Goal: Transaction & Acquisition: Subscribe to service/newsletter

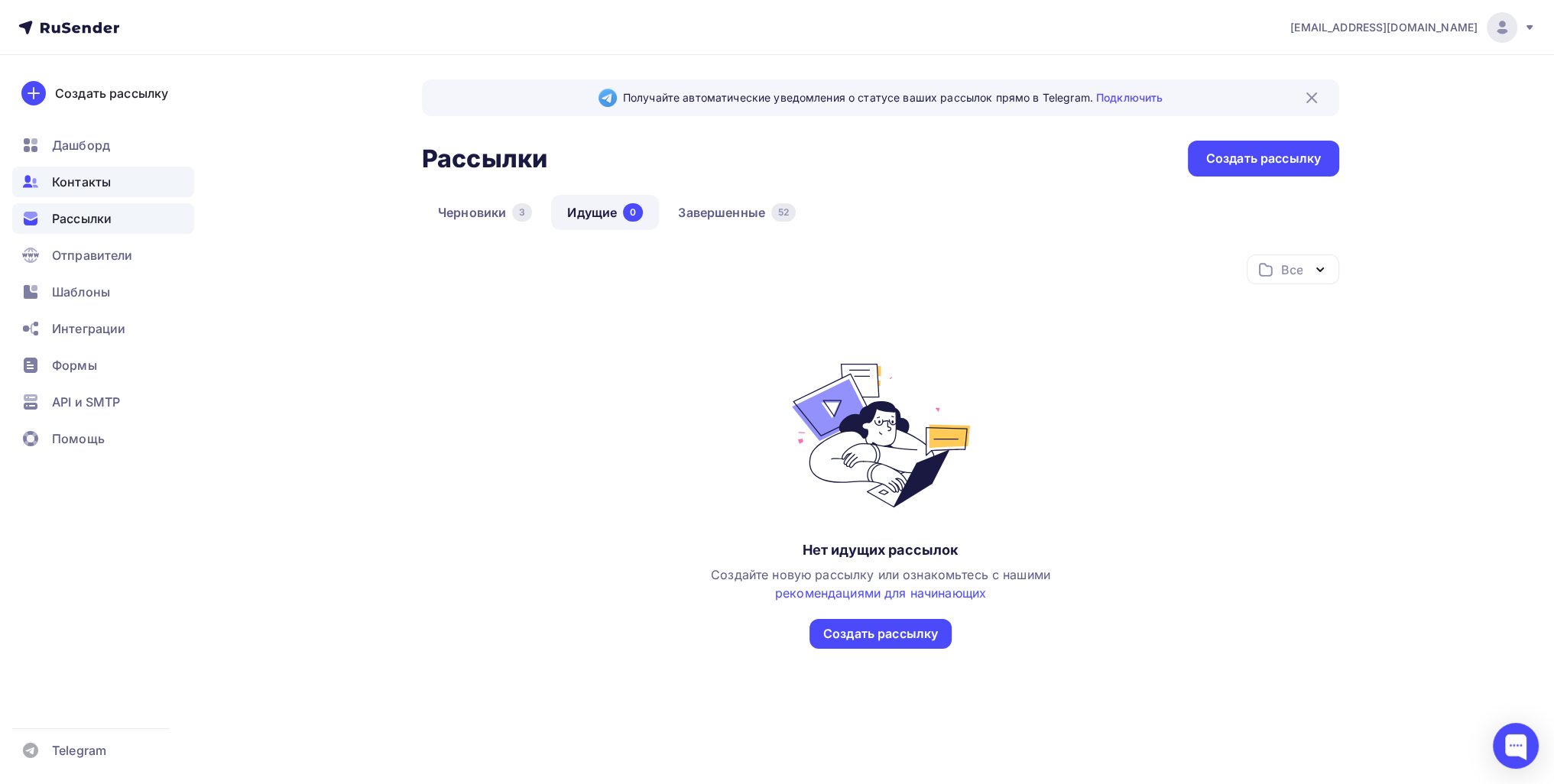
click at [39, 184] on div "Контакты" at bounding box center [103, 182] width 182 height 31
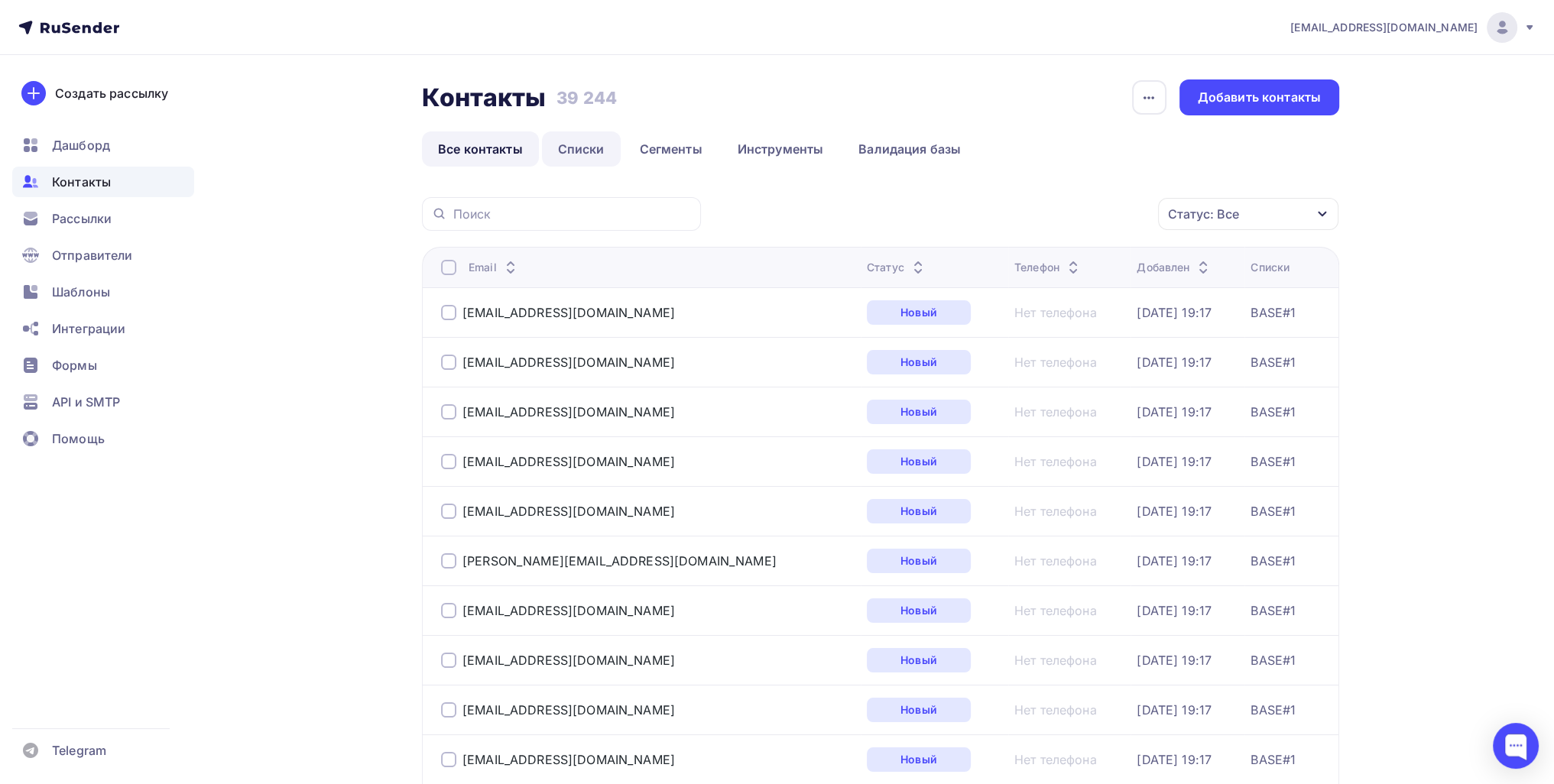
click at [560, 145] on link "Списки" at bounding box center [581, 149] width 79 height 35
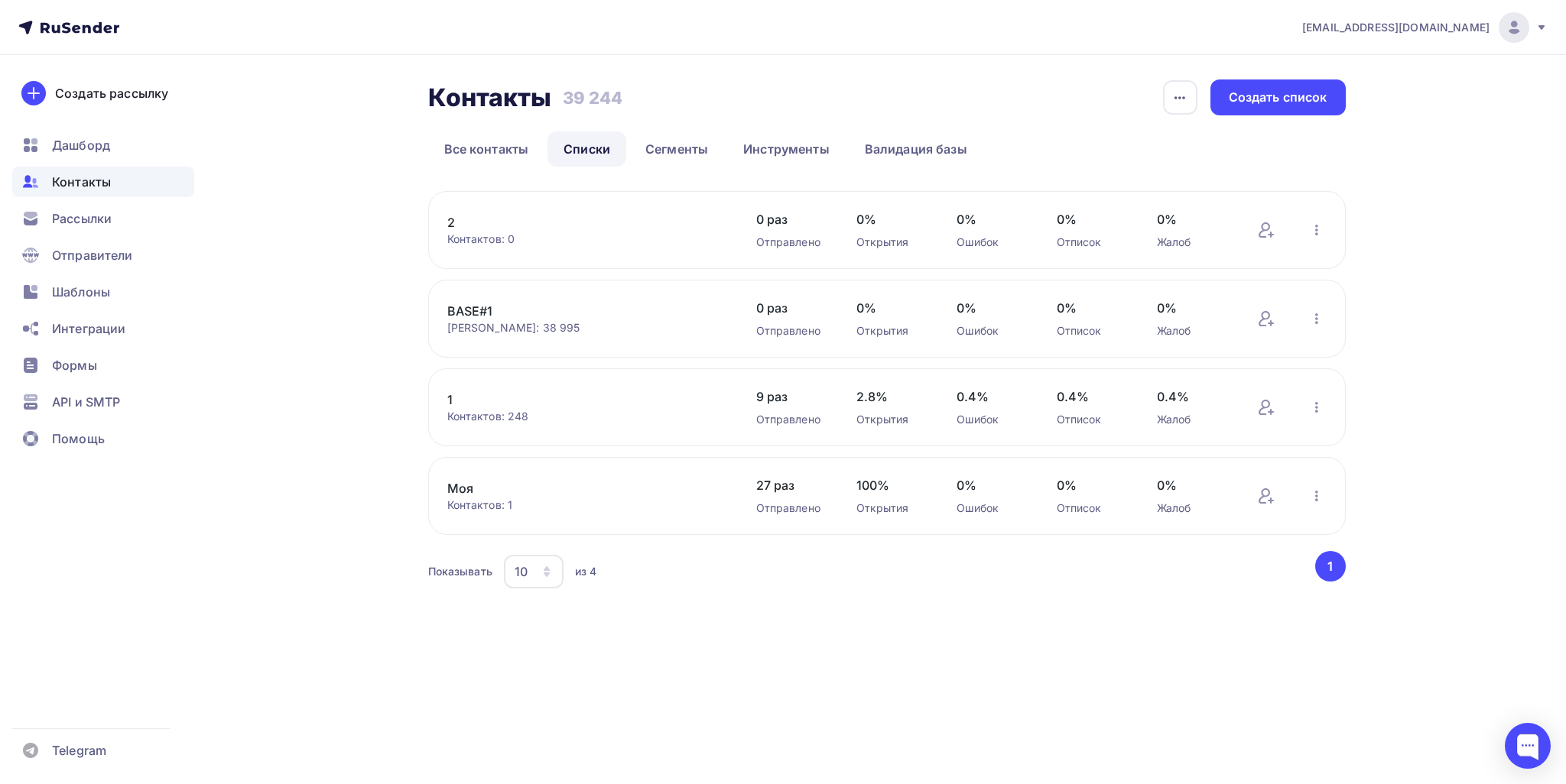
click at [456, 221] on link "2" at bounding box center [577, 222] width 260 height 18
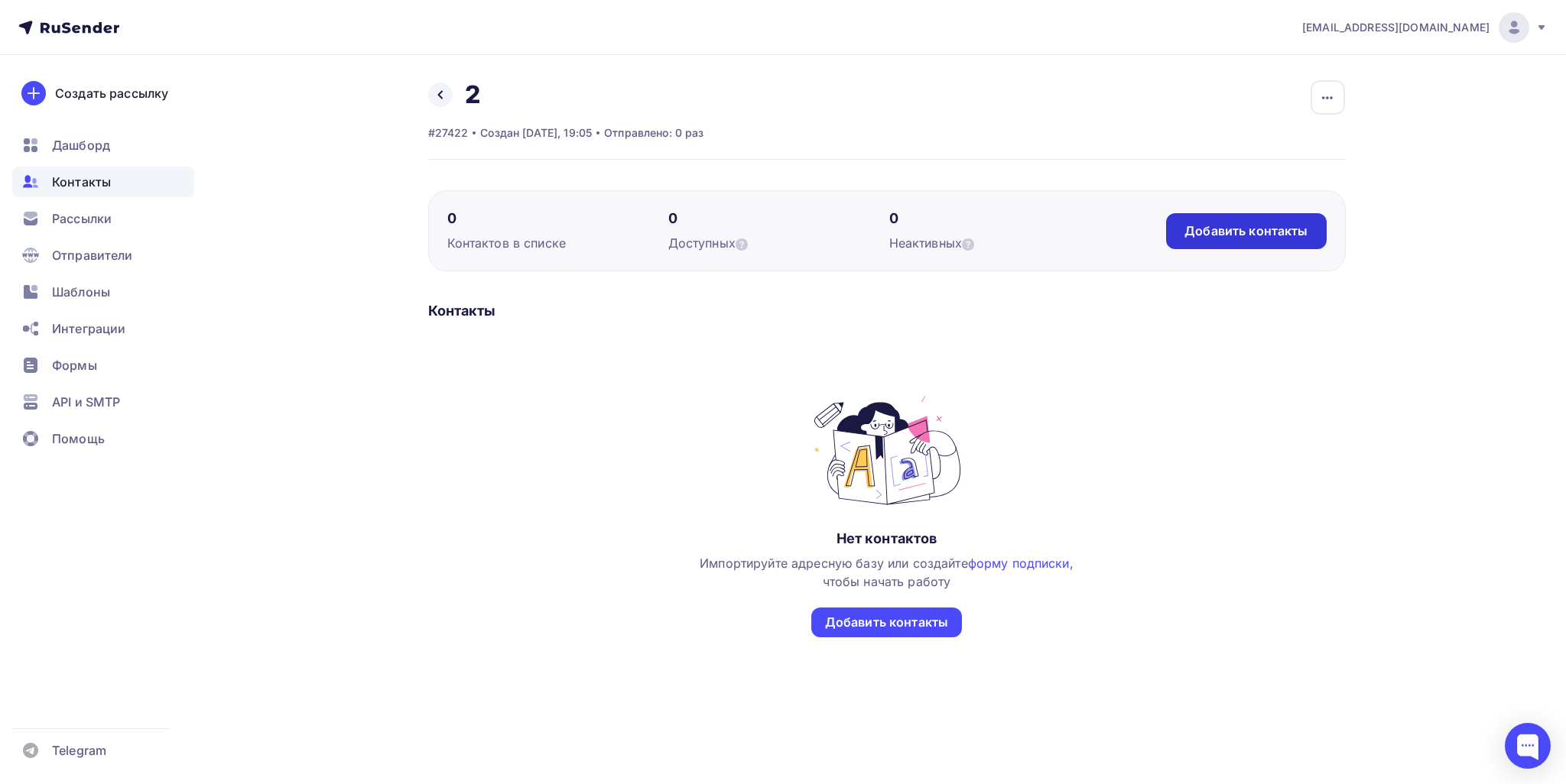
click at [1182, 224] on div "Добавить контакты" at bounding box center [1246, 231] width 160 height 36
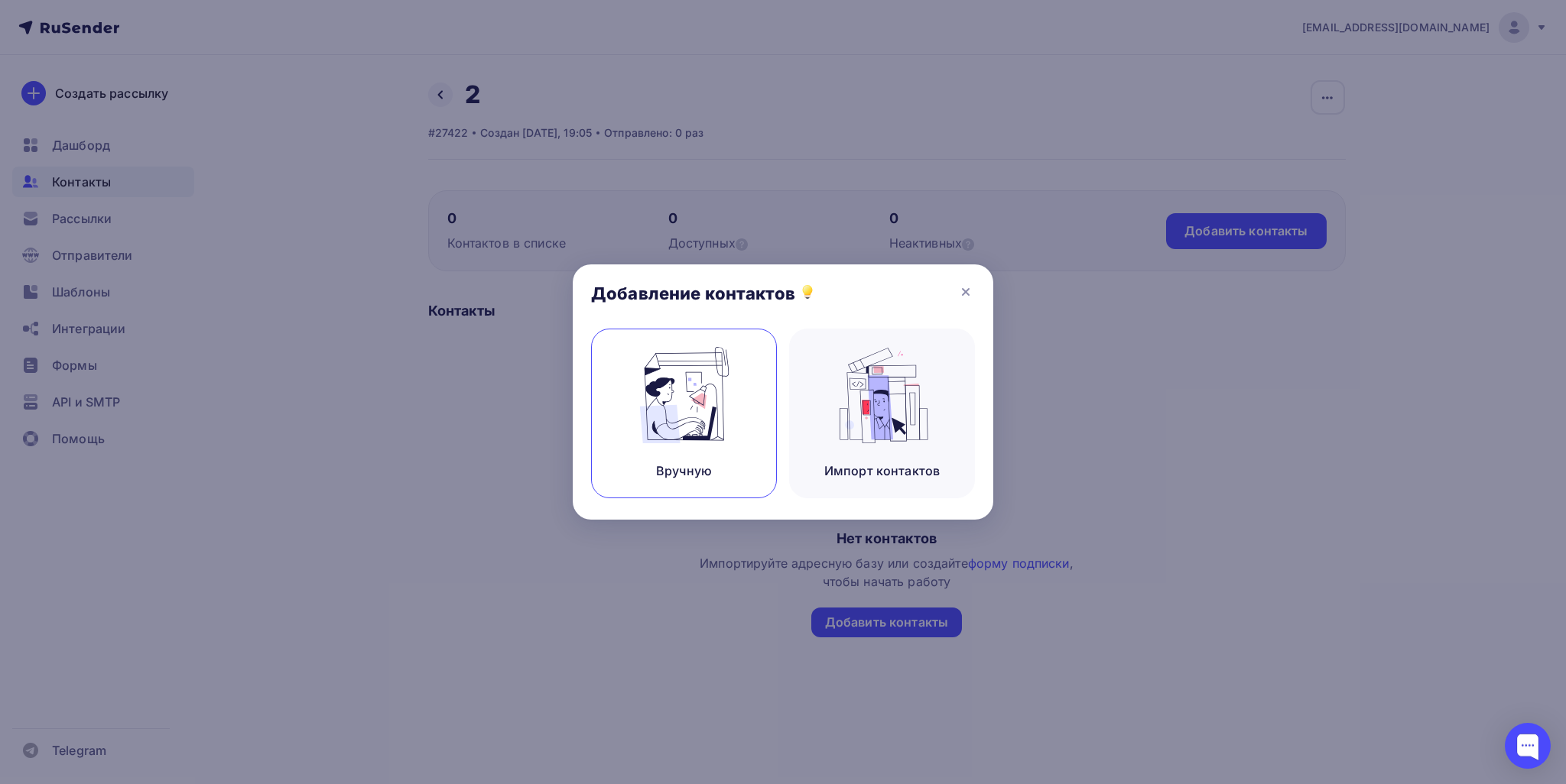
click at [706, 407] on img at bounding box center [684, 395] width 103 height 96
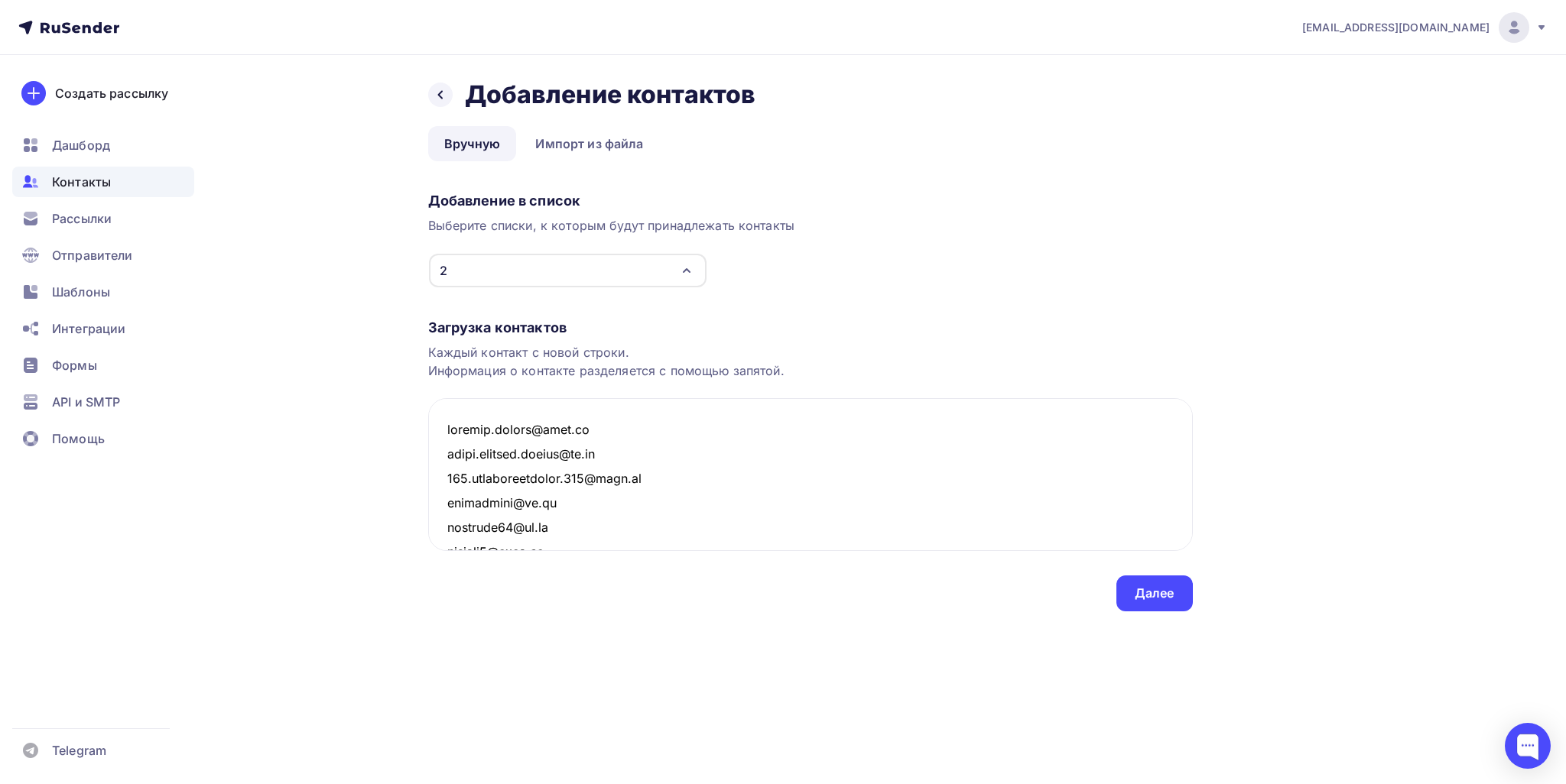
scroll to position [114648, 0]
type textarea "chirkov.zhenya@mail.ru vadim.mironov.danger@bk.ru 777.alexandrbarguev.777@mail.…"
click at [1220, 597] on div "Назад Добавление контактов Добавление контактов Вручную Импорт из файла Вручную…" at bounding box center [783, 363] width 1253 height 617
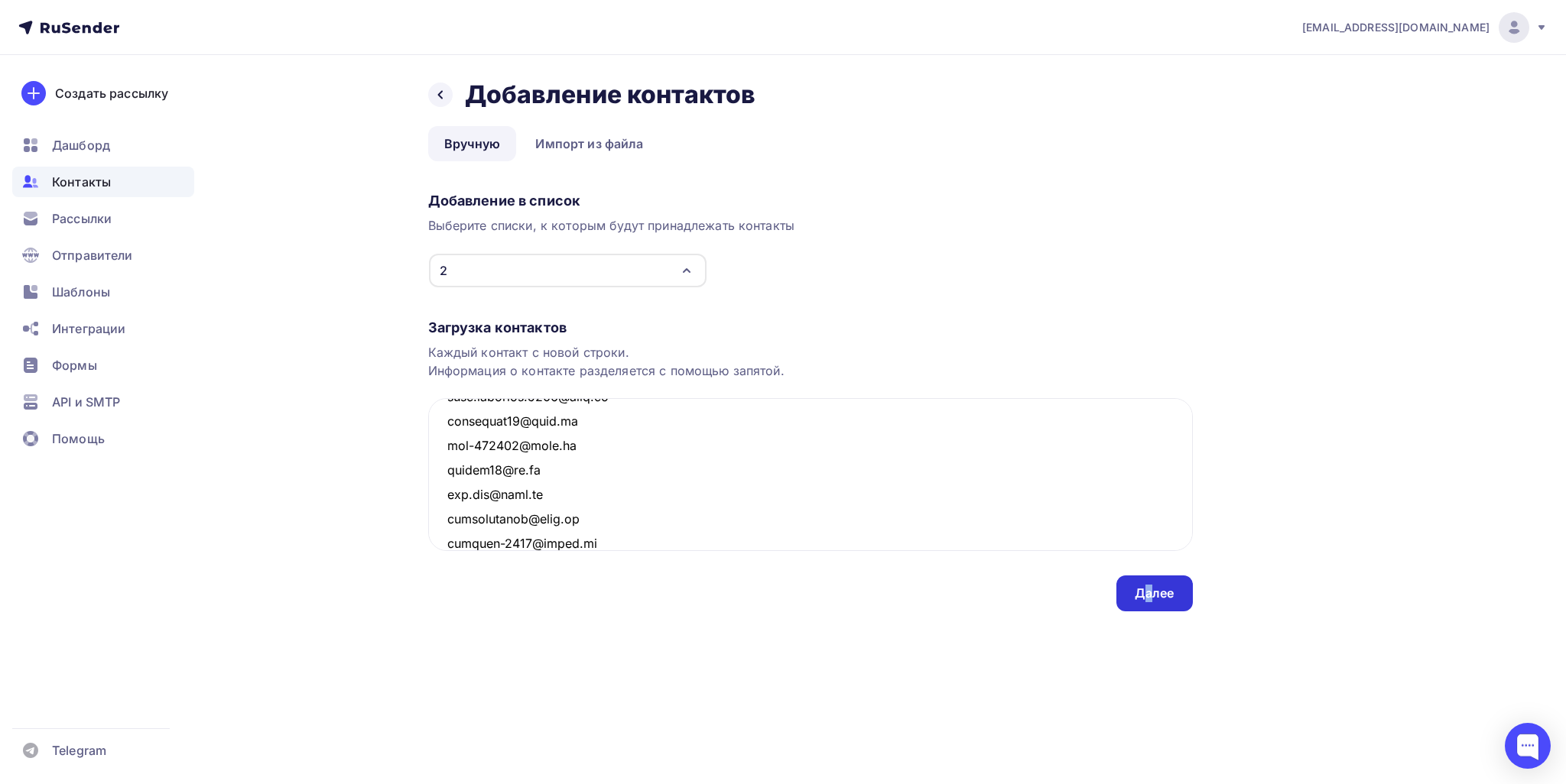
click at [1144, 594] on div "Далее" at bounding box center [1154, 593] width 39 height 18
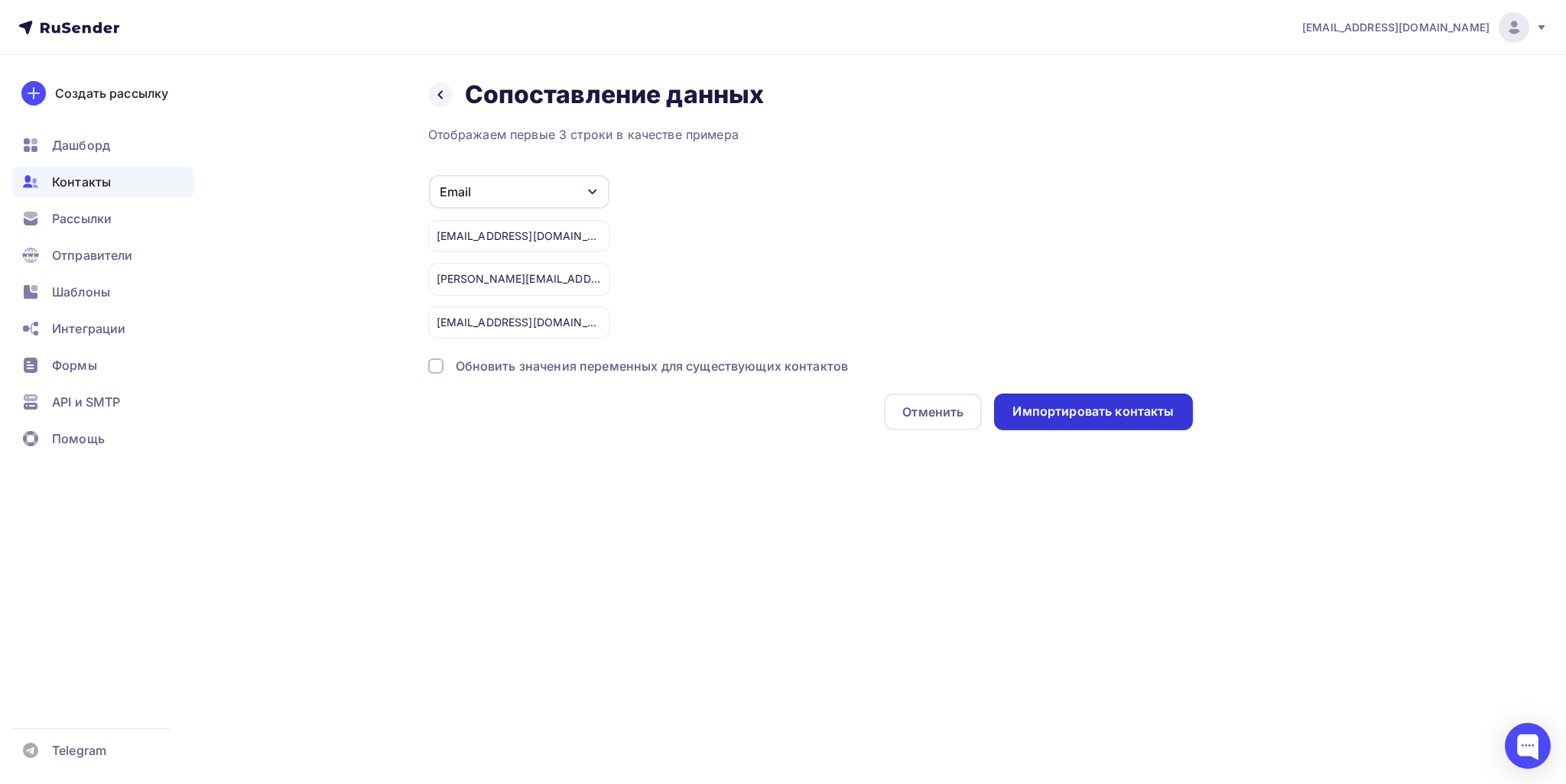
click at [1166, 418] on div "Импортировать контакты" at bounding box center [1093, 412] width 161 height 18
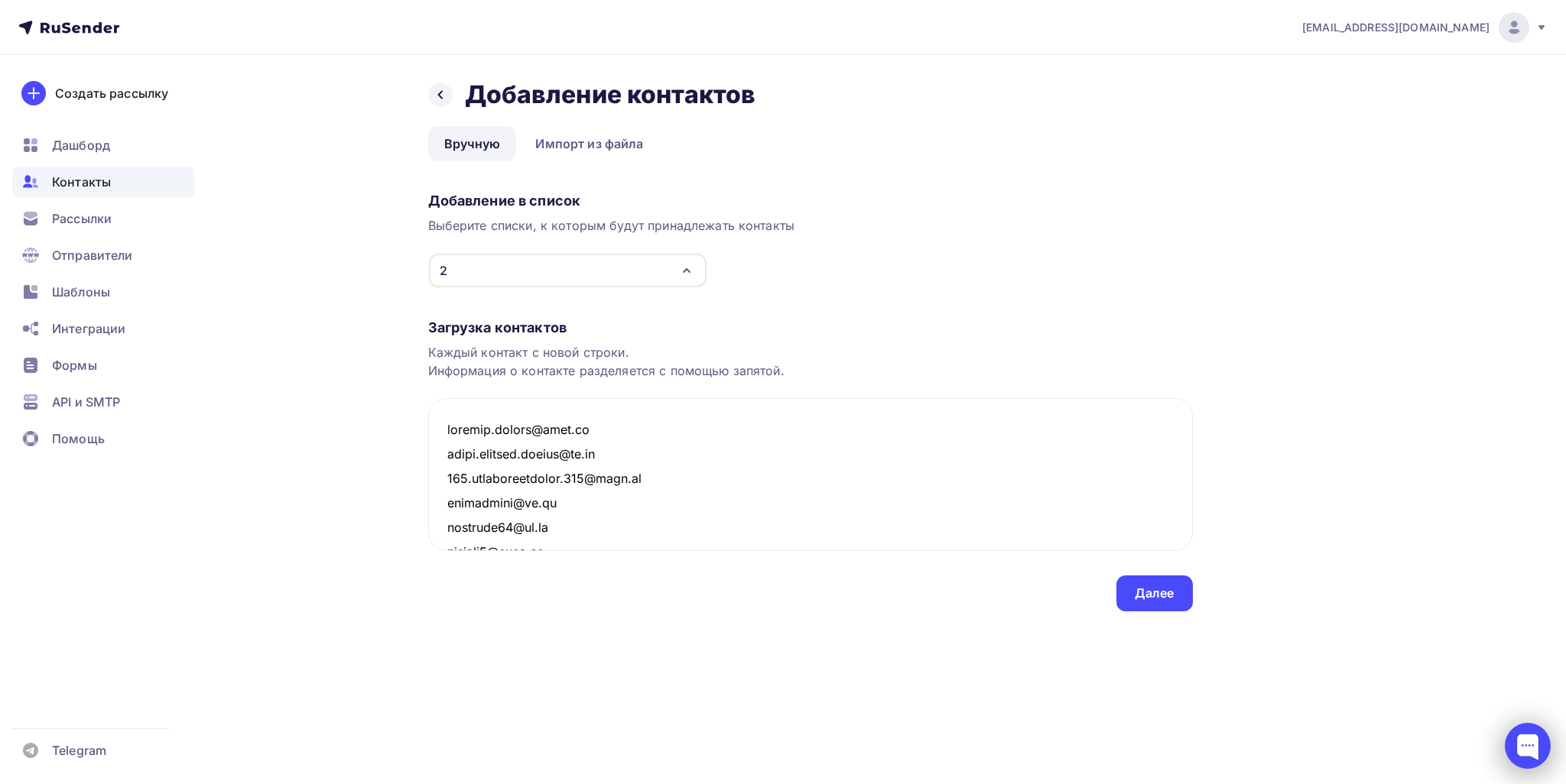
scroll to position [114671, 0]
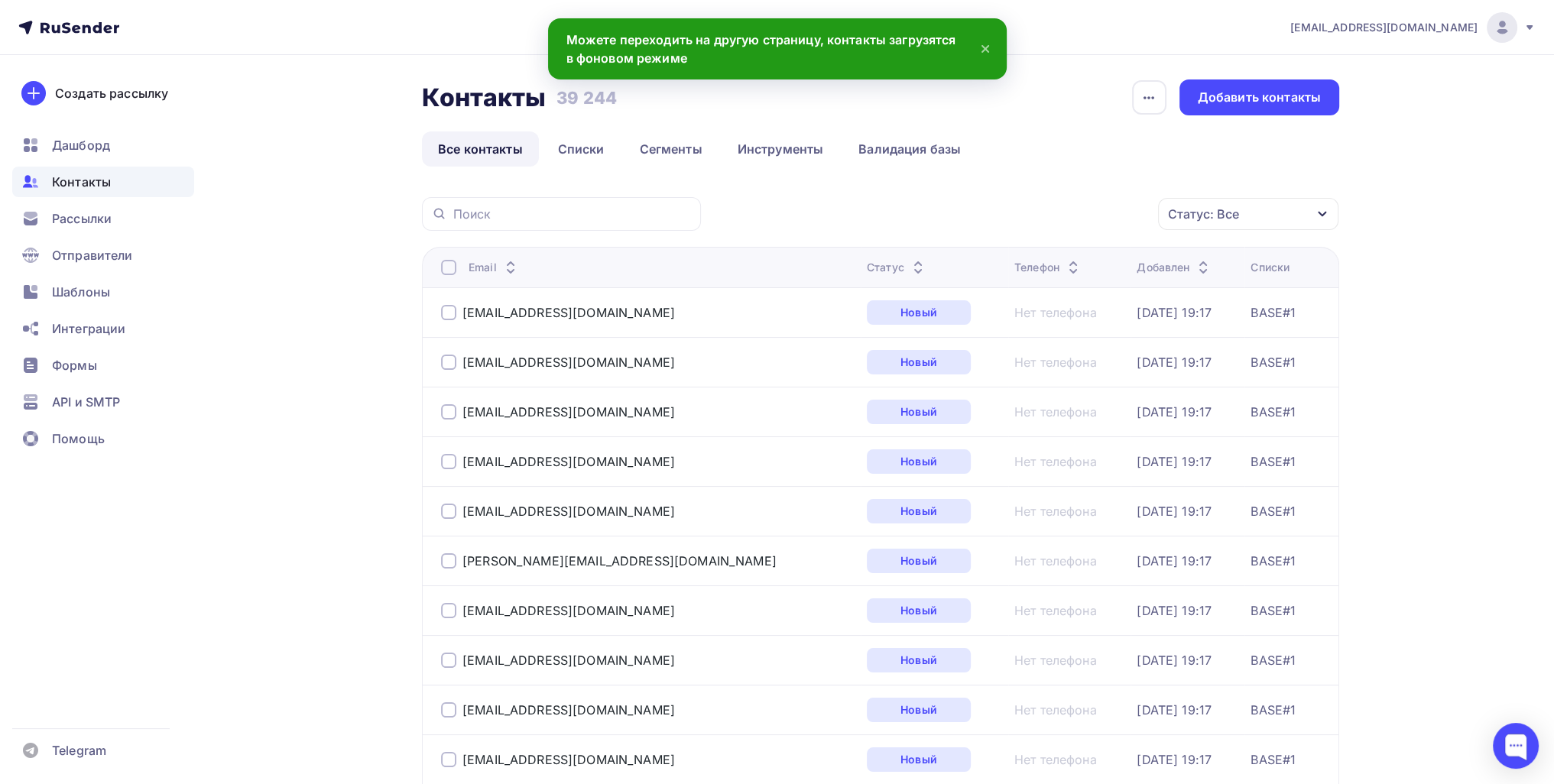
click at [98, 193] on div "Контакты" at bounding box center [103, 182] width 182 height 31
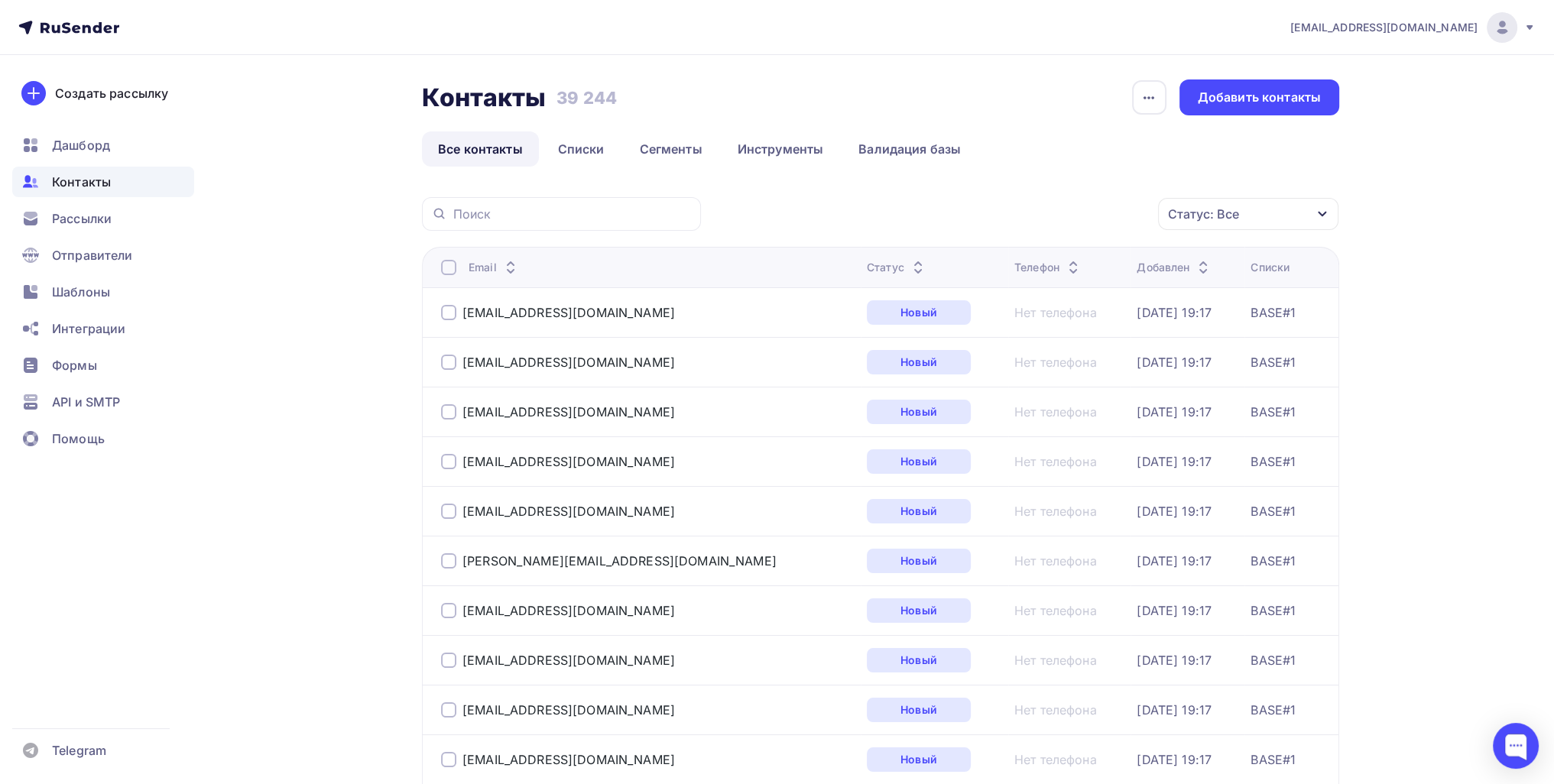
click at [79, 187] on span "Контакты" at bounding box center [81, 181] width 59 height 18
click at [602, 153] on link "Списки" at bounding box center [581, 149] width 79 height 35
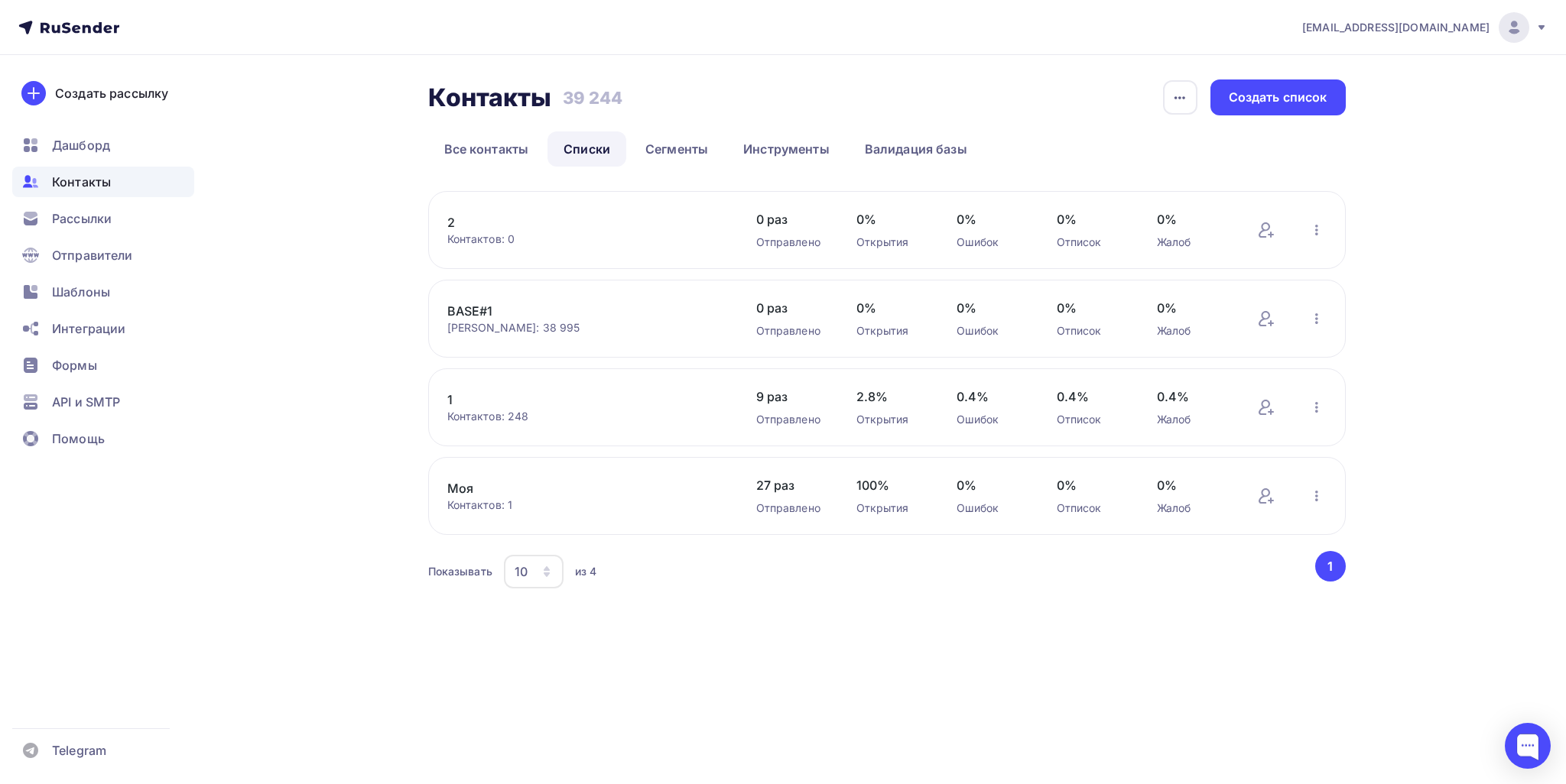
click at [438, 218] on div "2 Контактов: 0 Добавить контакты Переименовать список Скачать список Отписать а…" at bounding box center [886, 229] width 917 height 78
click at [450, 222] on link "2" at bounding box center [577, 222] width 260 height 18
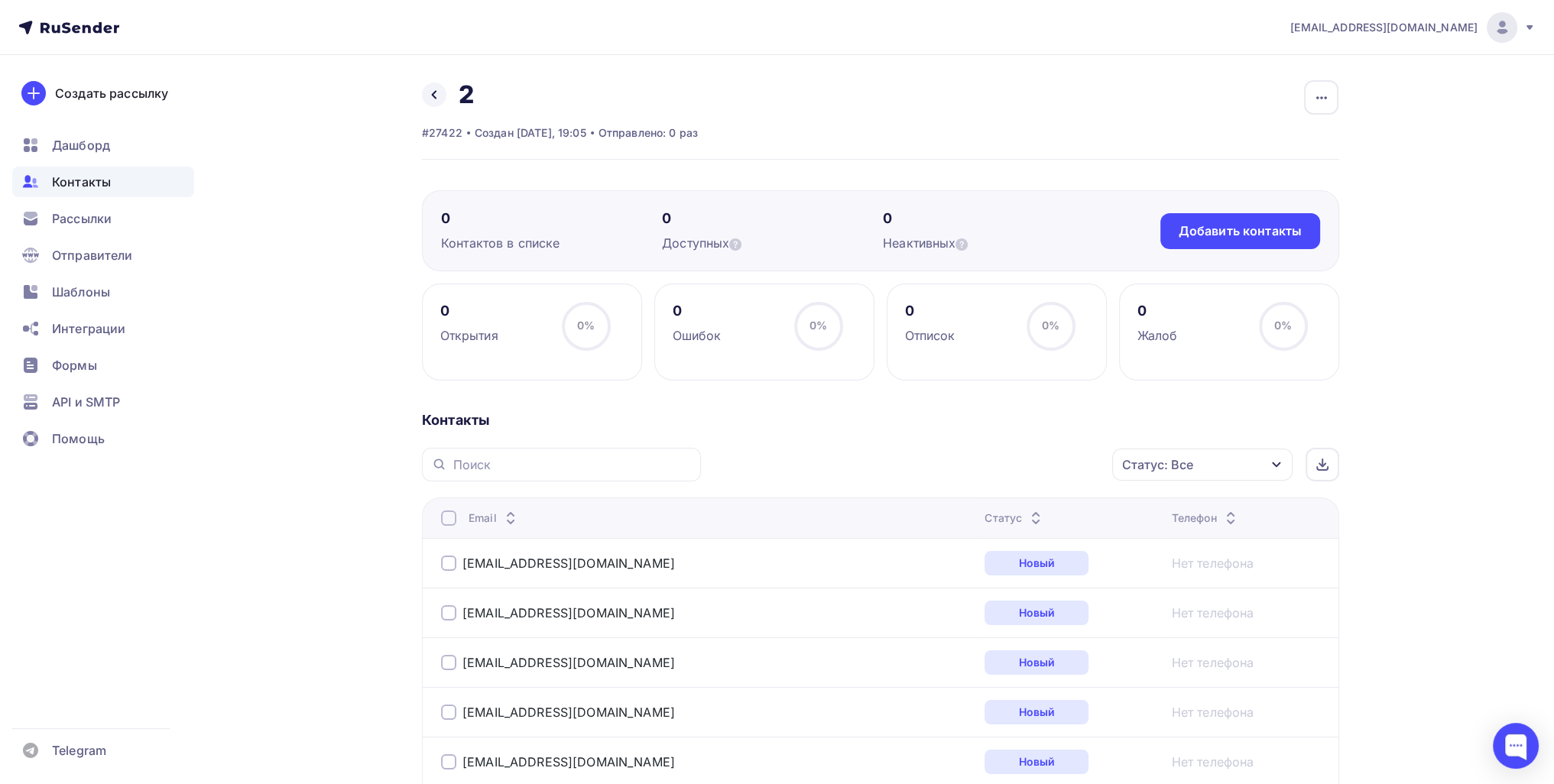
click at [111, 187] on div "Контакты" at bounding box center [103, 182] width 182 height 31
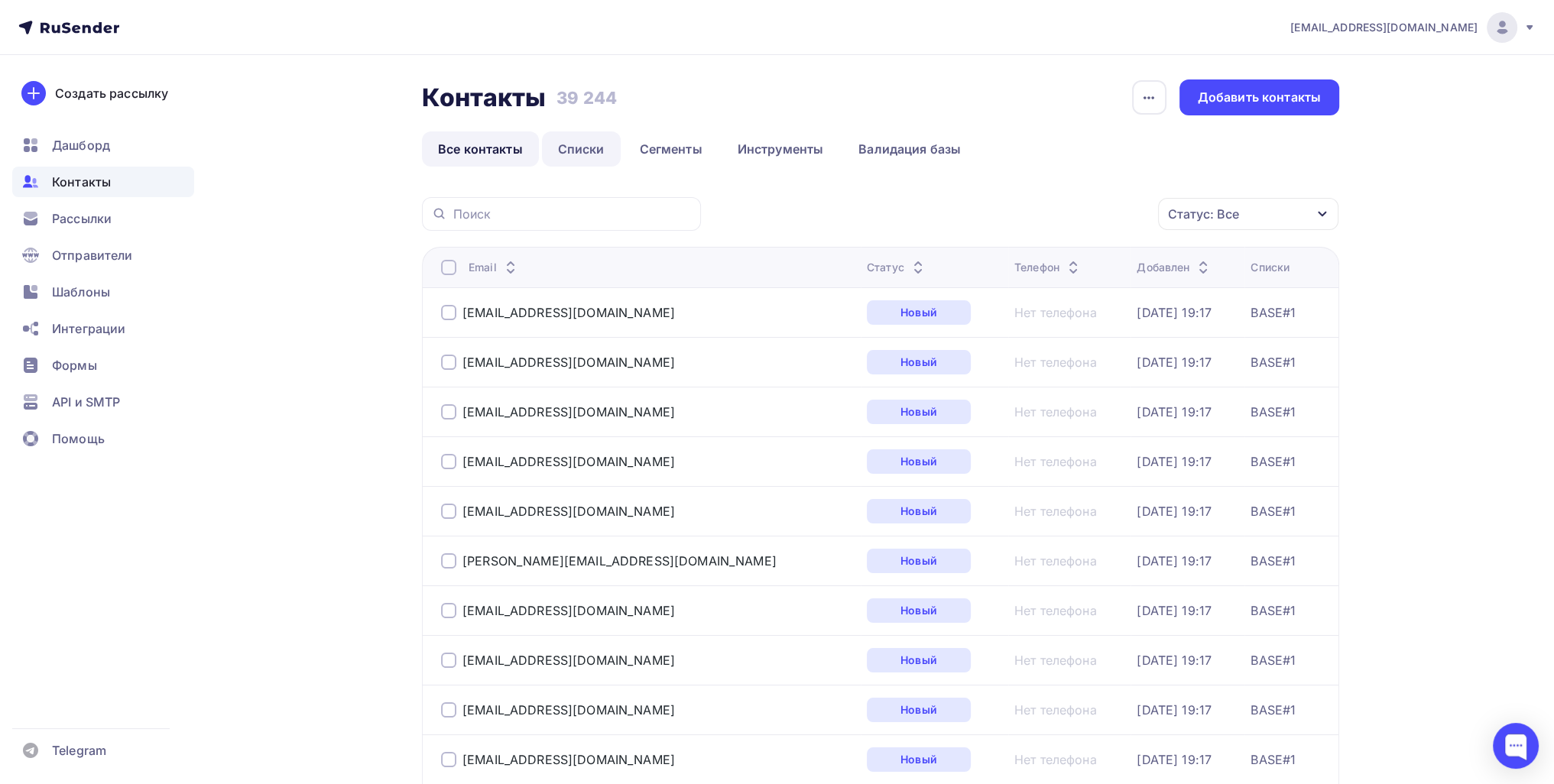
click at [592, 146] on link "Списки" at bounding box center [581, 149] width 79 height 35
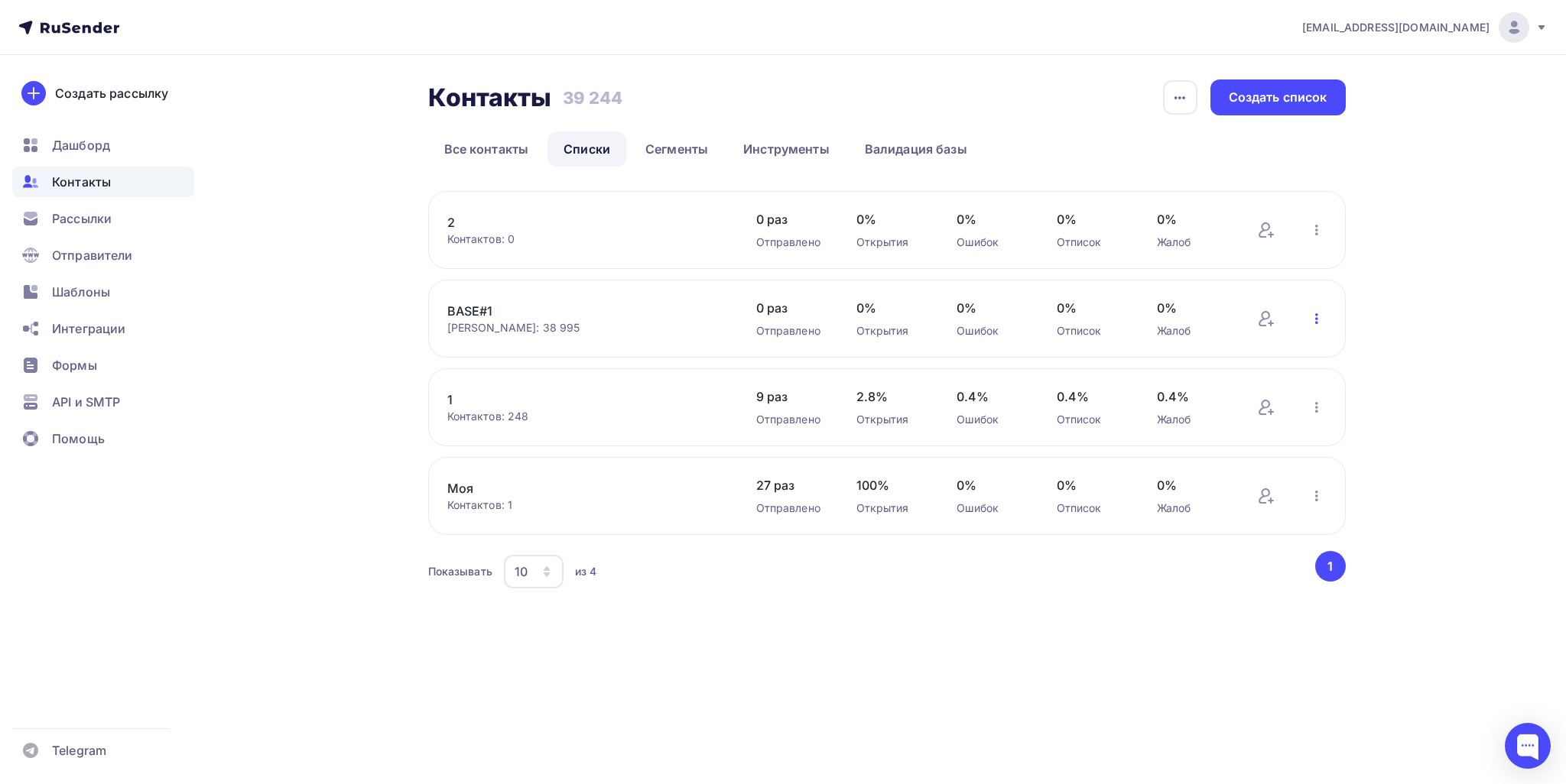
click at [1319, 322] on icon "button" at bounding box center [1316, 318] width 18 height 18
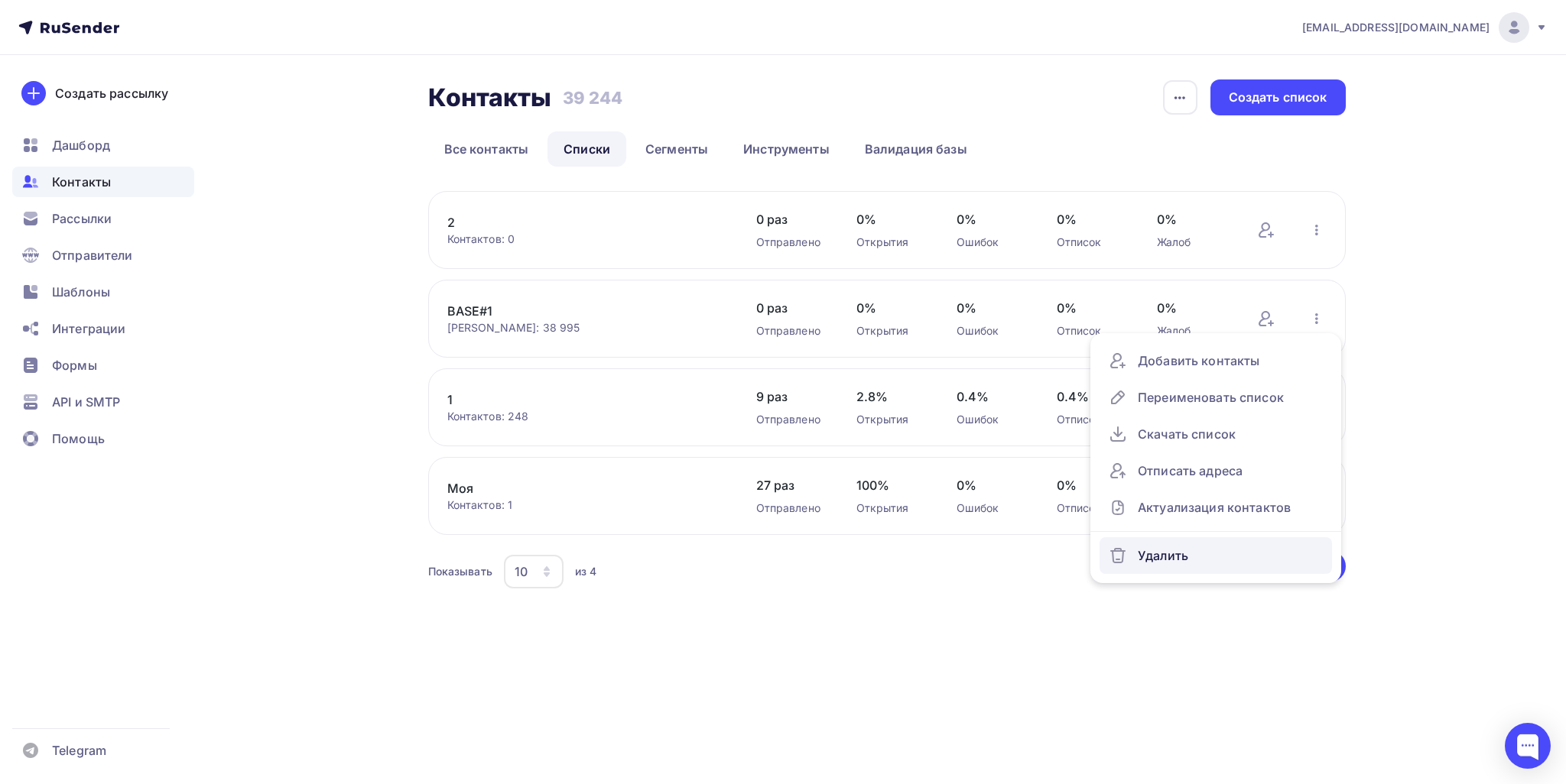
click at [1184, 555] on div "Удалить" at bounding box center [1216, 555] width 214 height 25
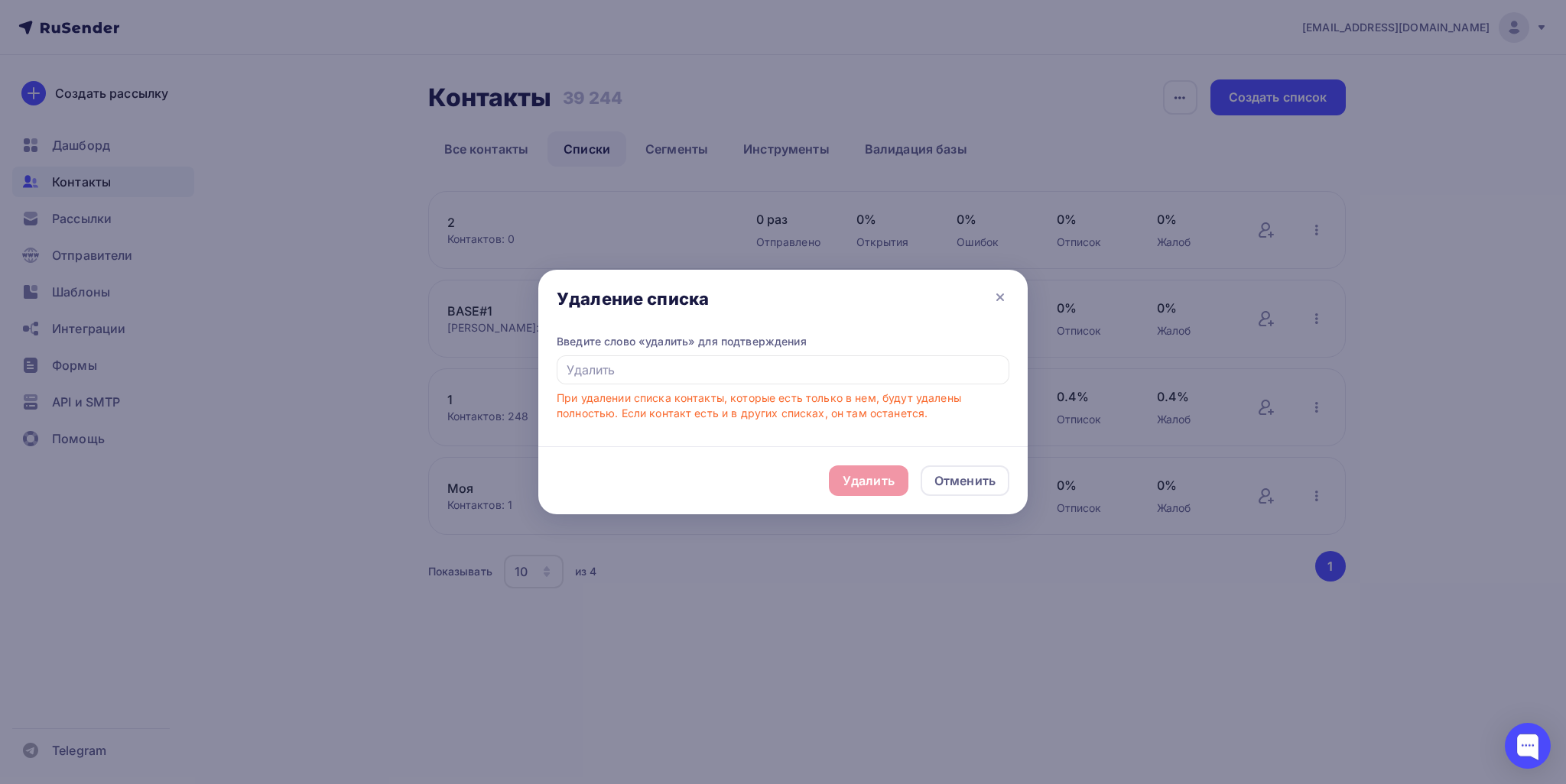
click at [664, 354] on div "Введите слово «удалить» для подтверждения При удалении списка контакты, которые…" at bounding box center [783, 377] width 453 height 87
click at [661, 365] on input "text" at bounding box center [783, 370] width 453 height 29
click at [767, 376] on input "text" at bounding box center [783, 370] width 453 height 29
click at [742, 374] on input "text" at bounding box center [783, 370] width 453 height 29
type input "Удалить"
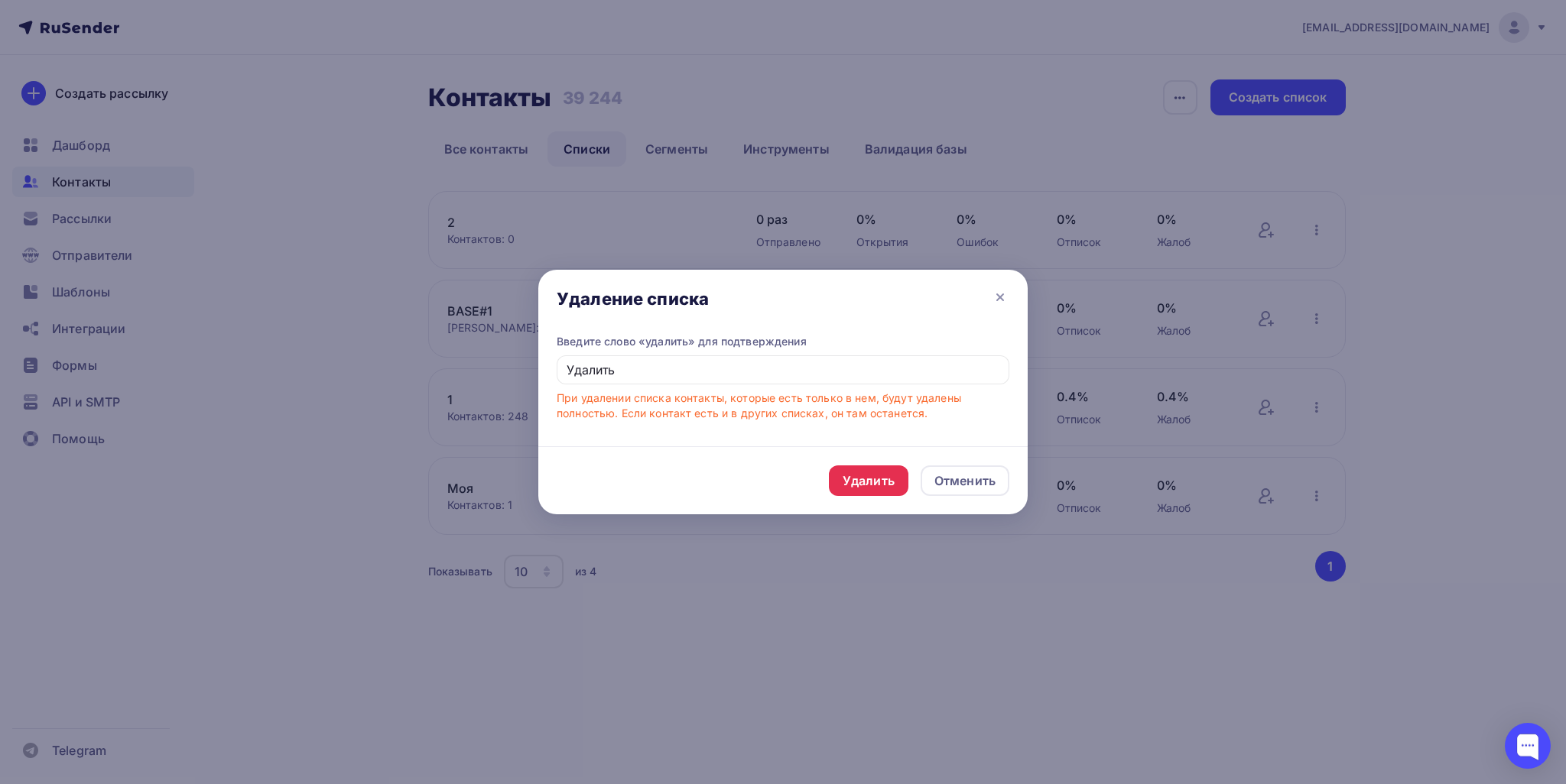
click at [843, 457] on div "Удалить Отменить" at bounding box center [783, 479] width 489 height 68
click at [844, 470] on div "Удалить" at bounding box center [868, 481] width 80 height 31
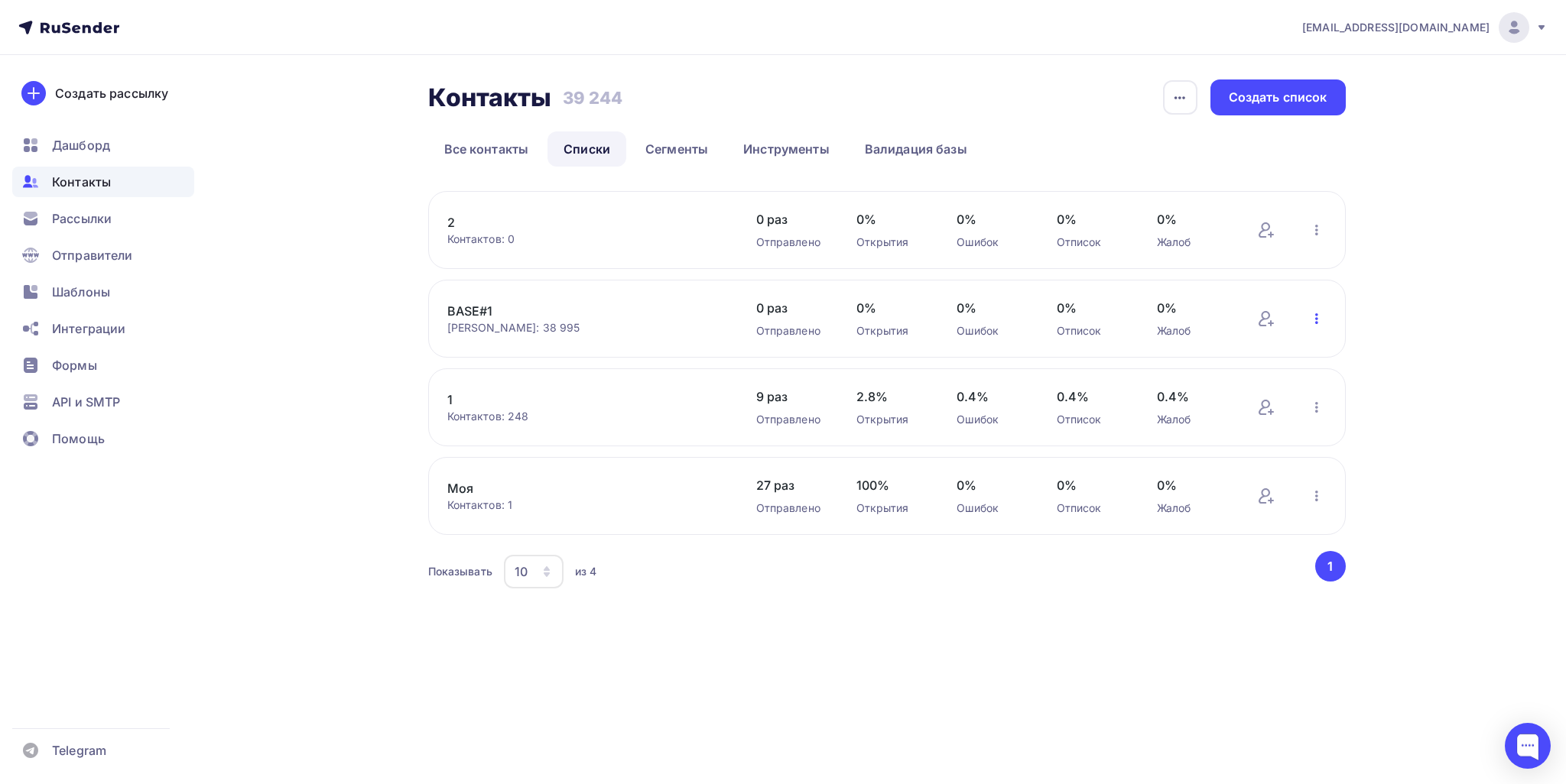
click at [1315, 320] on icon "button" at bounding box center [1316, 318] width 18 height 18
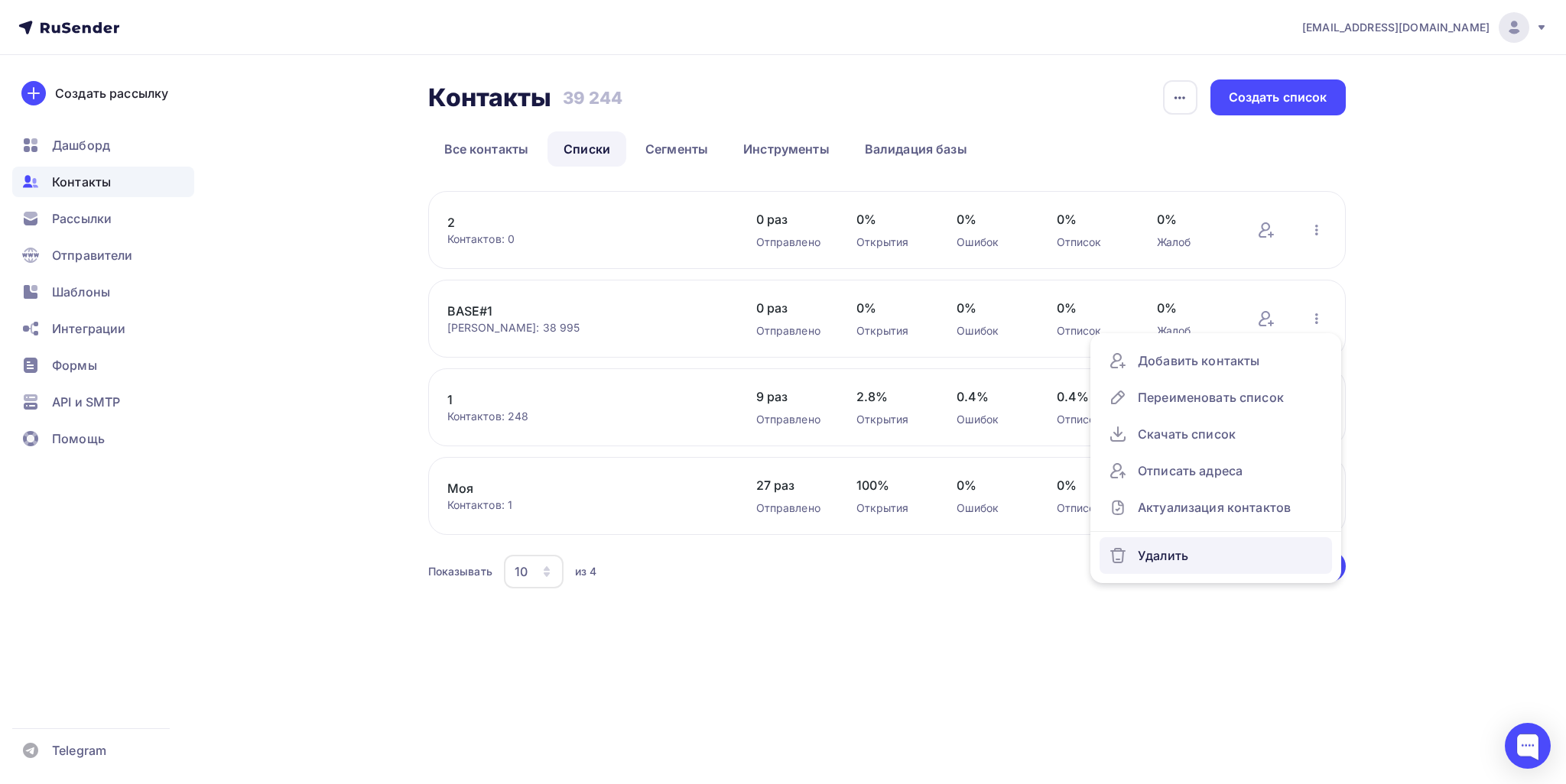
click at [1160, 557] on div "Удалить" at bounding box center [1216, 555] width 214 height 25
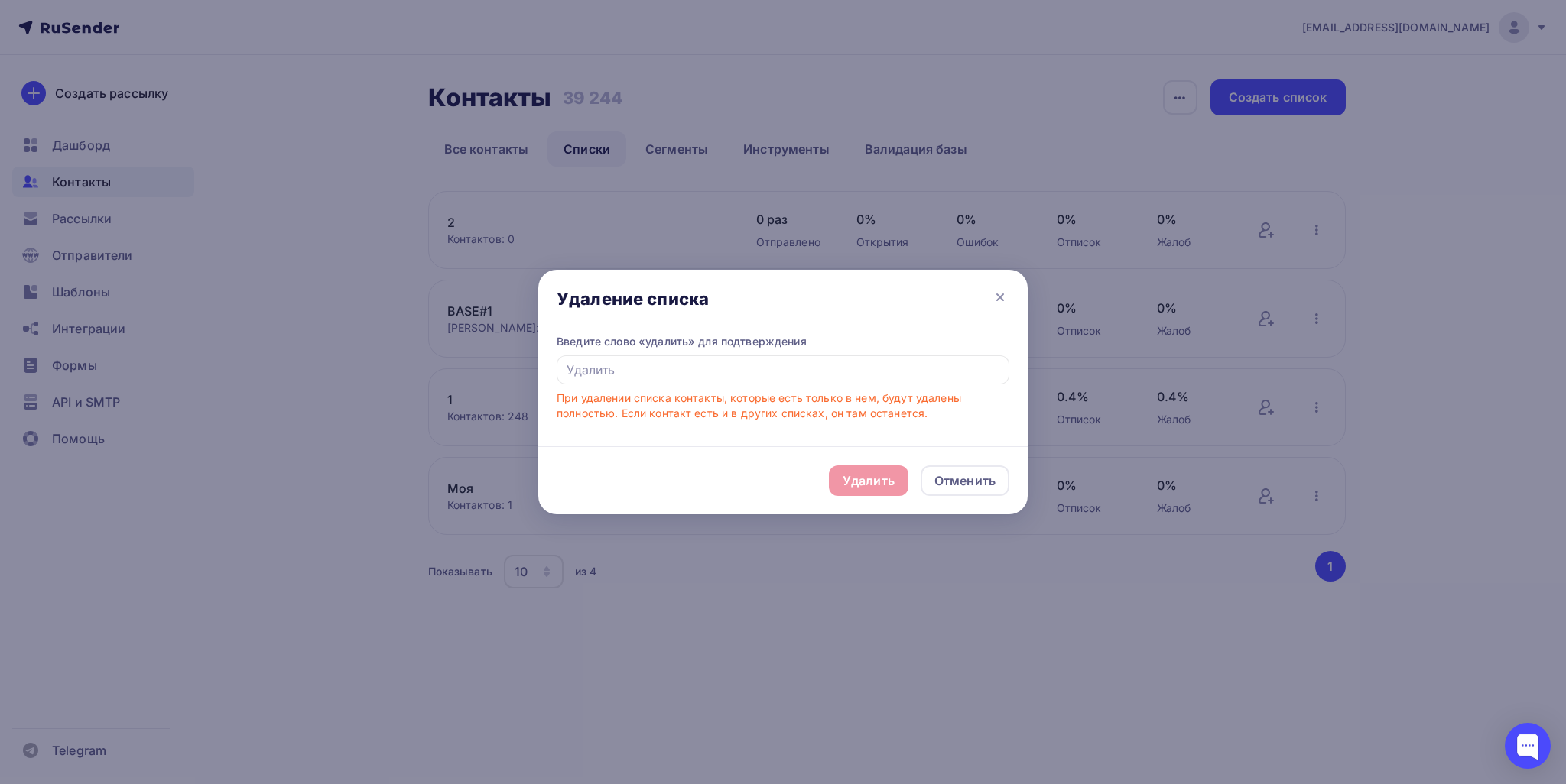
click at [985, 305] on div "Удаление списка" at bounding box center [783, 301] width 489 height 64
click at [1001, 297] on icon at bounding box center [999, 297] width 6 height 6
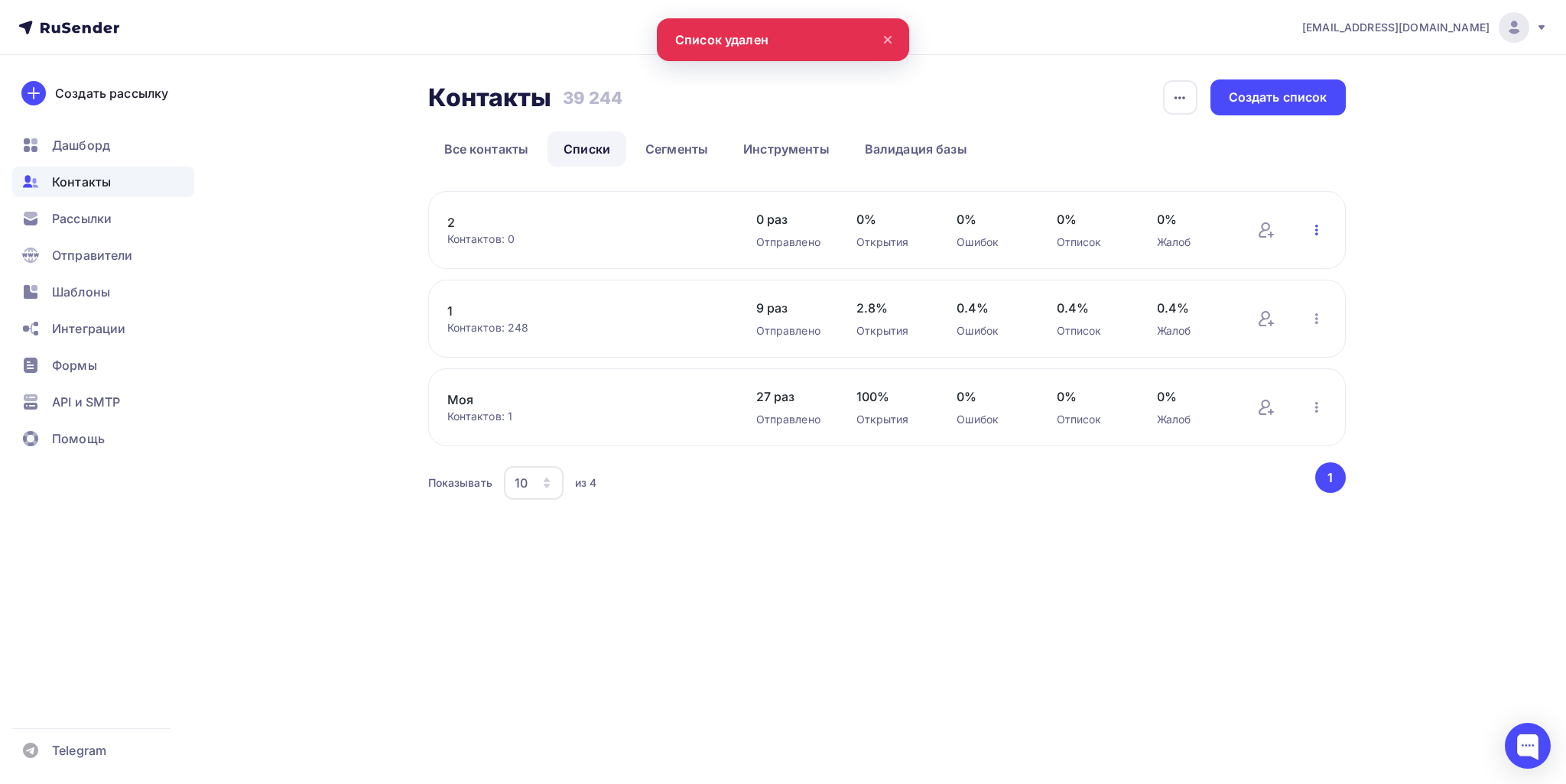
click at [1316, 222] on icon "button" at bounding box center [1316, 229] width 18 height 18
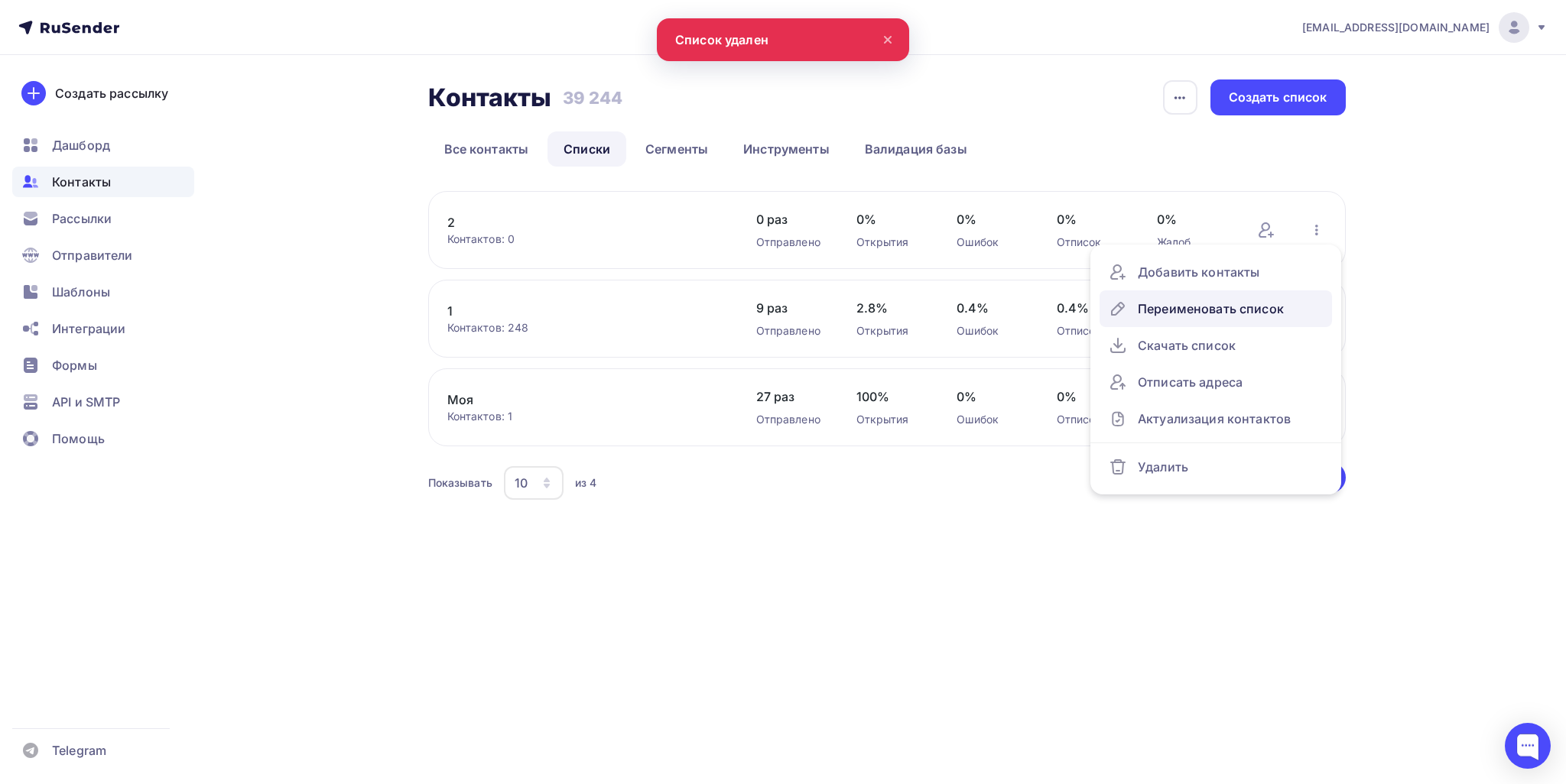
click at [1231, 312] on div "Переименовать список" at bounding box center [1216, 308] width 214 height 25
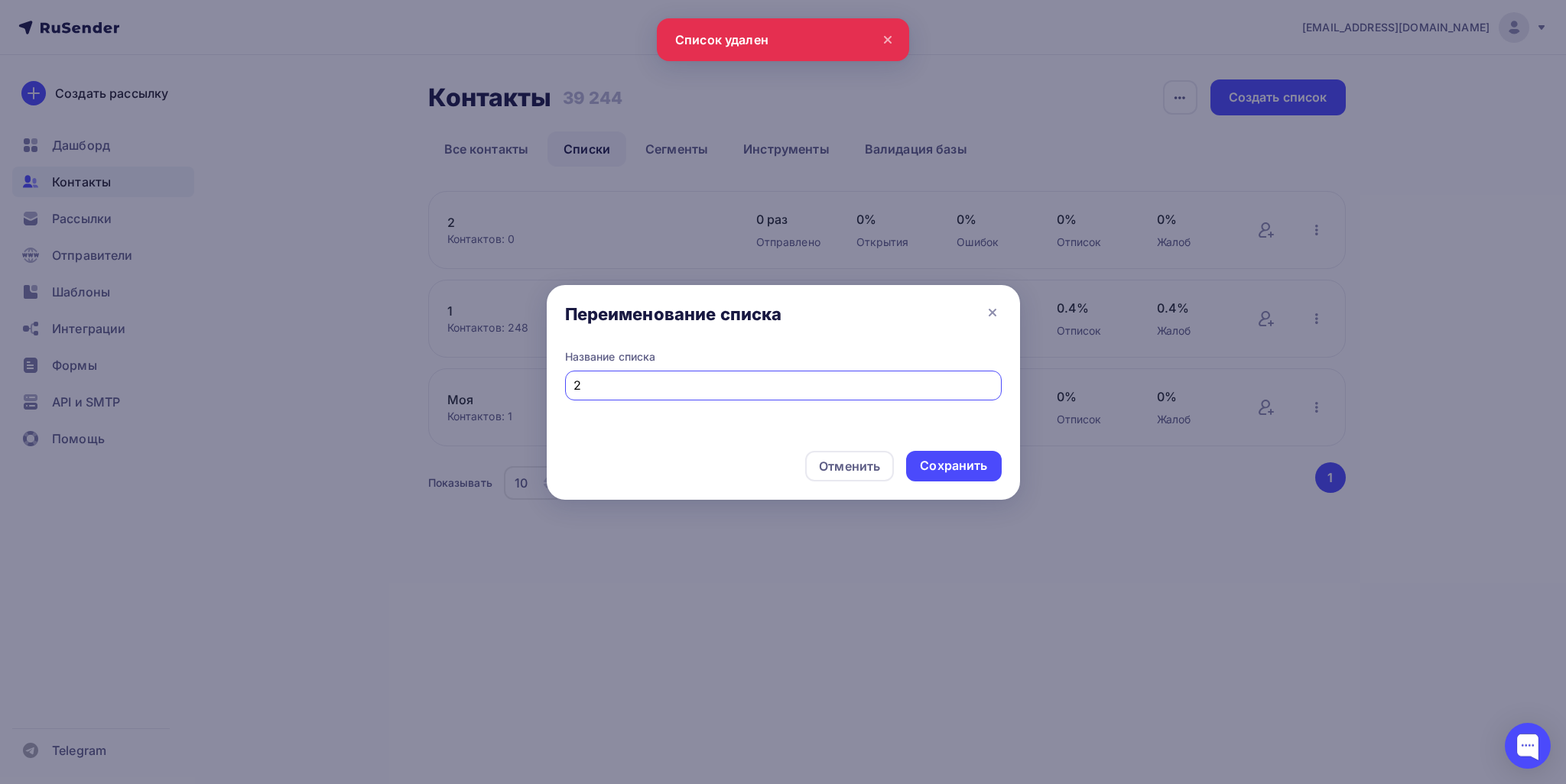
drag, startPoint x: 582, startPoint y: 389, endPoint x: 554, endPoint y: 391, distance: 28.1
click at [554, 391] on div "Название списка 2" at bounding box center [783, 394] width 473 height 89
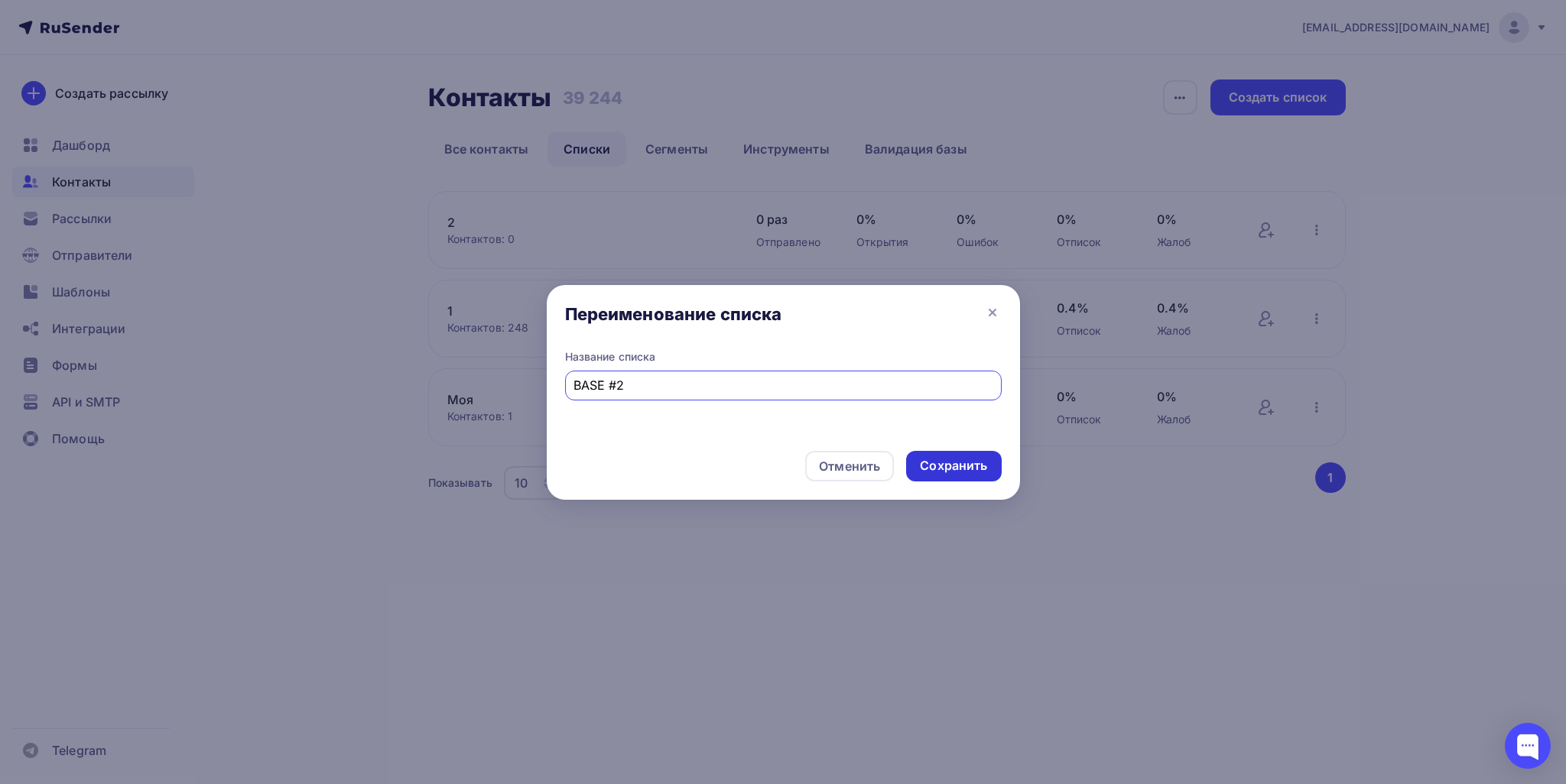
type input "BASE #2"
click at [964, 466] on div "Сохранить" at bounding box center [953, 466] width 68 height 18
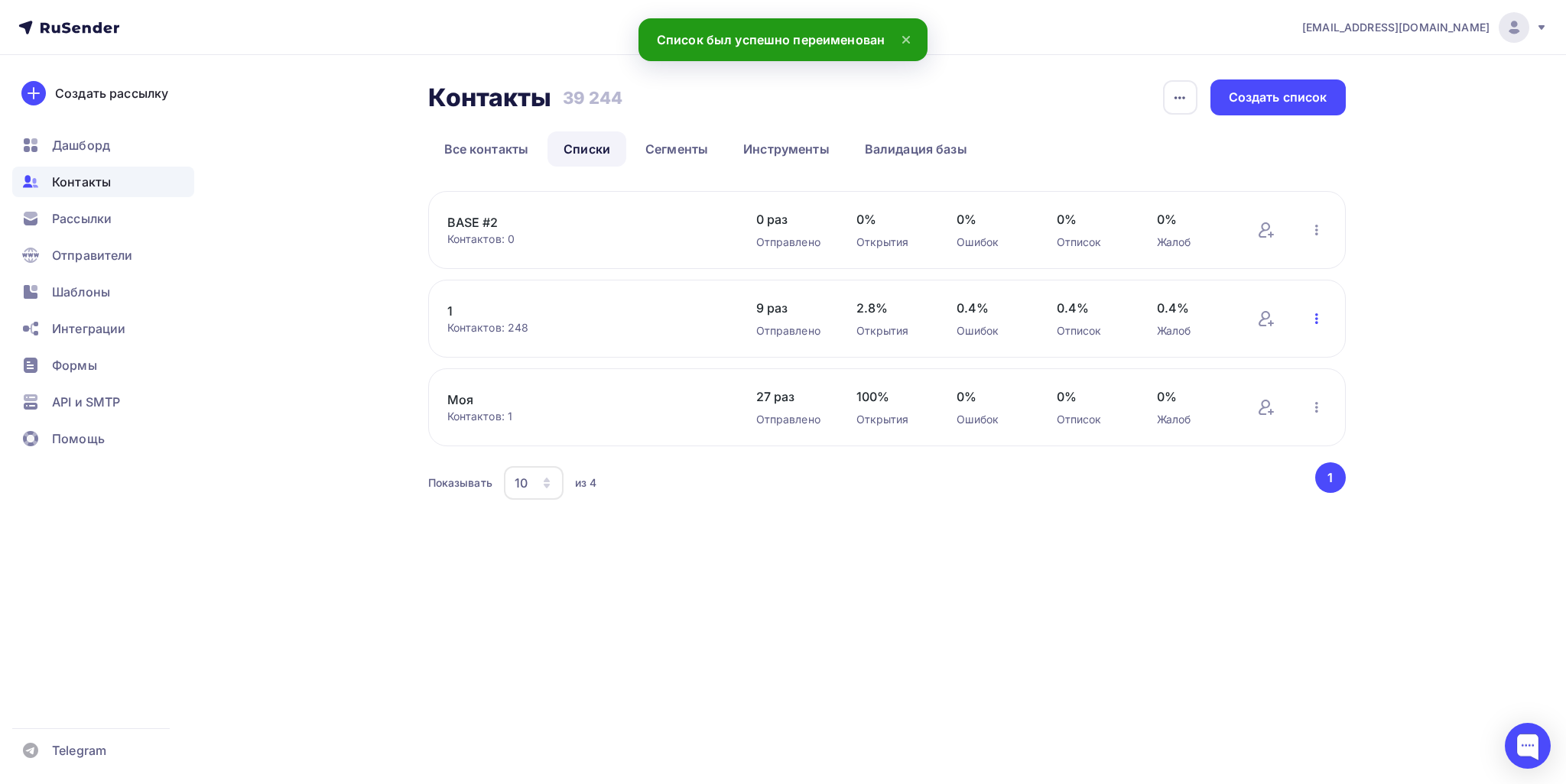
click at [1319, 316] on icon "button" at bounding box center [1316, 318] width 18 height 18
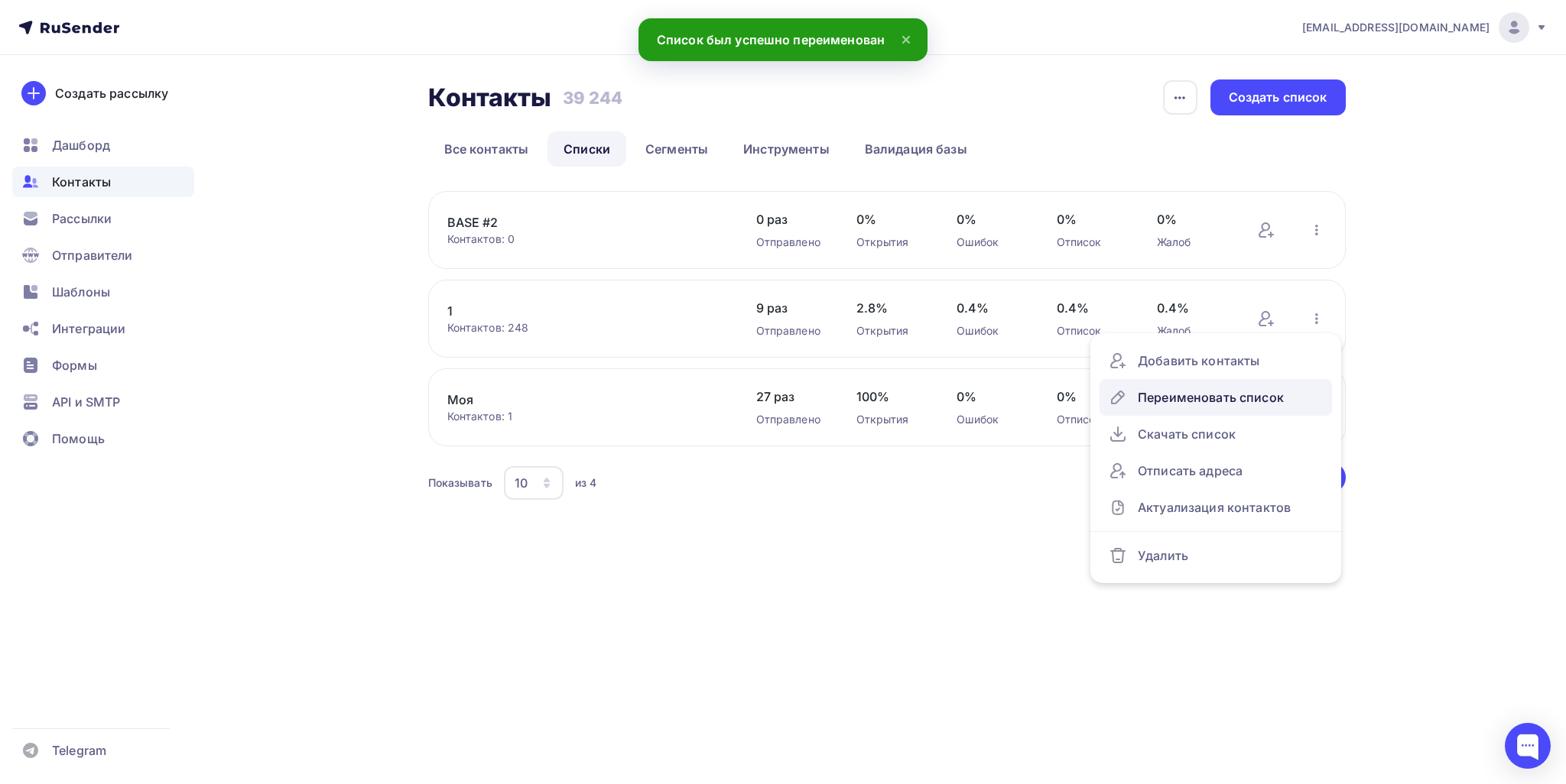
click at [1211, 392] on div "Переименовать список" at bounding box center [1216, 397] width 214 height 25
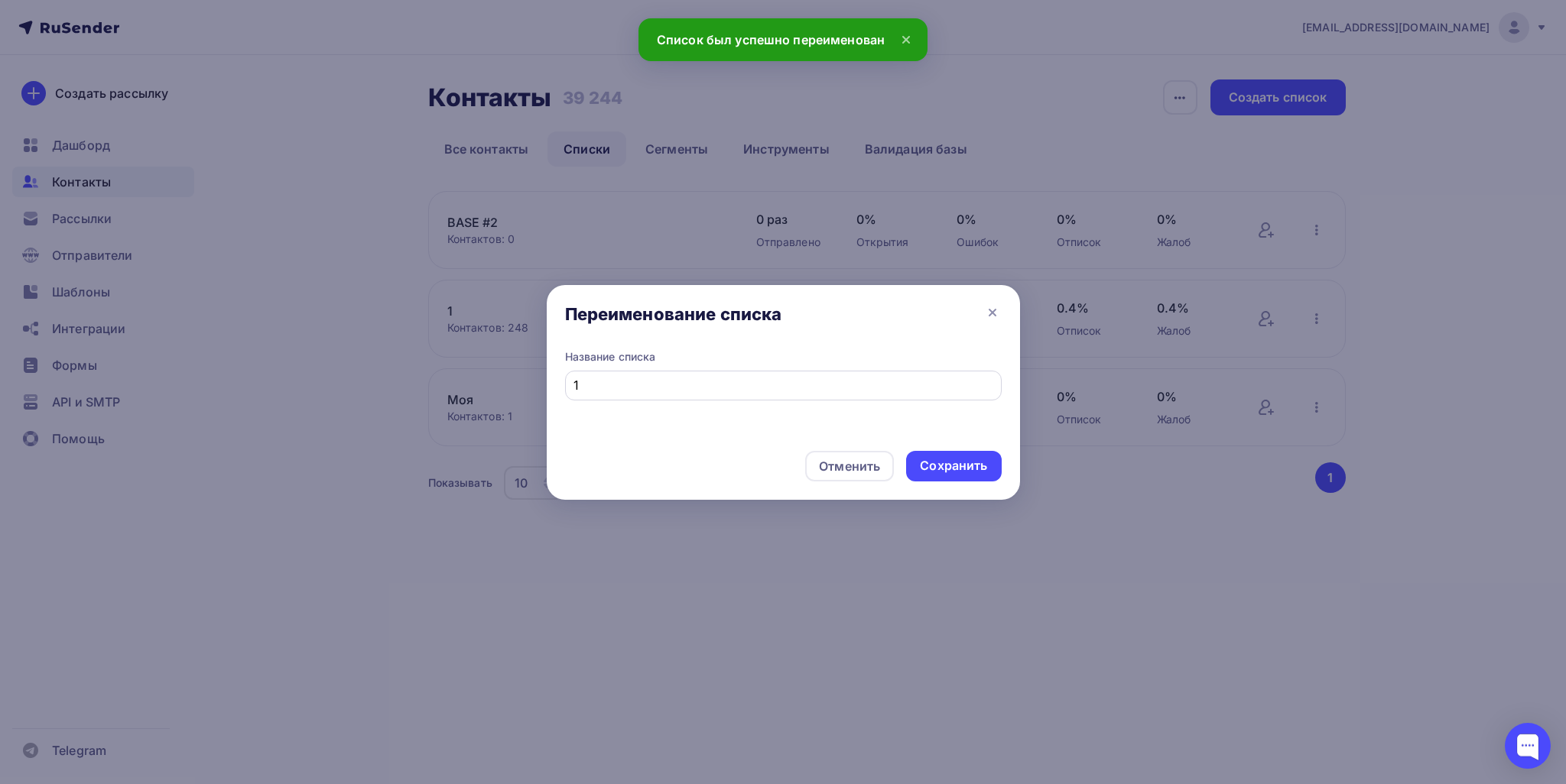
drag, startPoint x: 570, startPoint y: 380, endPoint x: 581, endPoint y: 387, distance: 13.0
click at [574, 382] on div "1" at bounding box center [783, 385] width 437 height 30
click at [575, 386] on input "1" at bounding box center [783, 384] width 419 height 18
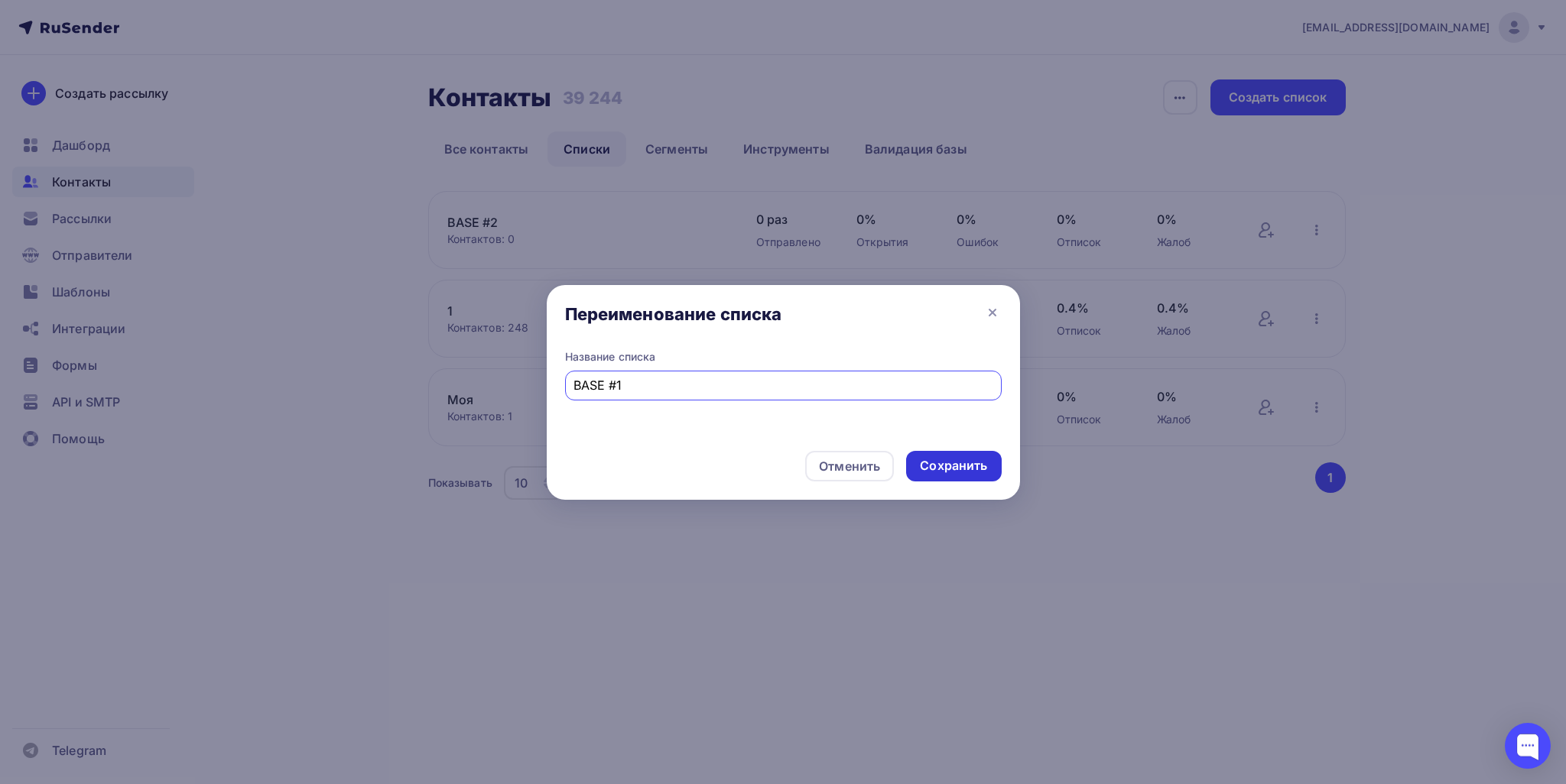
type input "BASE #1"
click at [962, 462] on div "Сохранить" at bounding box center [953, 466] width 68 height 18
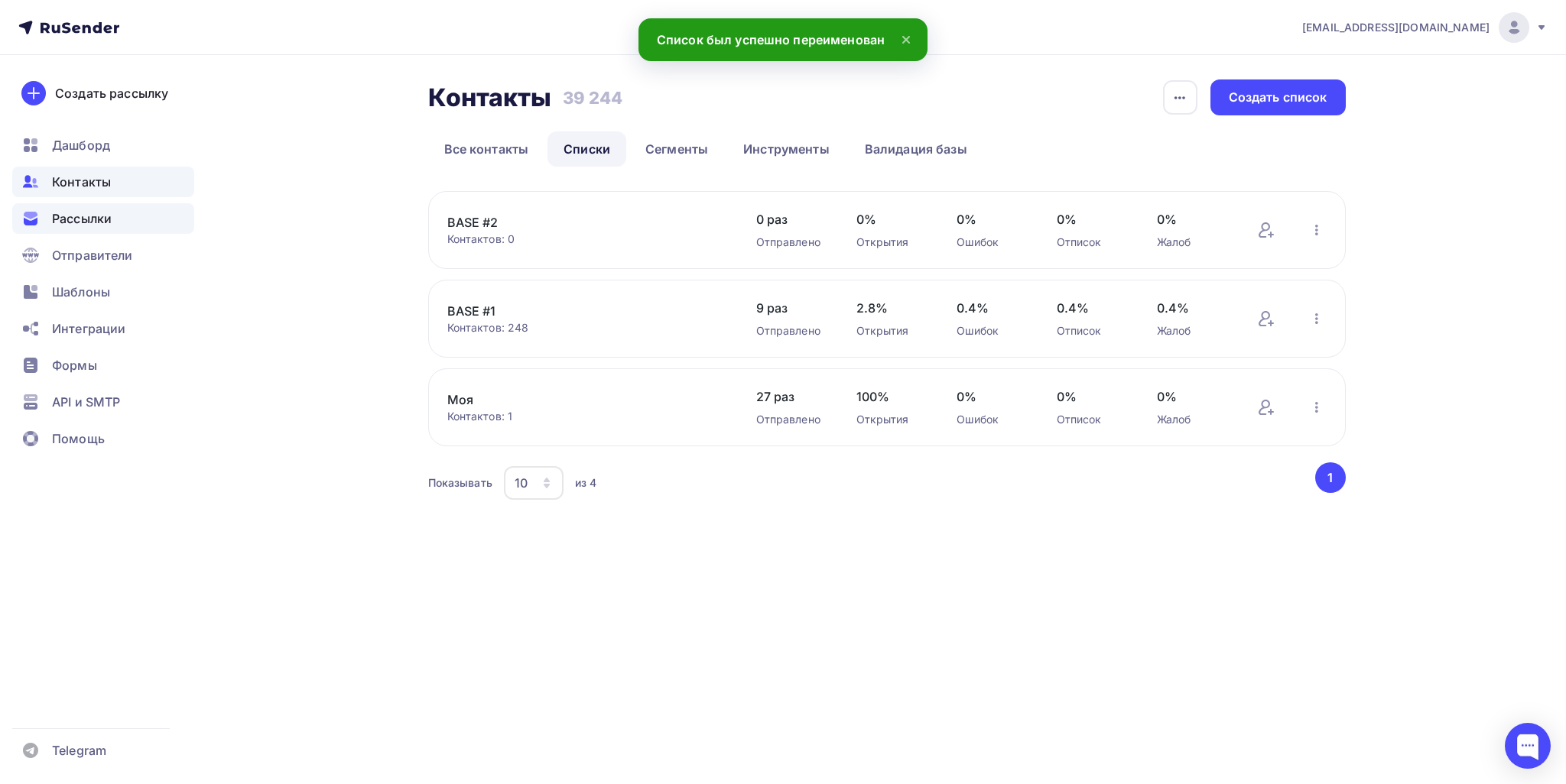
click at [96, 207] on div "Рассылки" at bounding box center [103, 218] width 182 height 31
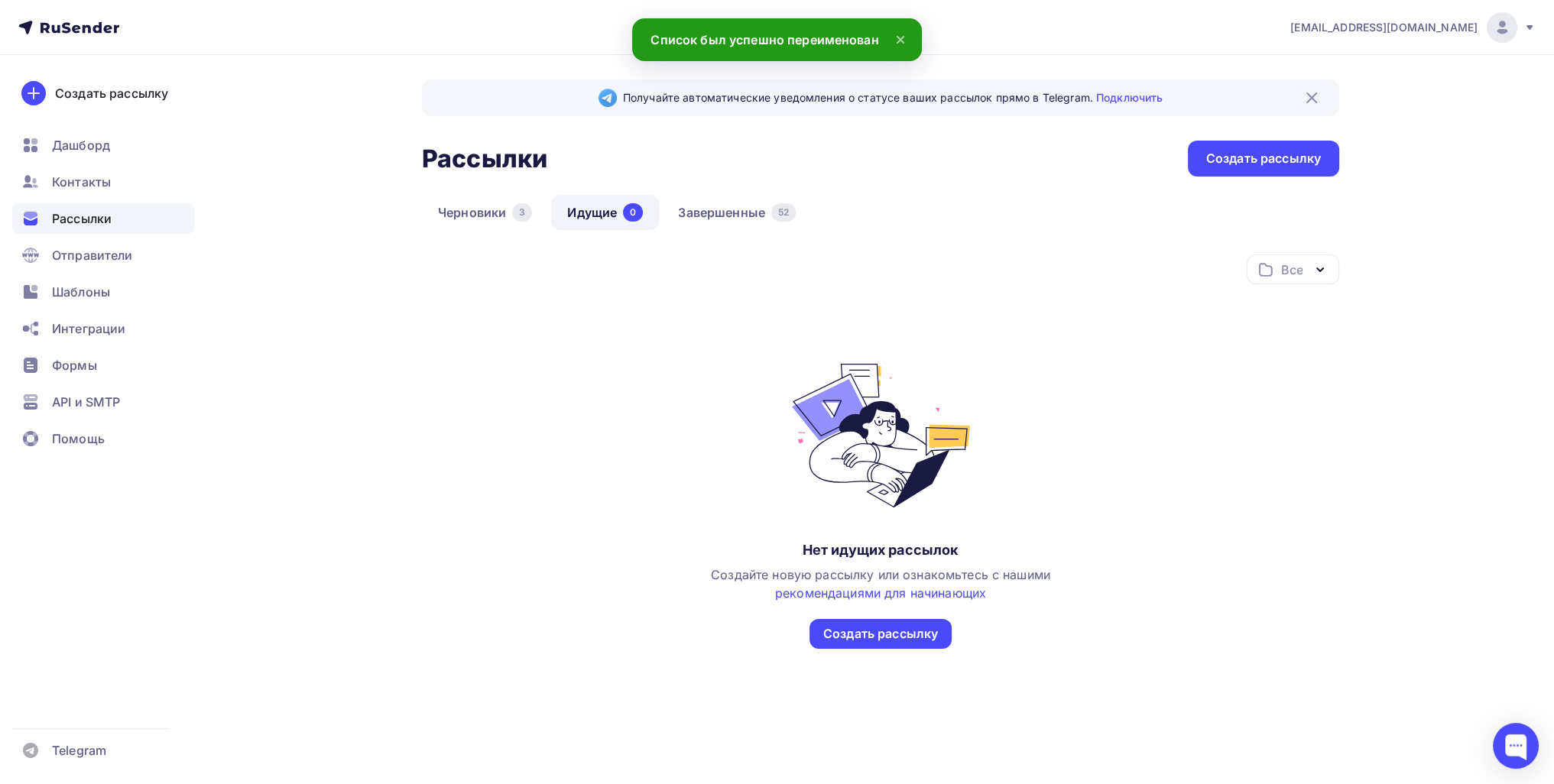
click at [766, 177] on div "Получайте автоматические уведомления о статусе ваших рассылок прямо в Telegram.…" at bounding box center [880, 401] width 917 height 644
click at [756, 200] on link "Завершенные 52" at bounding box center [736, 212] width 150 height 35
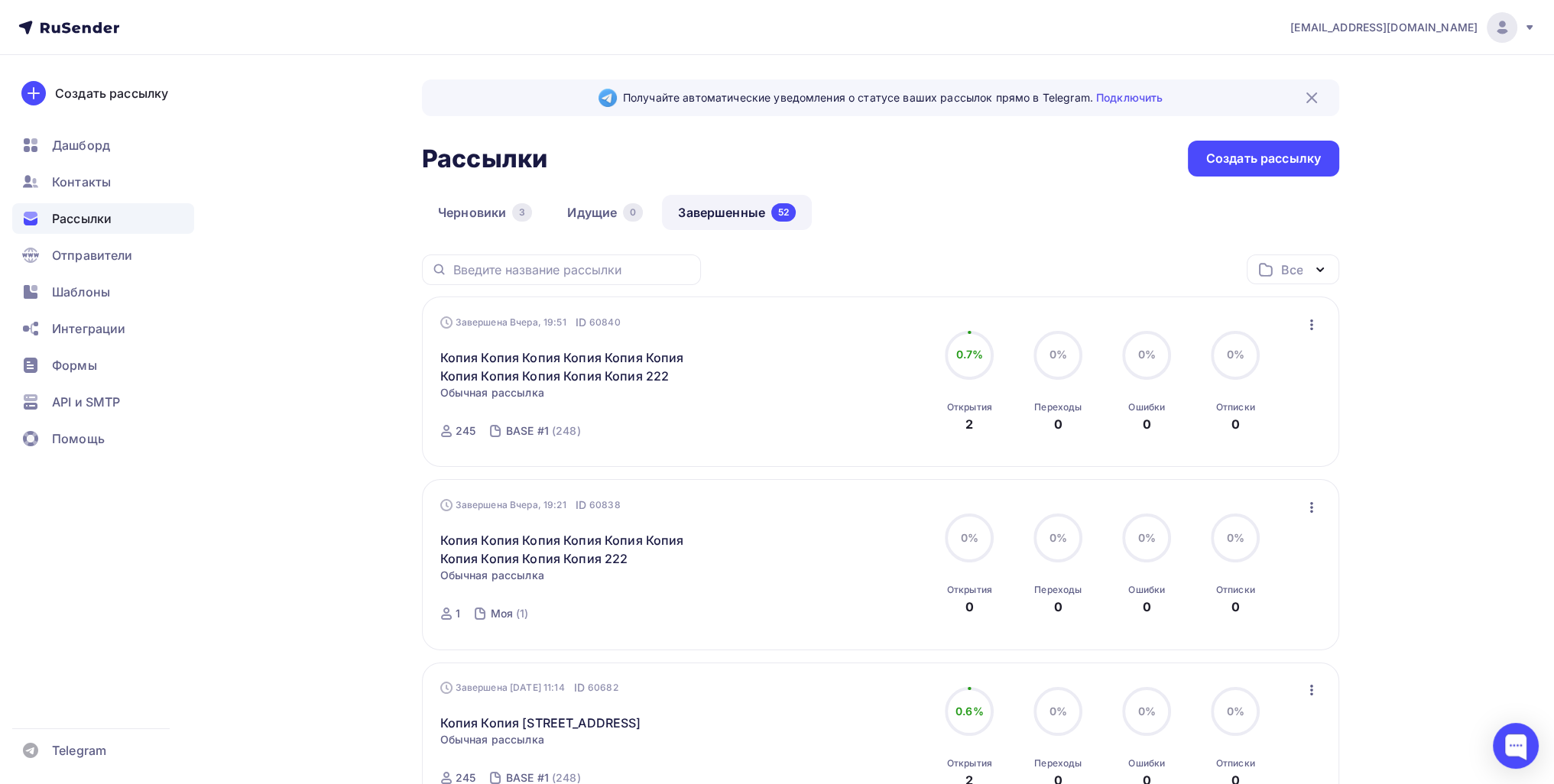
click at [1316, 322] on icon "button" at bounding box center [1311, 324] width 18 height 18
click at [1269, 418] on div "Копировать в новую" at bounding box center [1241, 425] width 157 height 18
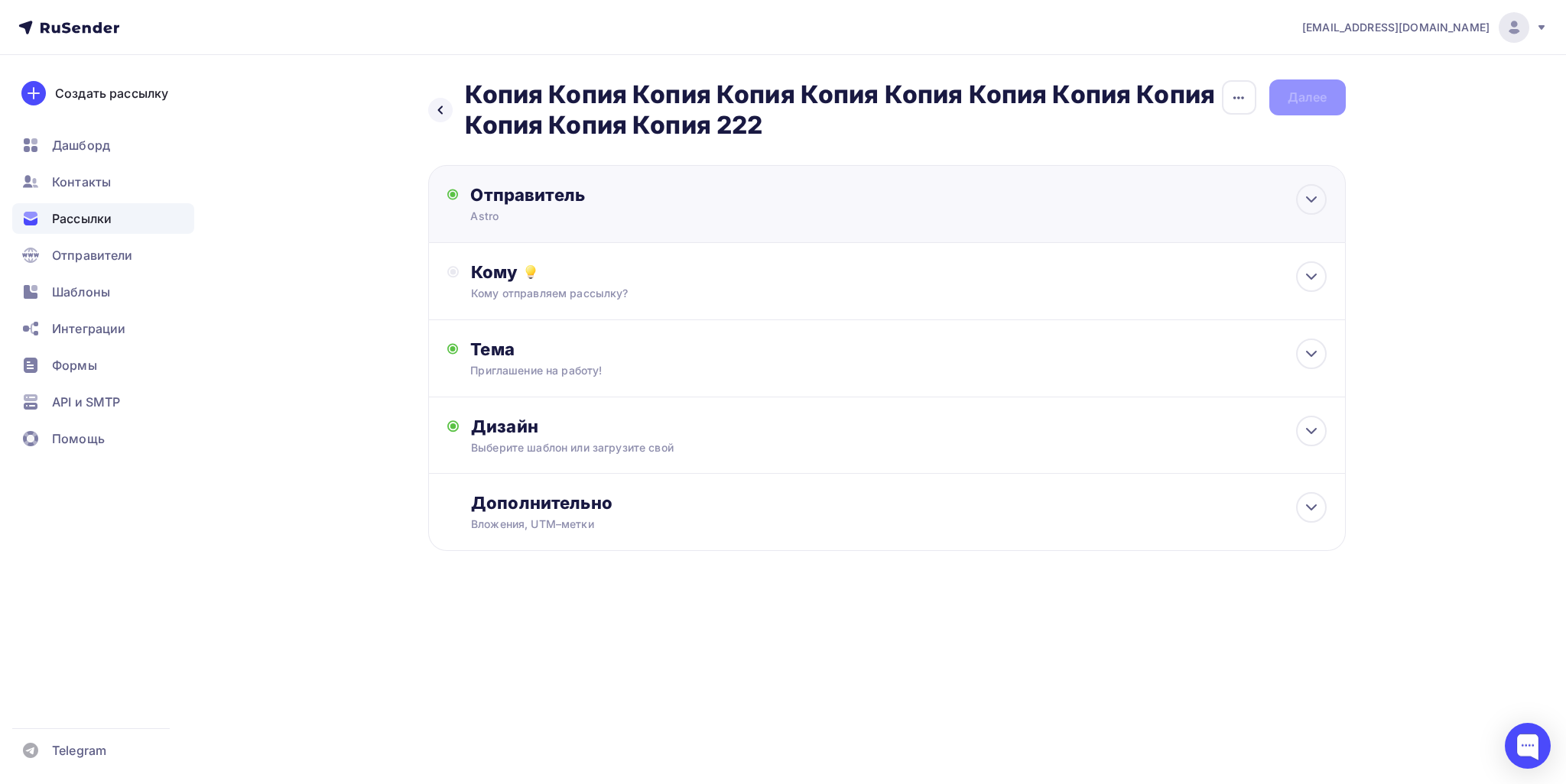
click at [560, 191] on div "Отправитель" at bounding box center [635, 194] width 331 height 21
type input "Astro"
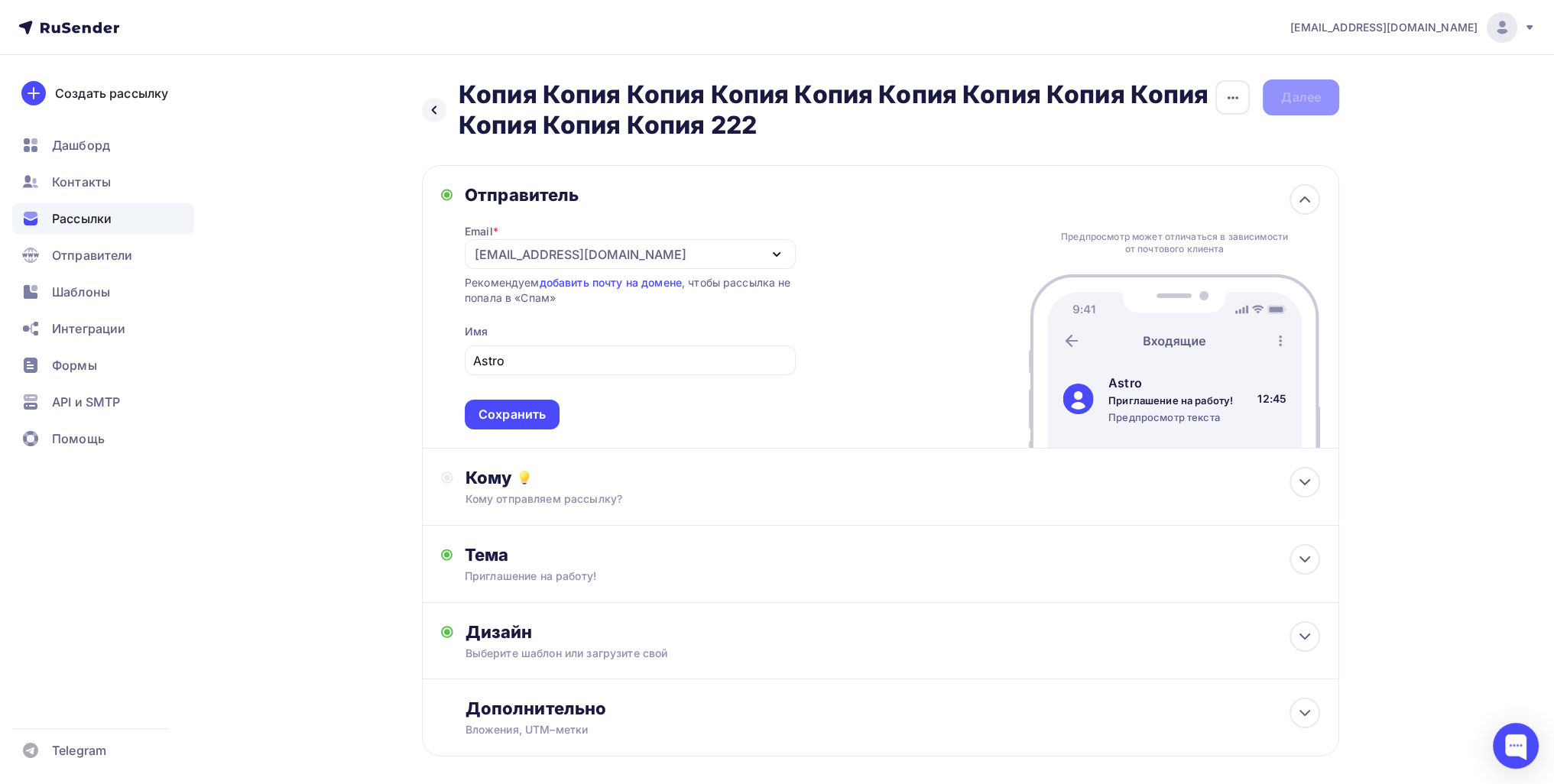
click at [84, 227] on span "Рассылки" at bounding box center [82, 218] width 60 height 18
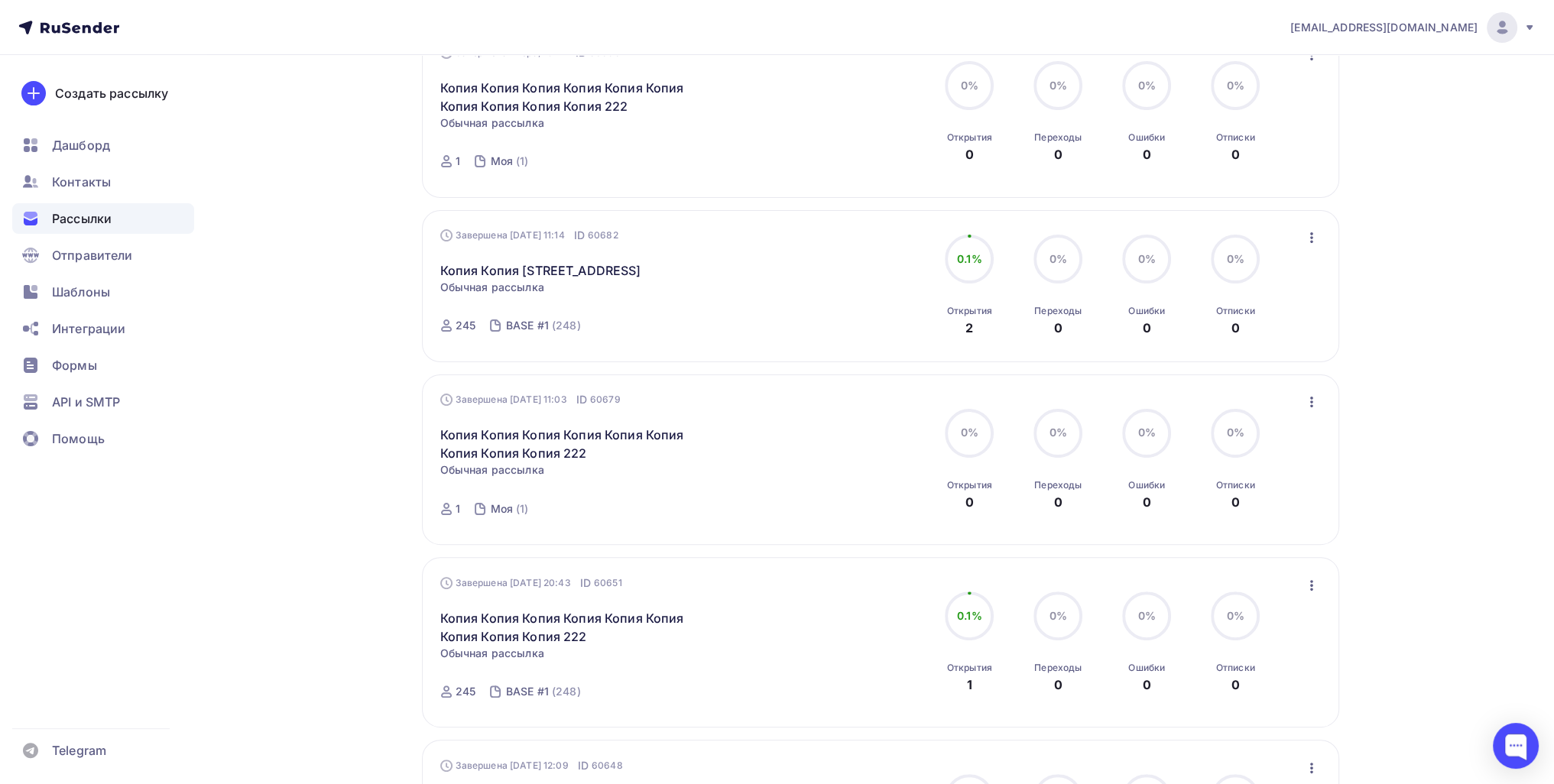
scroll to position [486, 0]
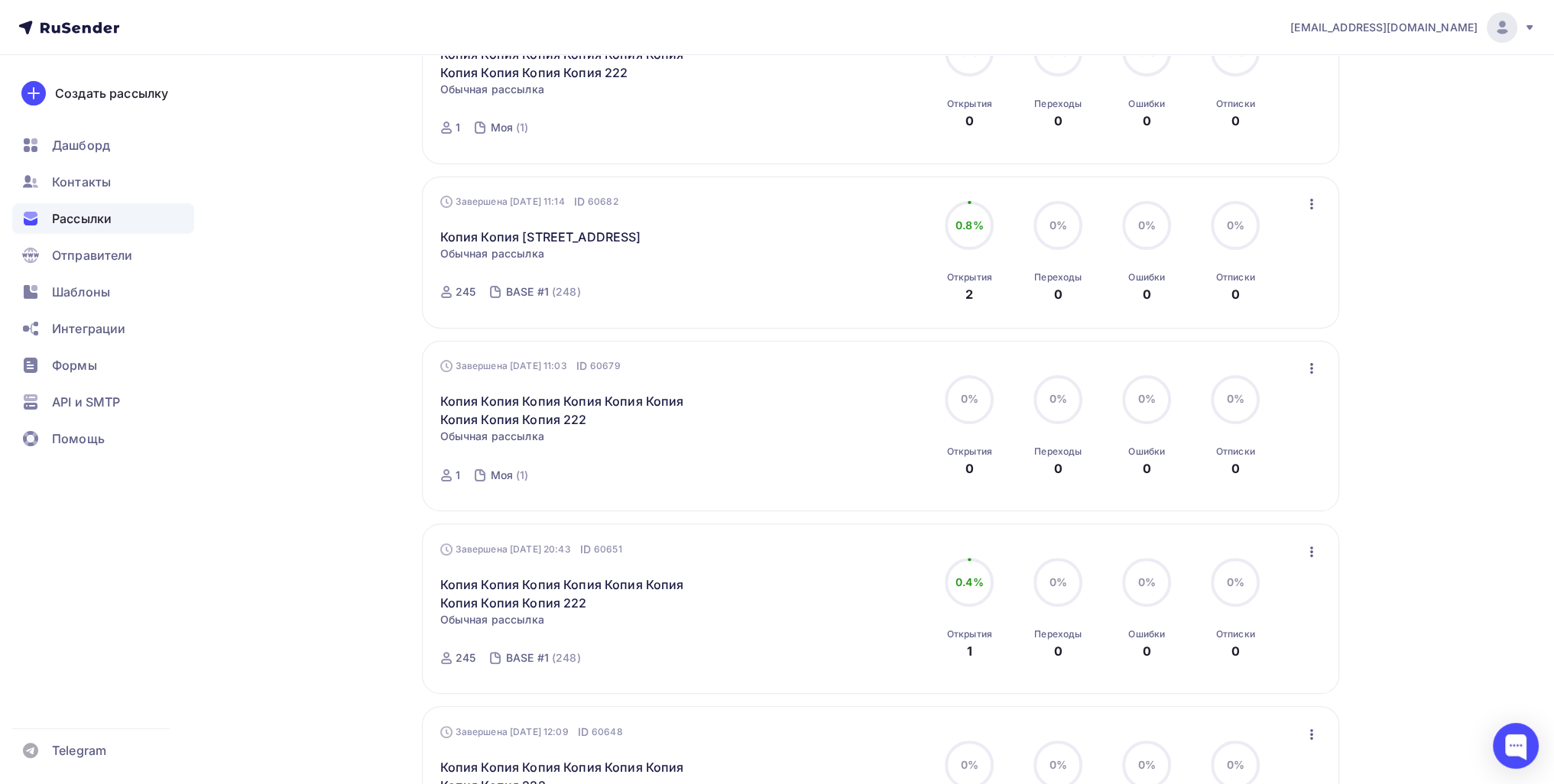
click at [1312, 208] on icon "button" at bounding box center [1311, 204] width 18 height 18
click at [1238, 303] on div "Копировать в новую" at bounding box center [1241, 304] width 157 height 18
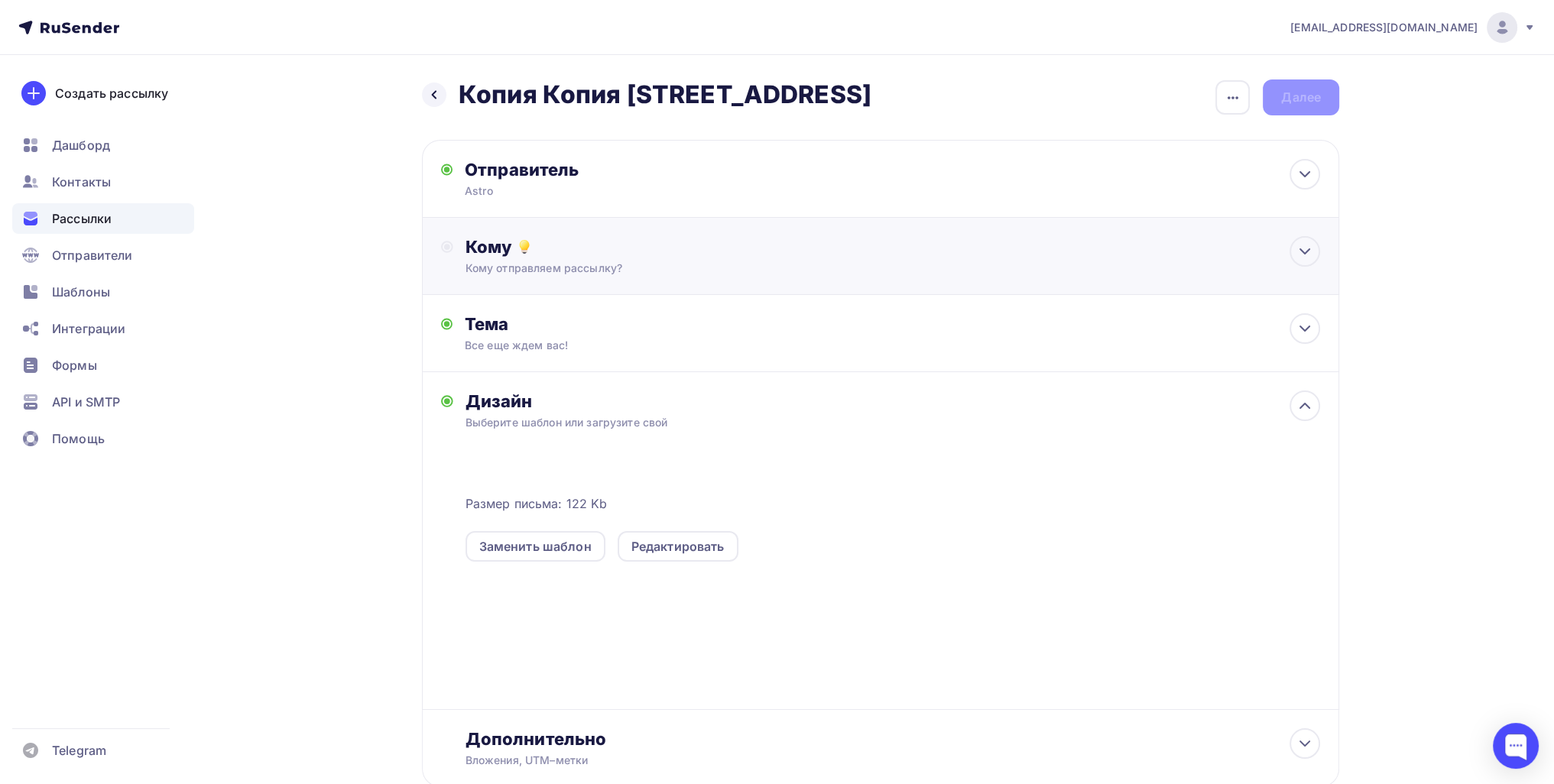
click at [596, 262] on div "Кому отправляем рассылку?" at bounding box center [850, 268] width 770 height 15
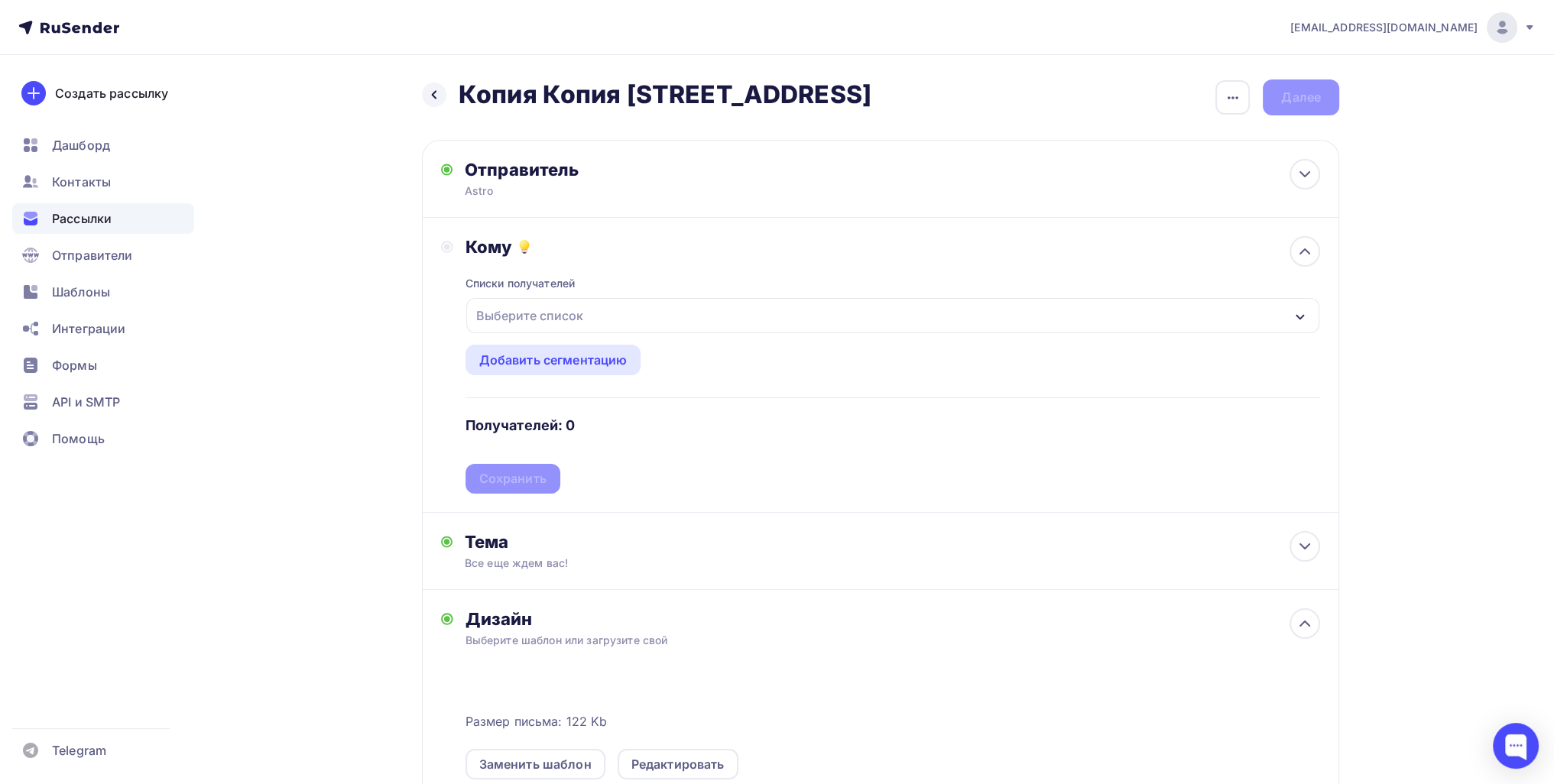
click at [545, 312] on div "Выберите список" at bounding box center [529, 316] width 119 height 27
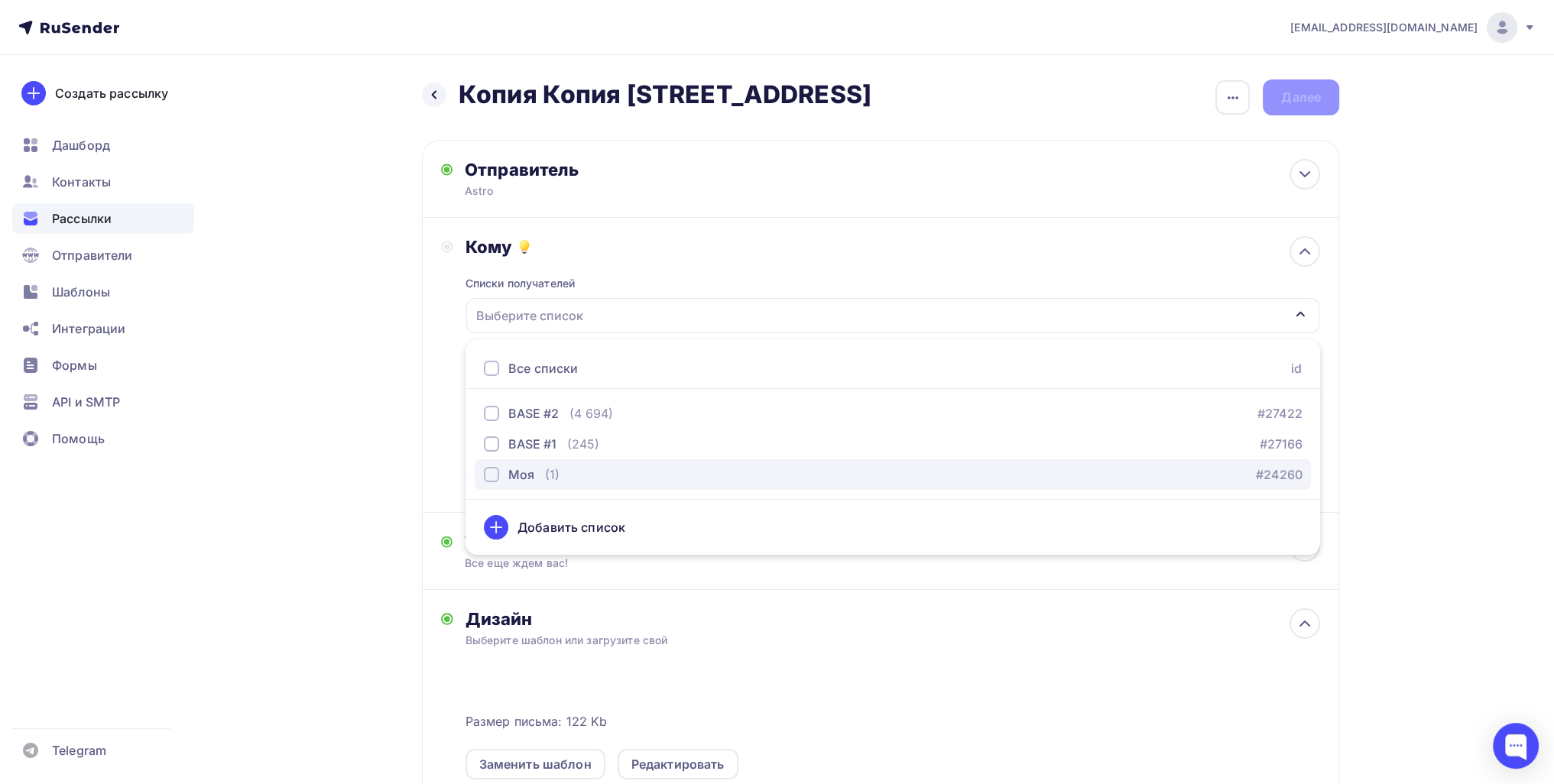
click at [553, 470] on div "(1)" at bounding box center [552, 474] width 15 height 18
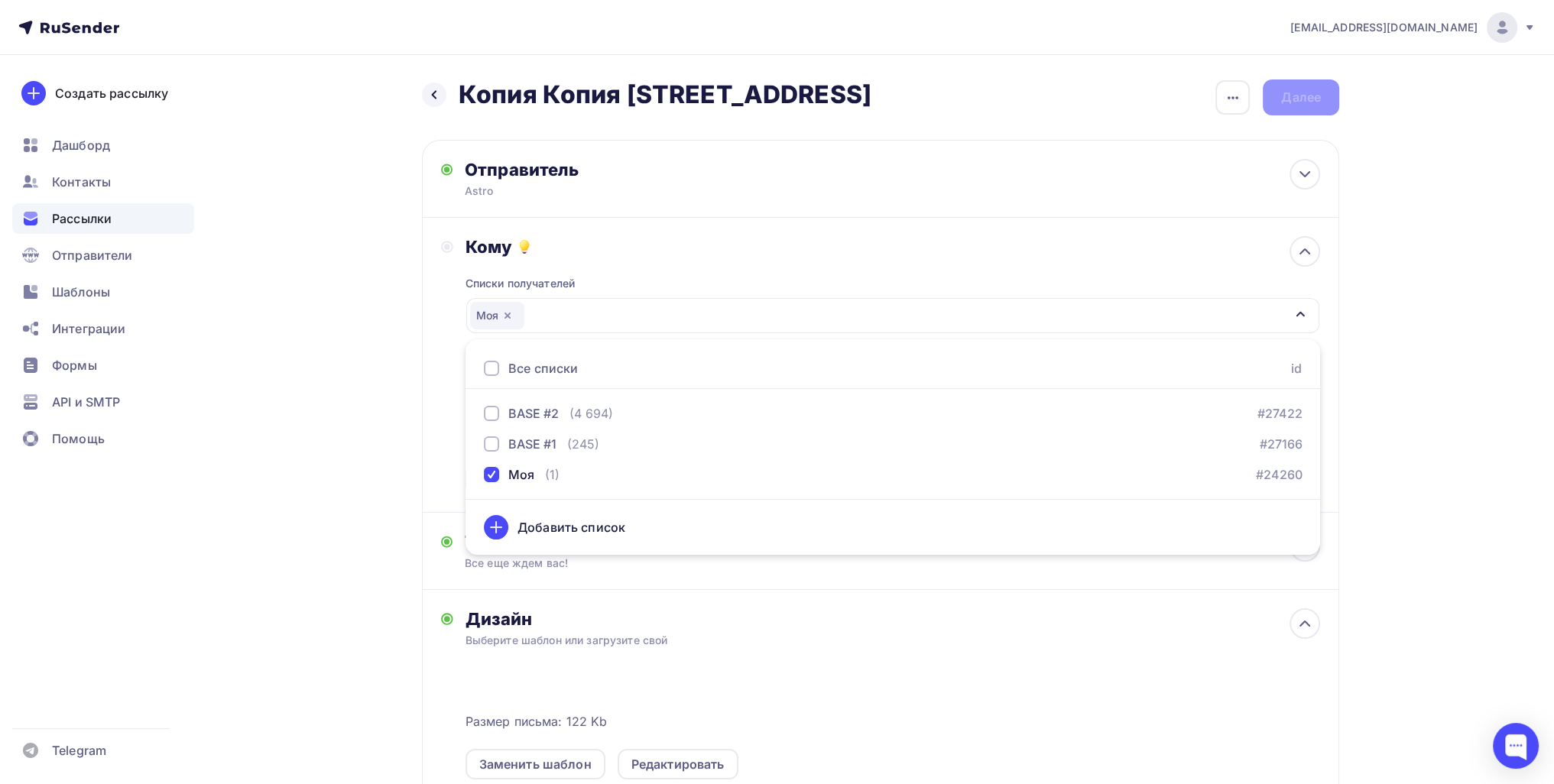
click at [389, 471] on div "Назад Копия Копия Копия Копия 111 Копия Копия Копия Копия 111 Закончить позже П…" at bounding box center [777, 579] width 1253 height 1048
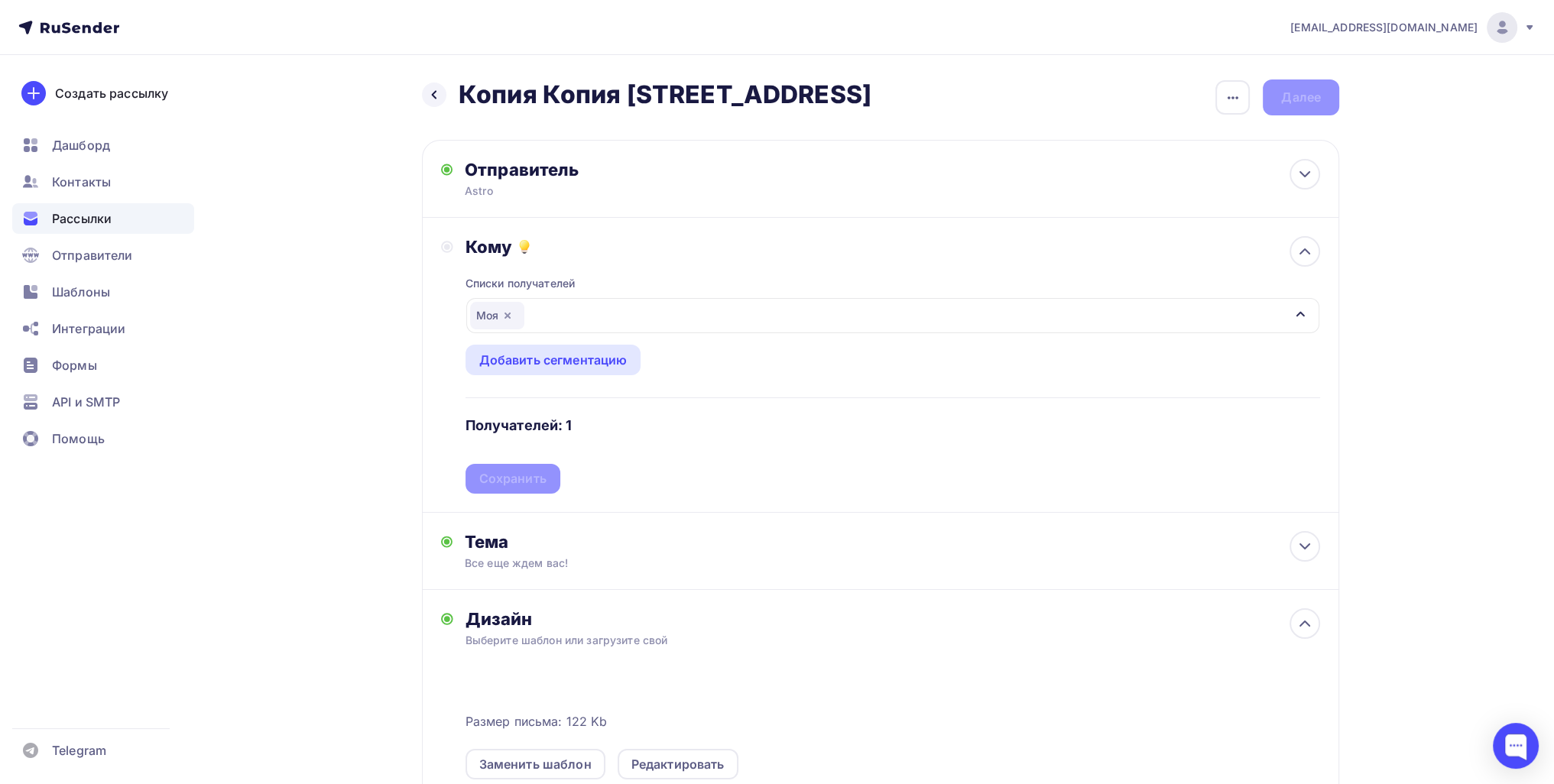
click at [523, 479] on div "Списки получателей Моя Все списки id BASE #2 (4 694) #27422 BASE #1 (245) #2716…" at bounding box center [893, 376] width 854 height 236
click at [525, 482] on div "Сохранить" at bounding box center [513, 478] width 68 height 18
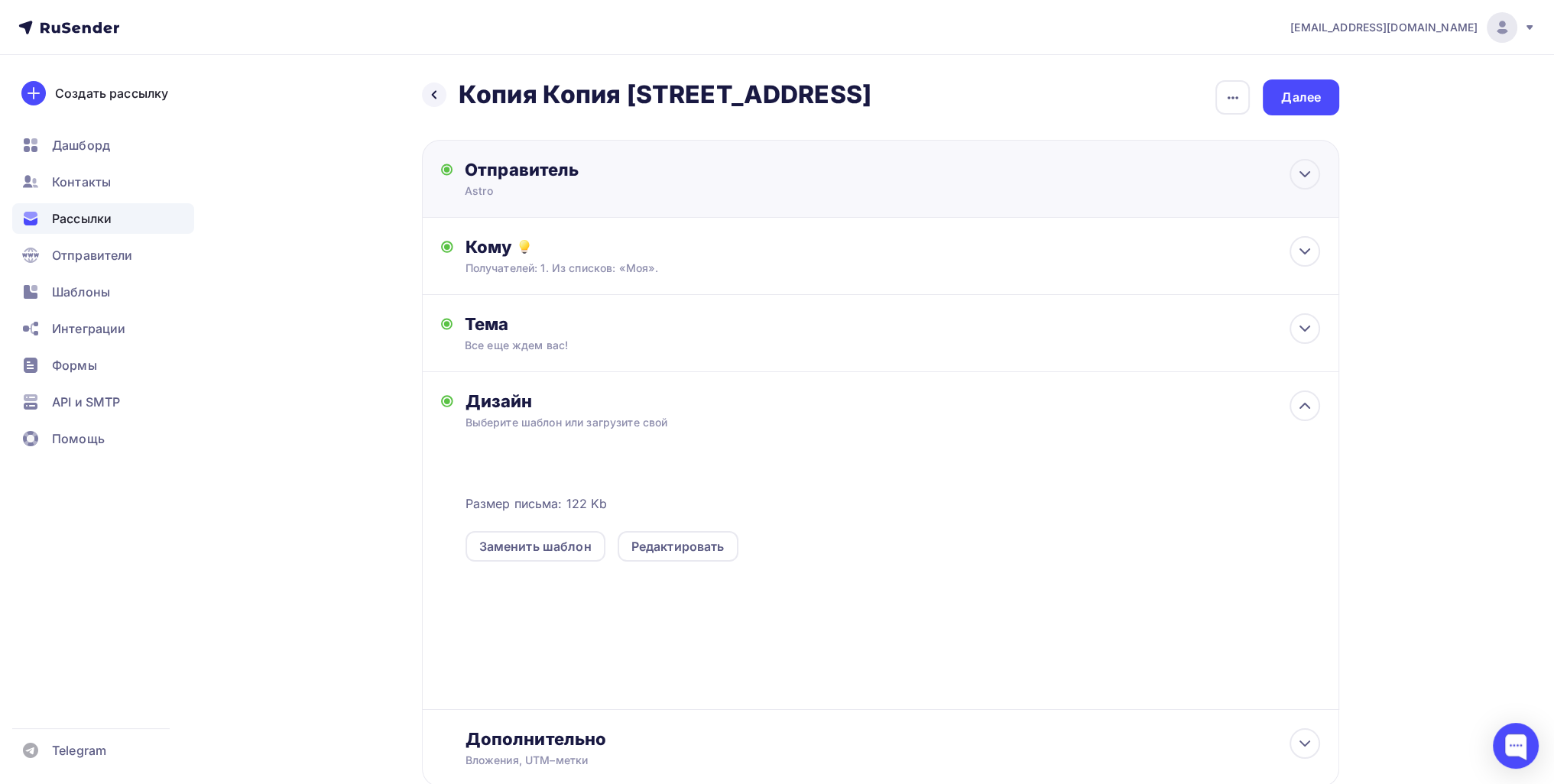
click at [510, 192] on div "Astro" at bounding box center [614, 191] width 298 height 15
type input "Astro"
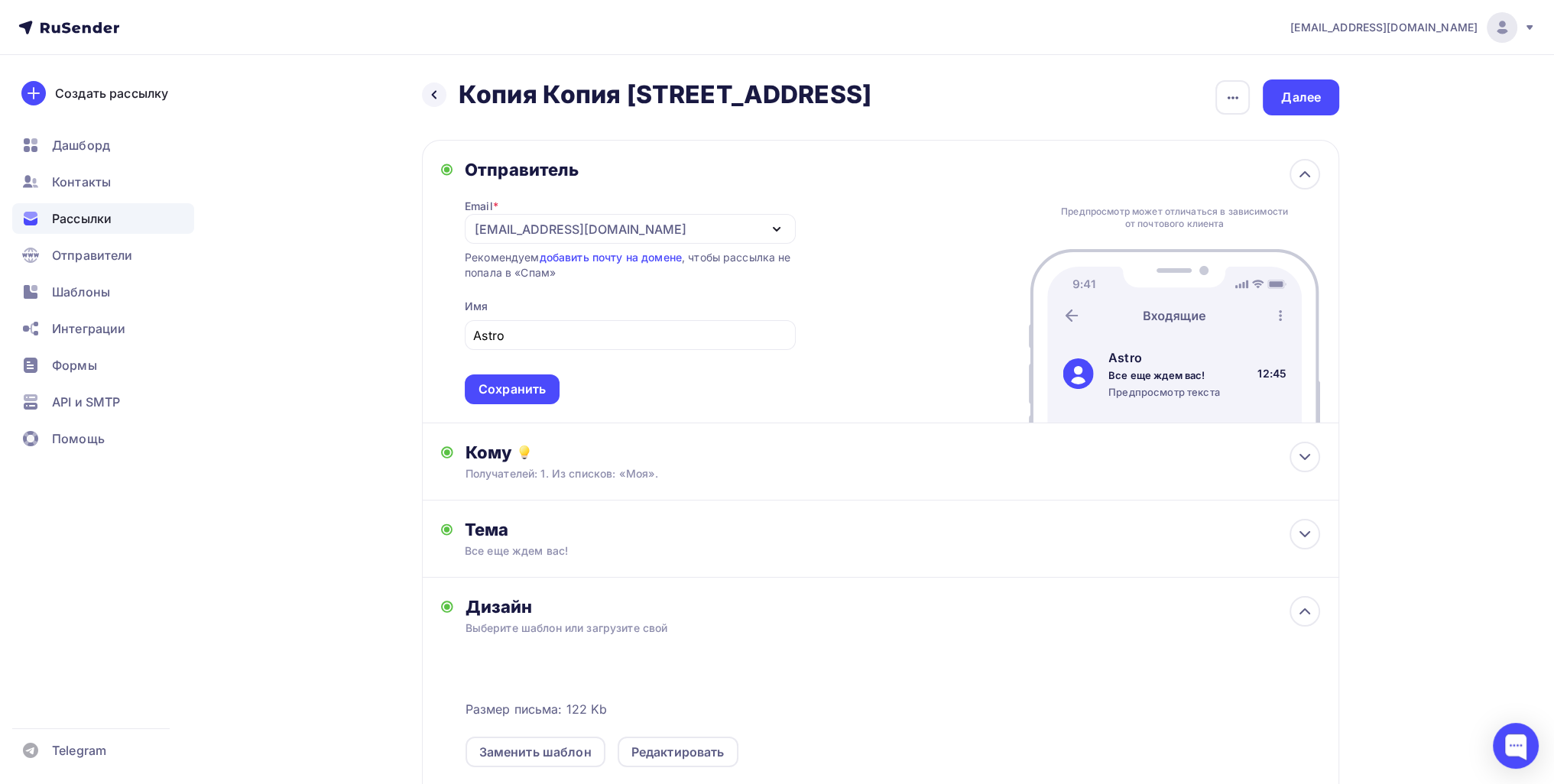
click at [563, 205] on div "Email * info@sciencepodxod.online info@sluchaiai.online info@sciencepodxod.onli…" at bounding box center [630, 293] width 331 height 224
click at [520, 375] on div "Сохранить" at bounding box center [512, 389] width 95 height 30
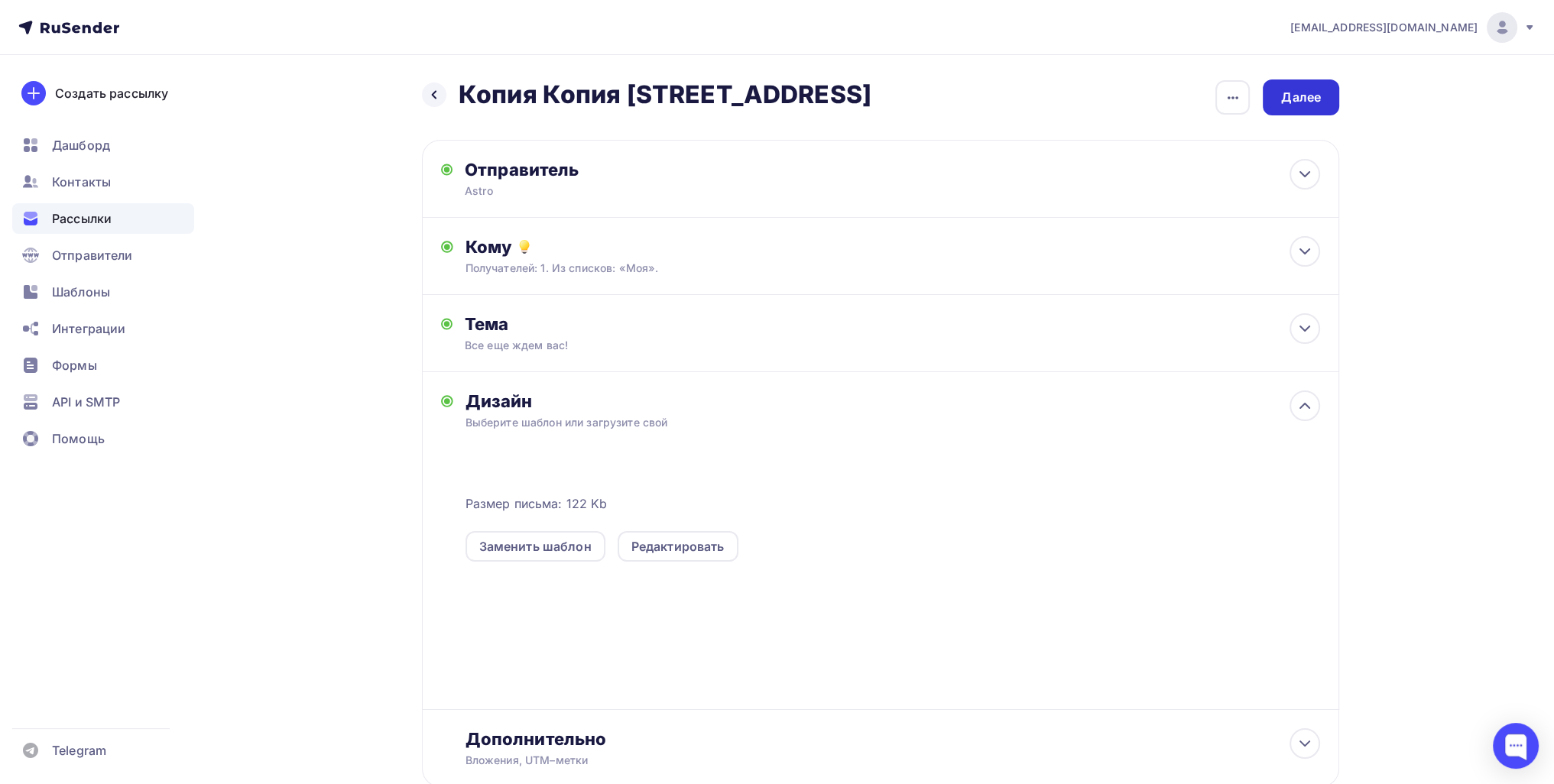
click at [1294, 88] on div "Далее" at bounding box center [1301, 98] width 76 height 36
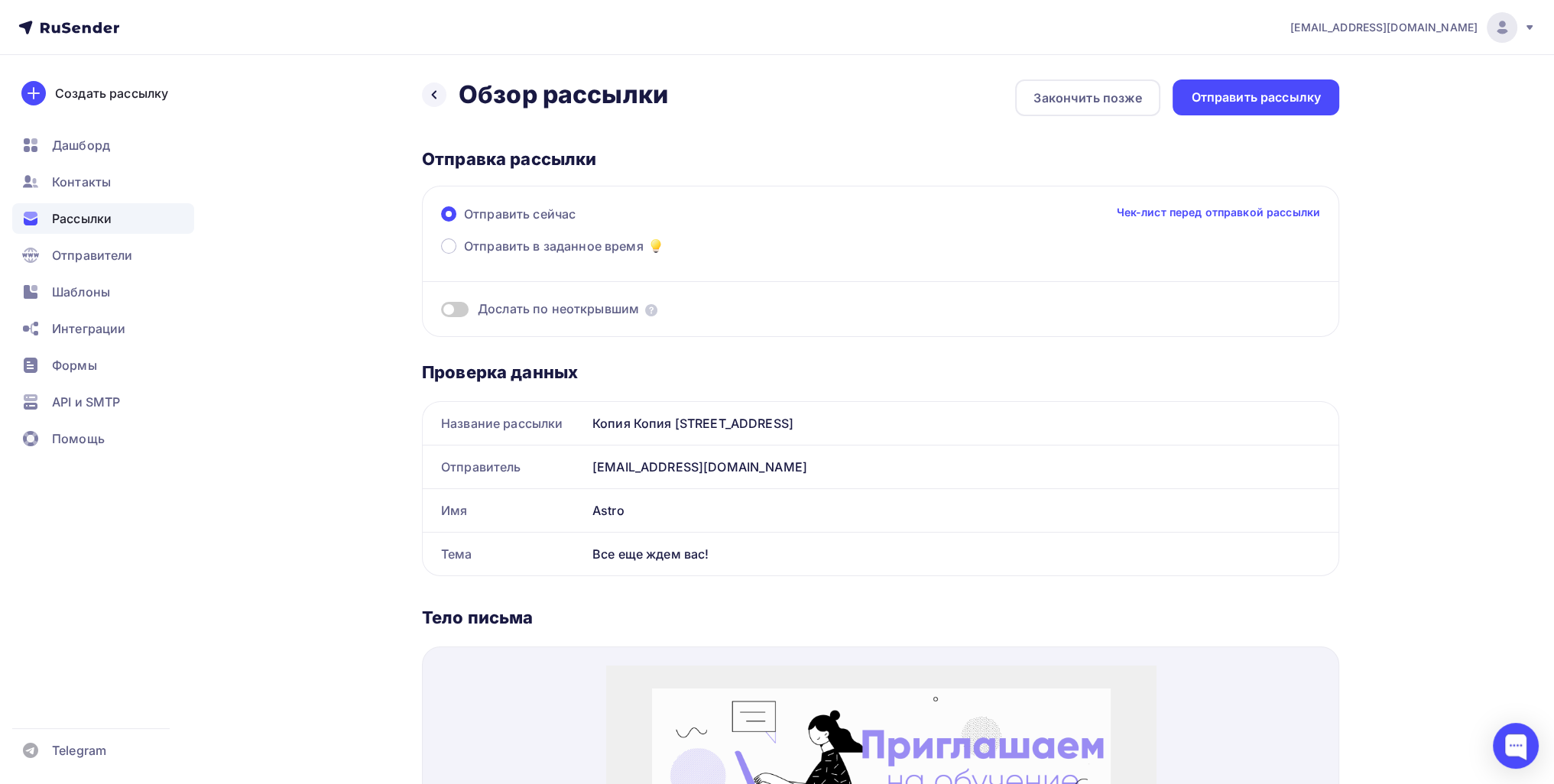
drag, startPoint x: 701, startPoint y: 446, endPoint x: 622, endPoint y: 453, distance: 79.3
click at [622, 453] on div "info@sciencepodxod.online" at bounding box center [962, 467] width 753 height 43
copy div "sciencepodxod.online"
click at [1221, 85] on div "Отправить рассылку" at bounding box center [1256, 98] width 167 height 36
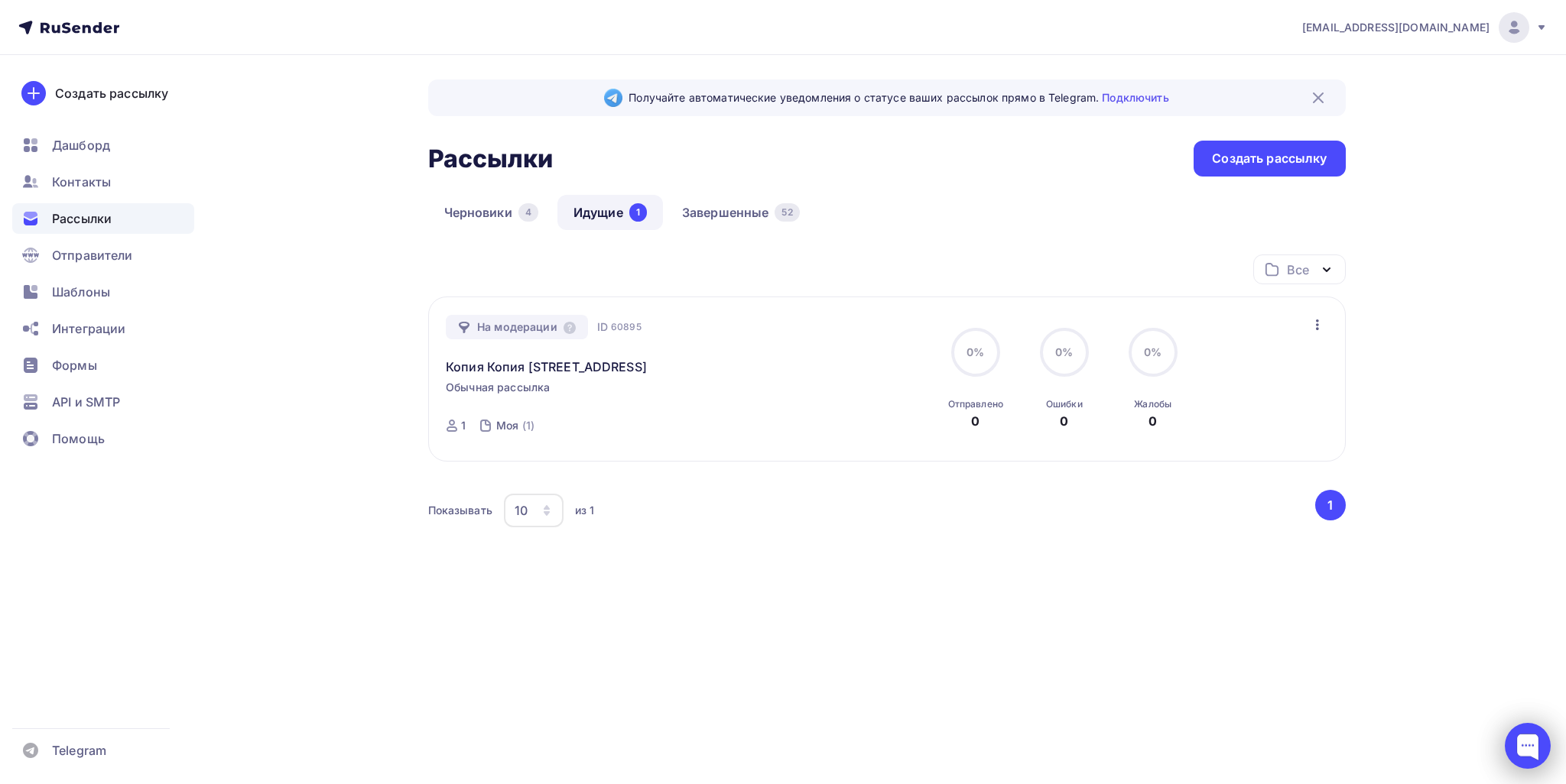
click at [1524, 750] on div at bounding box center [1527, 746] width 46 height 46
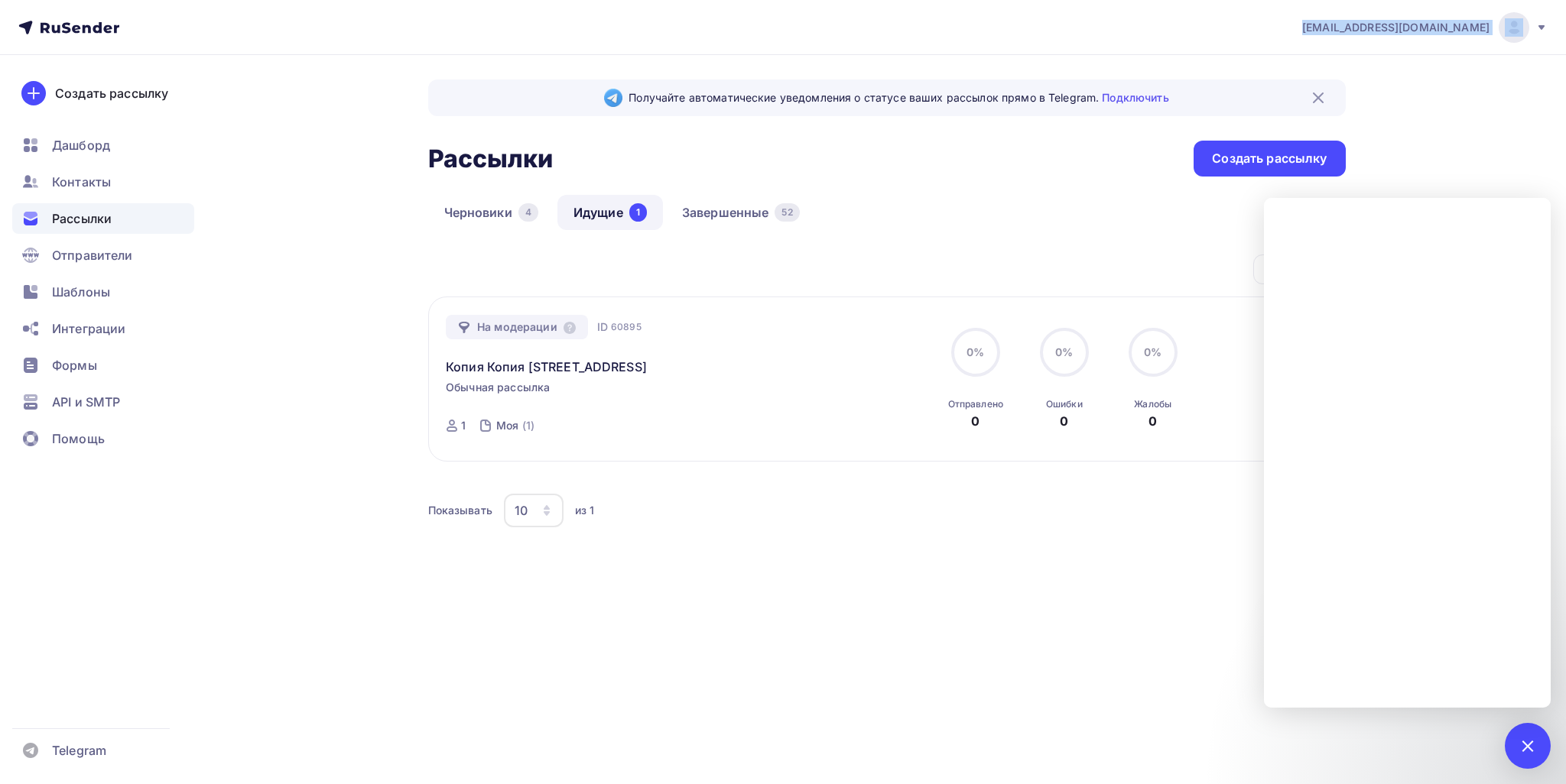
drag, startPoint x: 1318, startPoint y: 30, endPoint x: 1521, endPoint y: 61, distance: 205.4
click at [1529, 46] on nav "danil.prokhorov.1990@list.ru Аккаунт Тарифы Выйти Создать рассылку Дашборд Конт…" at bounding box center [783, 27] width 1566 height 55
copy div "[EMAIL_ADDRESS][DOMAIN_NAME]"
click at [597, 740] on div "danil.prokhorov.1990@list.ru Аккаунт Тарифы Выйти Создать рассылку Дашборд Конт…" at bounding box center [783, 392] width 1566 height 784
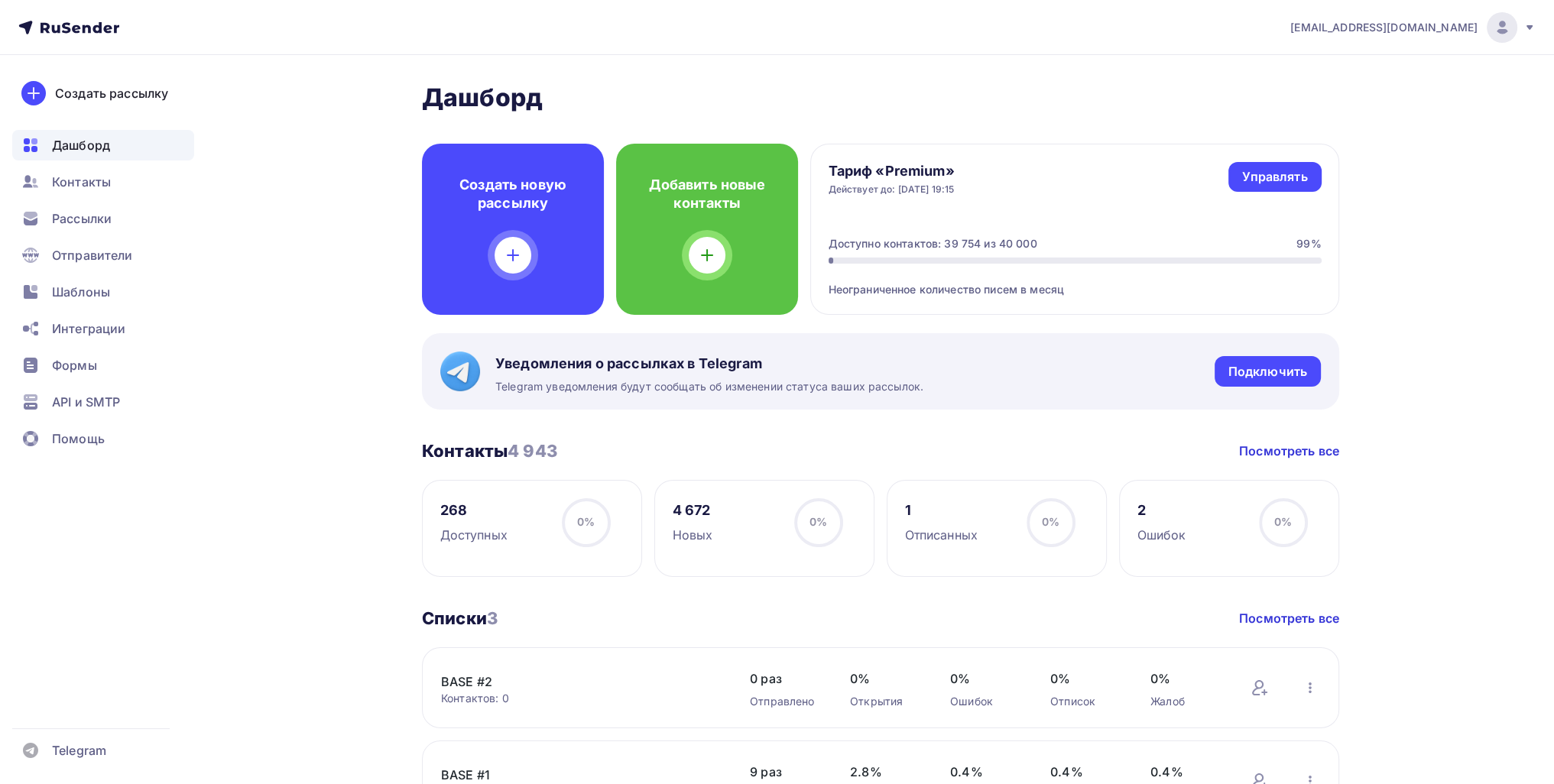
click at [1477, 33] on span "[EMAIL_ADDRESS][DOMAIN_NAME]" at bounding box center [1384, 27] width 188 height 15
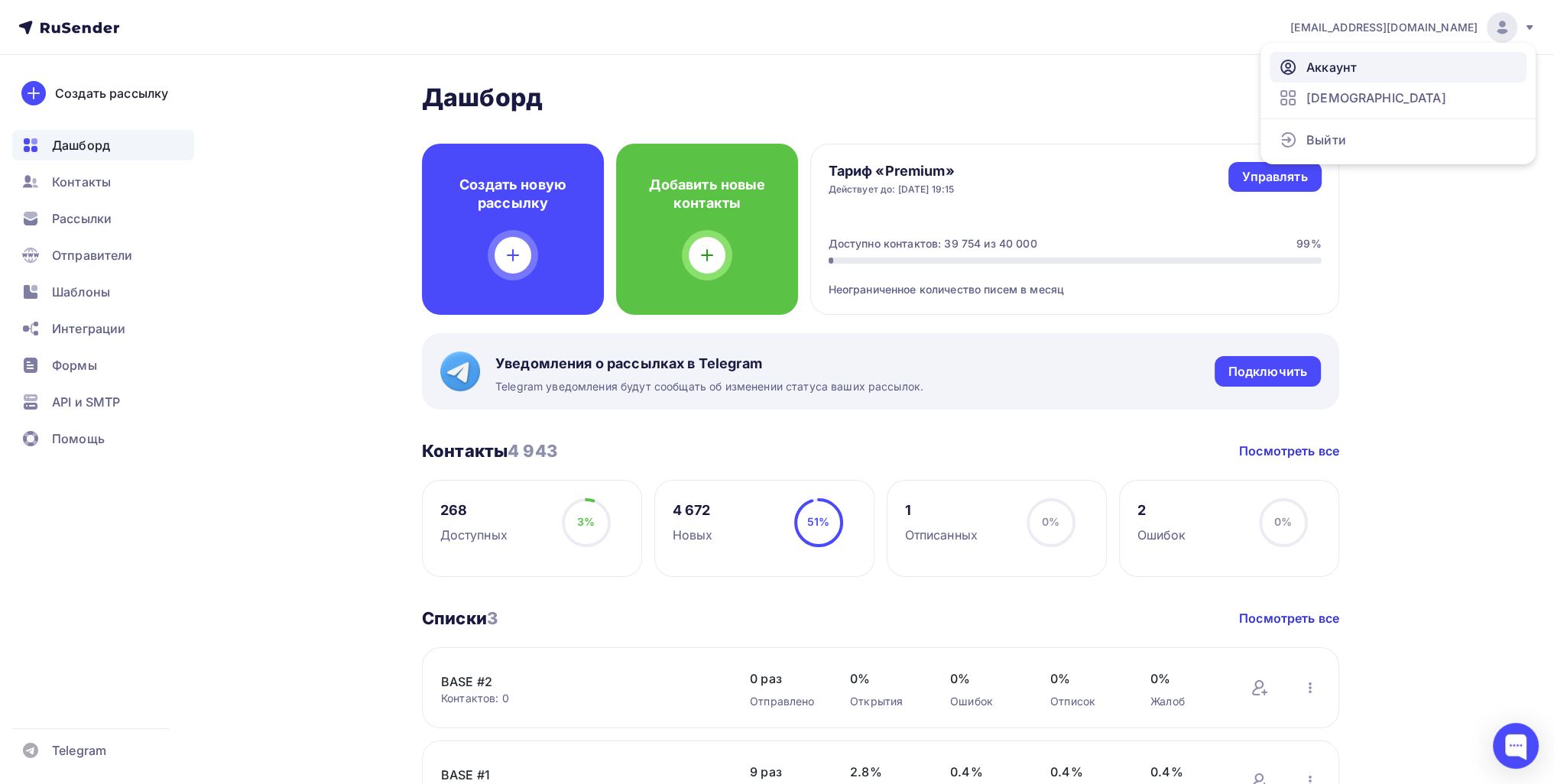
click at [1337, 67] on span "Аккаунт" at bounding box center [1331, 67] width 51 height 18
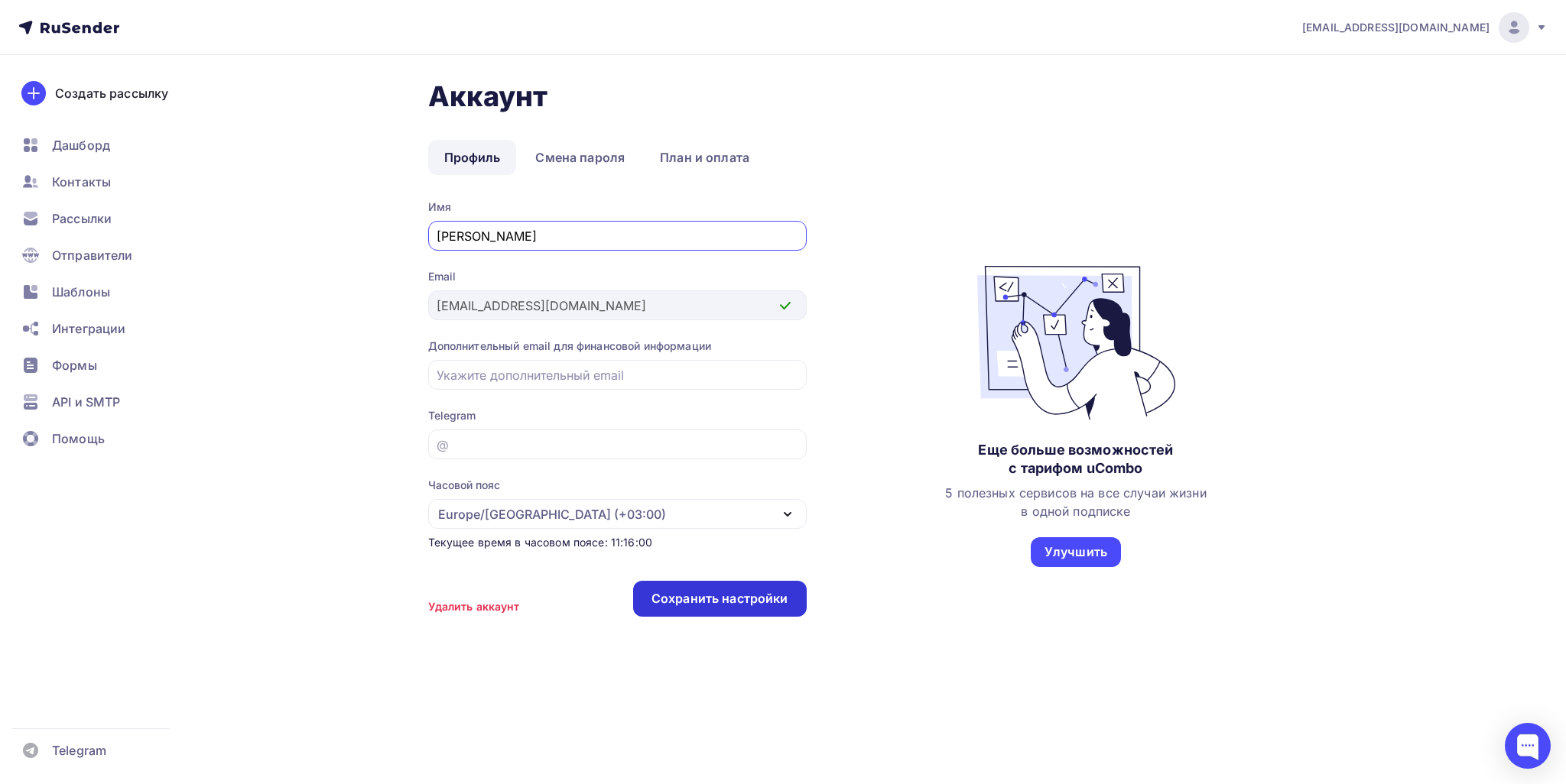
type input "Данил"
click at [688, 600] on div "Сохранить настройки" at bounding box center [720, 598] width 137 height 18
click at [122, 178] on div "Контакты" at bounding box center [103, 182] width 182 height 31
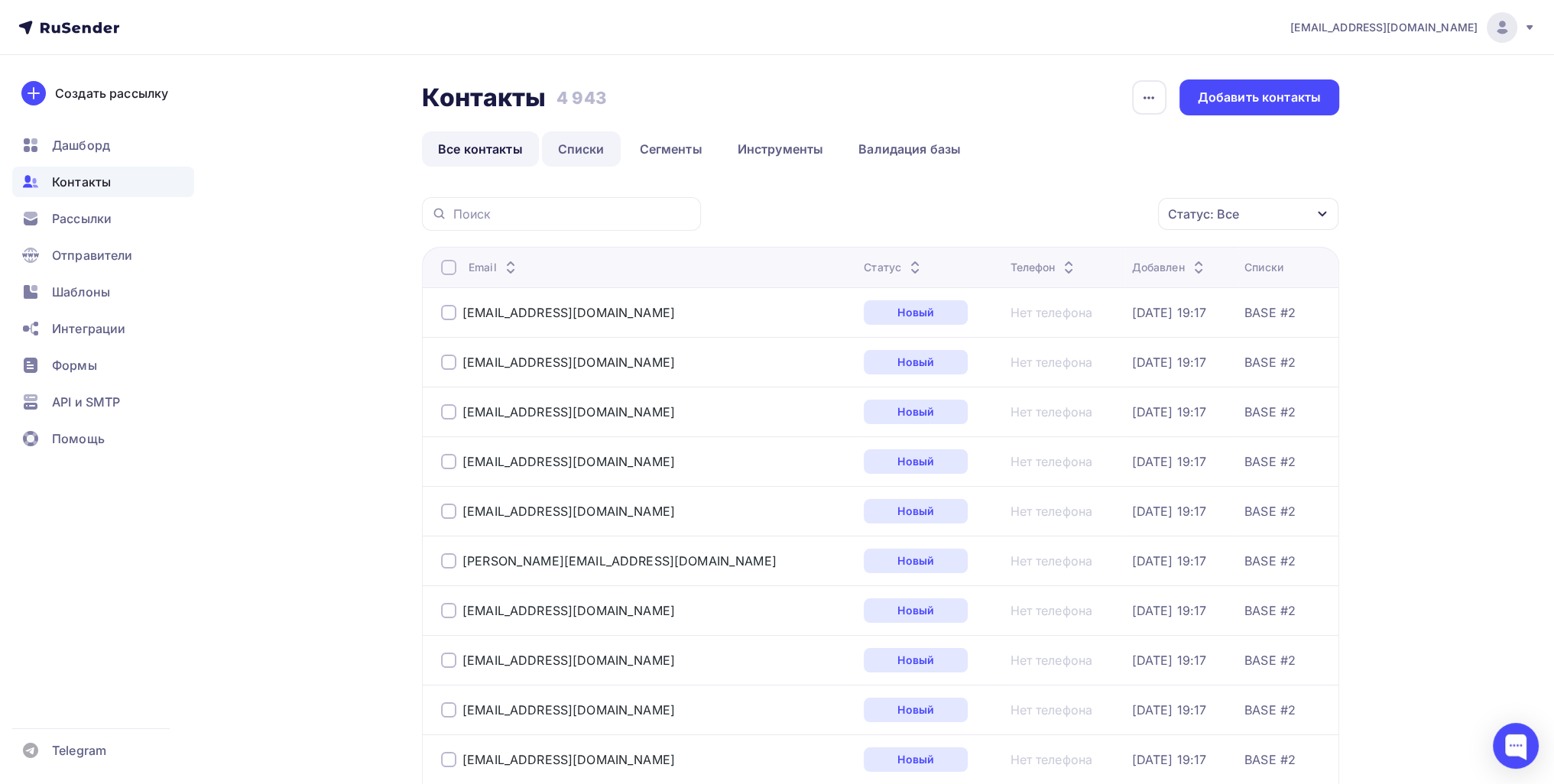
click at [598, 155] on link "Списки" at bounding box center [581, 149] width 79 height 35
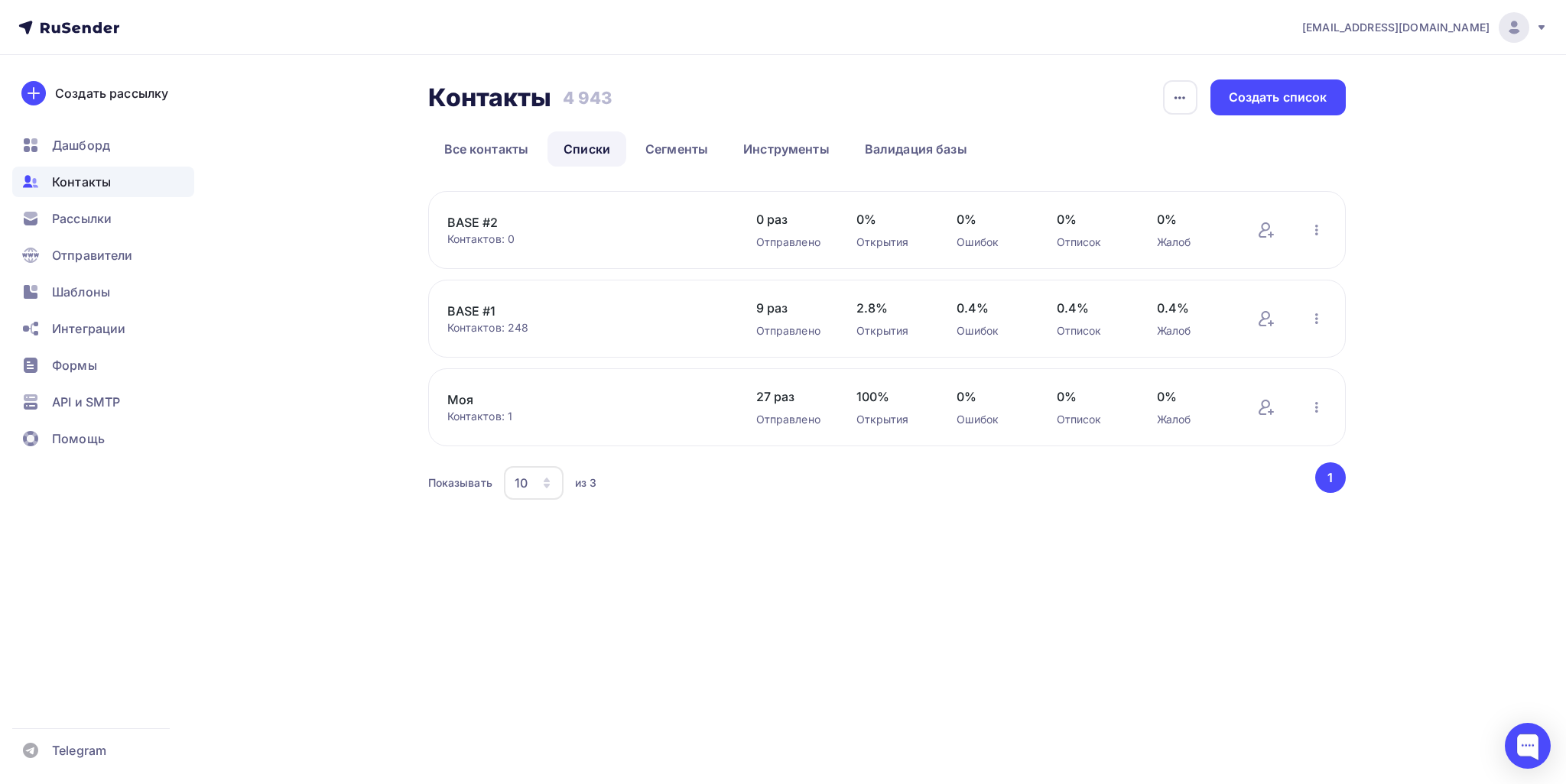
click at [464, 224] on link "BASE #2" at bounding box center [577, 222] width 260 height 18
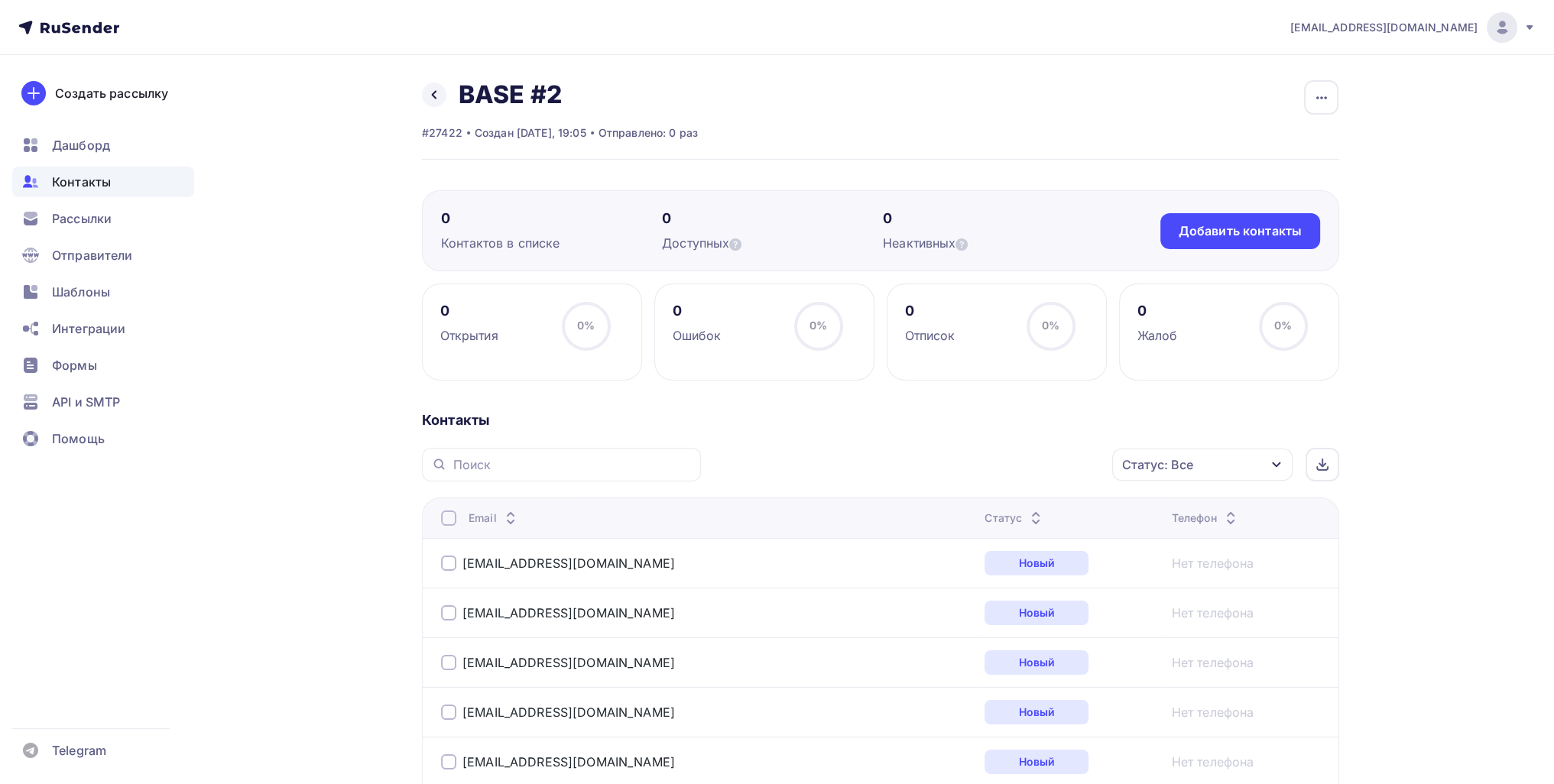
click at [467, 474] on div at bounding box center [562, 464] width 279 height 33
click at [481, 460] on input "text" at bounding box center [572, 465] width 239 height 17
type input "spam"
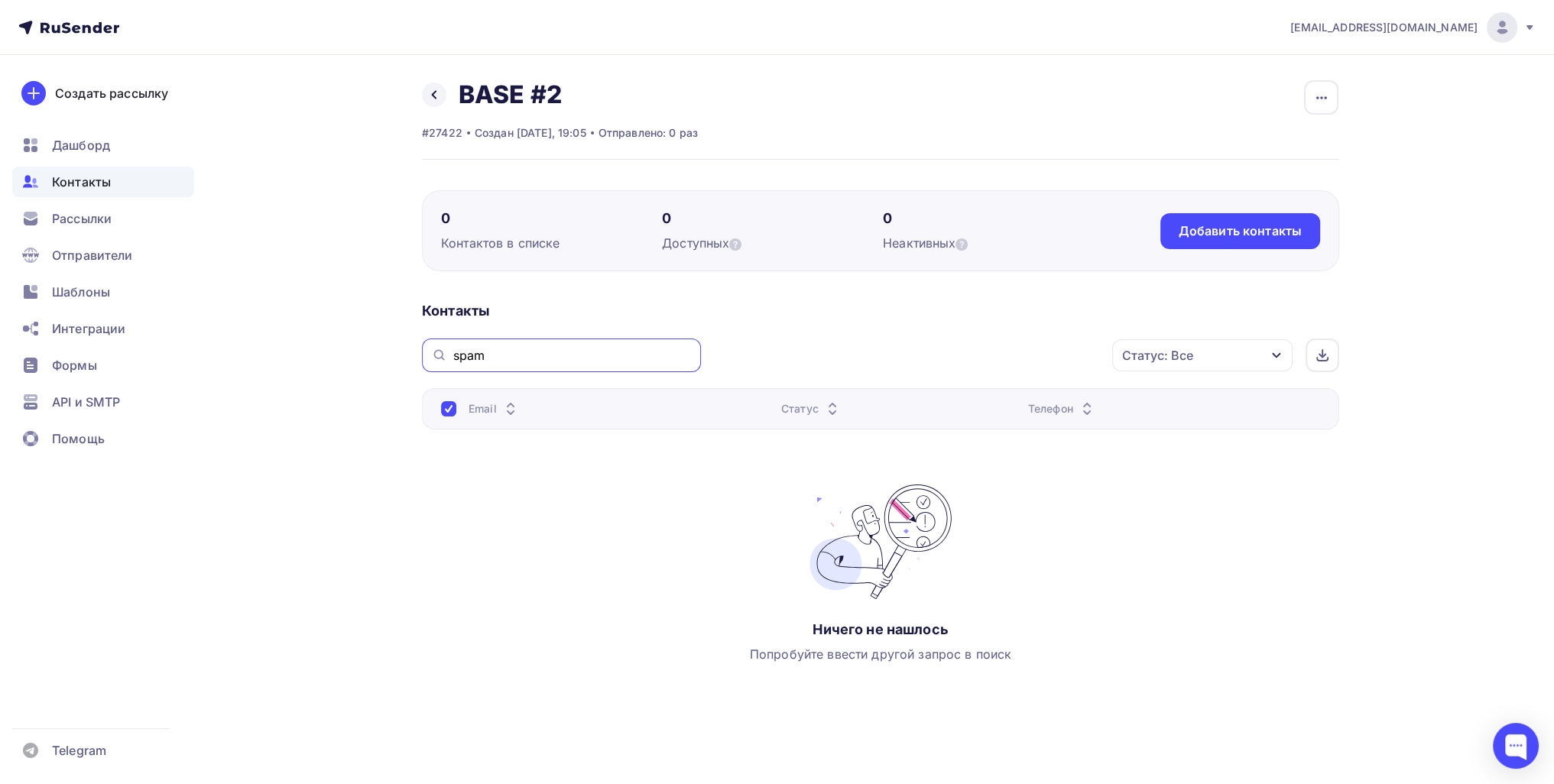
drag, startPoint x: 489, startPoint y: 355, endPoint x: 376, endPoint y: 331, distance: 115.5
click at [261, 318] on div "Назад BASE #2 Переименовать список Скачать список Отписать адреса Настроить пол…" at bounding box center [777, 424] width 1253 height 738
click at [113, 224] on div "Рассылки" at bounding box center [103, 218] width 182 height 31
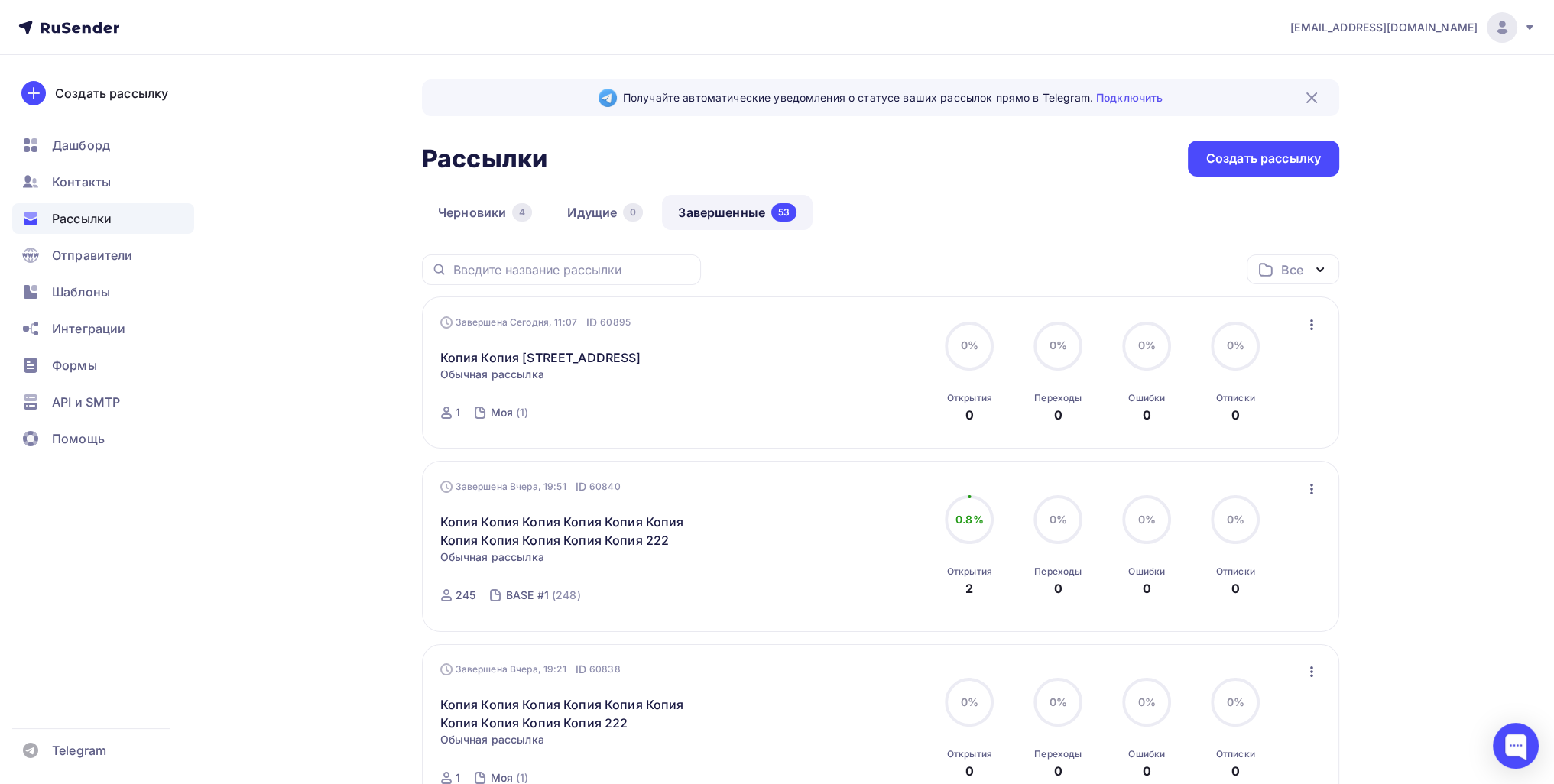
drag, startPoint x: 9, startPoint y: 577, endPoint x: 33, endPoint y: 576, distance: 24.0
click at [22, 576] on div "Создать рассылку Дашборд Контакты Рассылки Отправители Шаблоны Интеграции Формы…" at bounding box center [103, 419] width 206 height 729
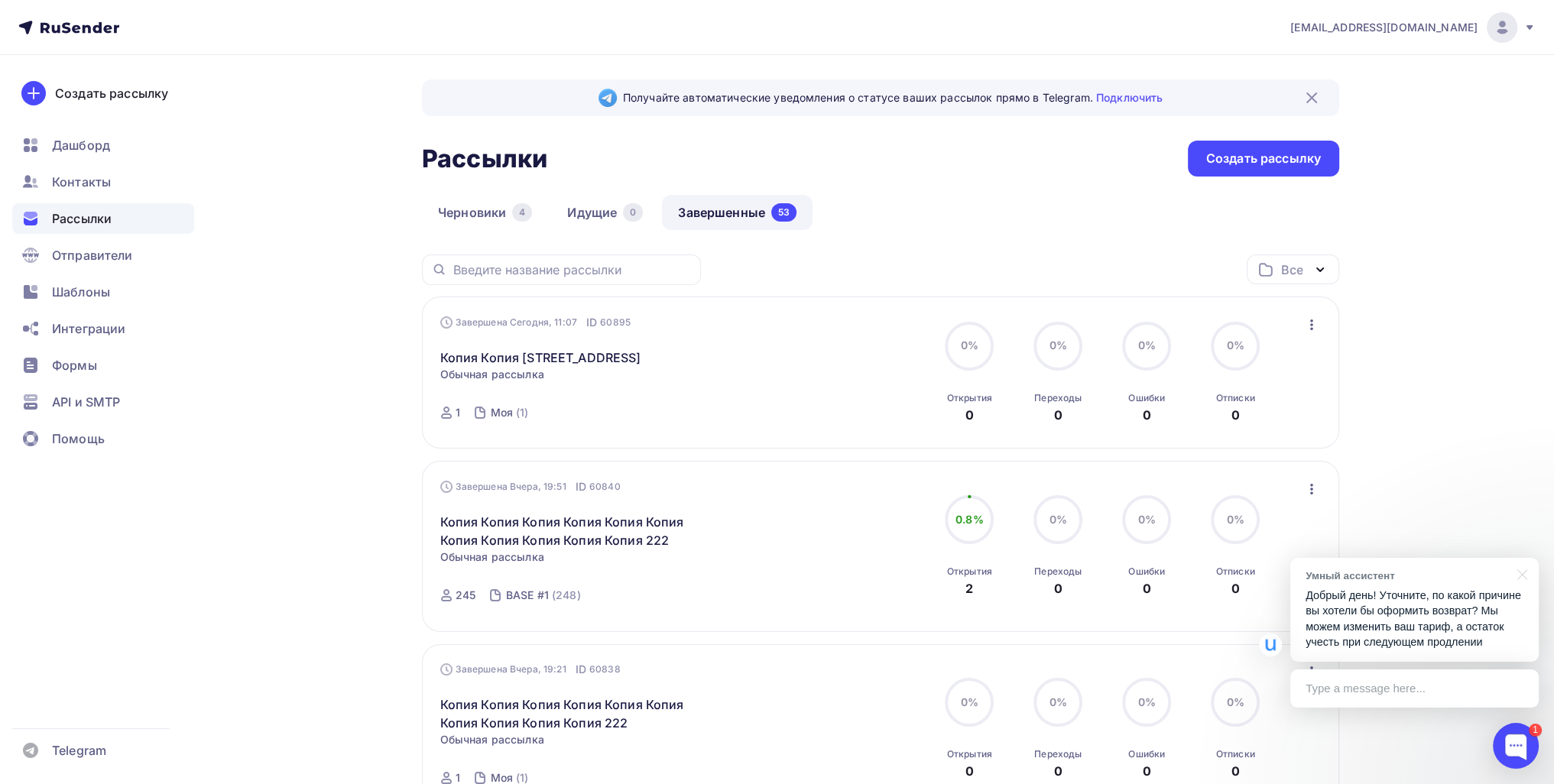
click at [1490, 701] on div "Type a message here..." at bounding box center [1414, 688] width 248 height 39
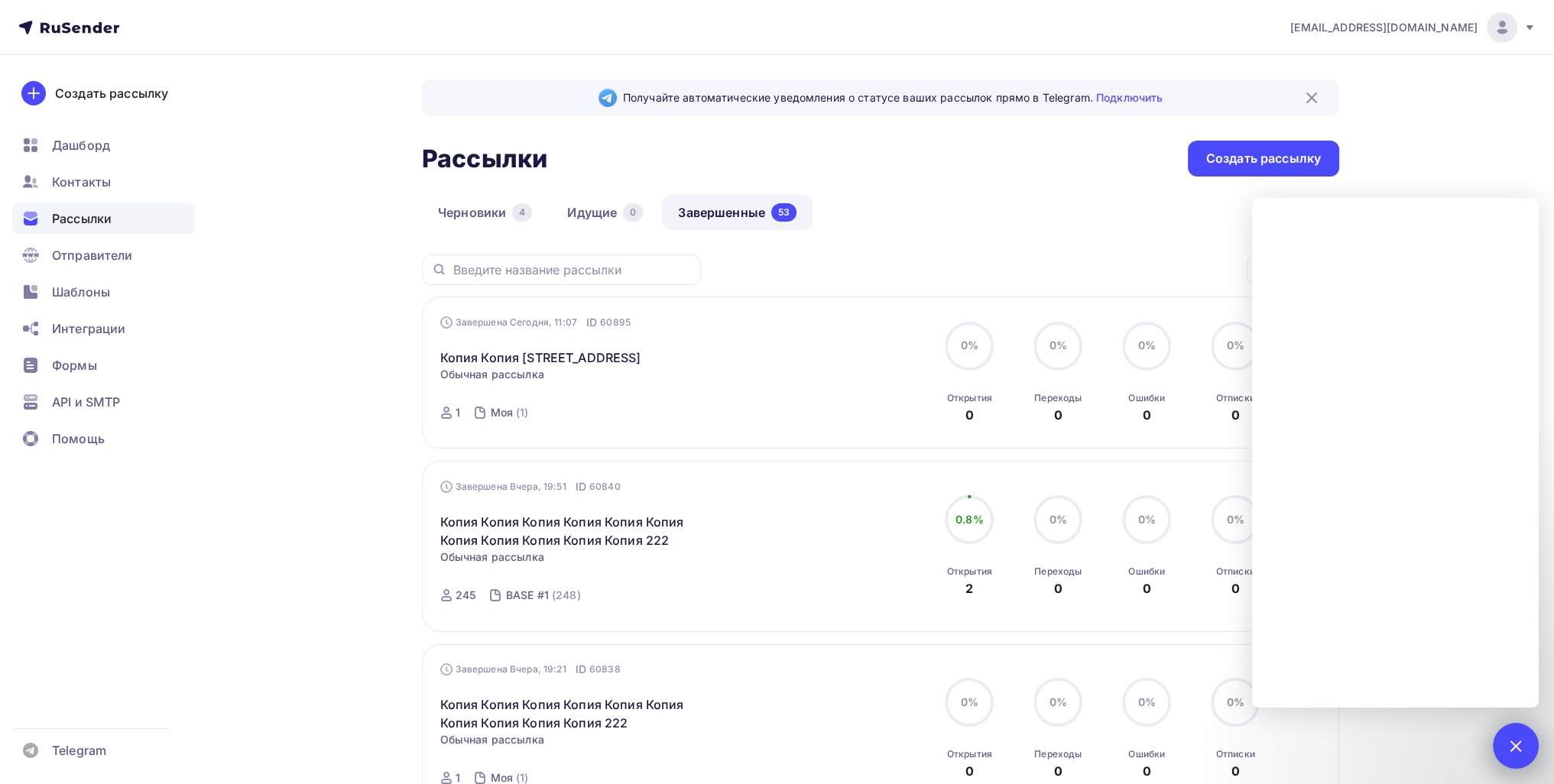
click at [1530, 751] on div "1" at bounding box center [1516, 746] width 46 height 46
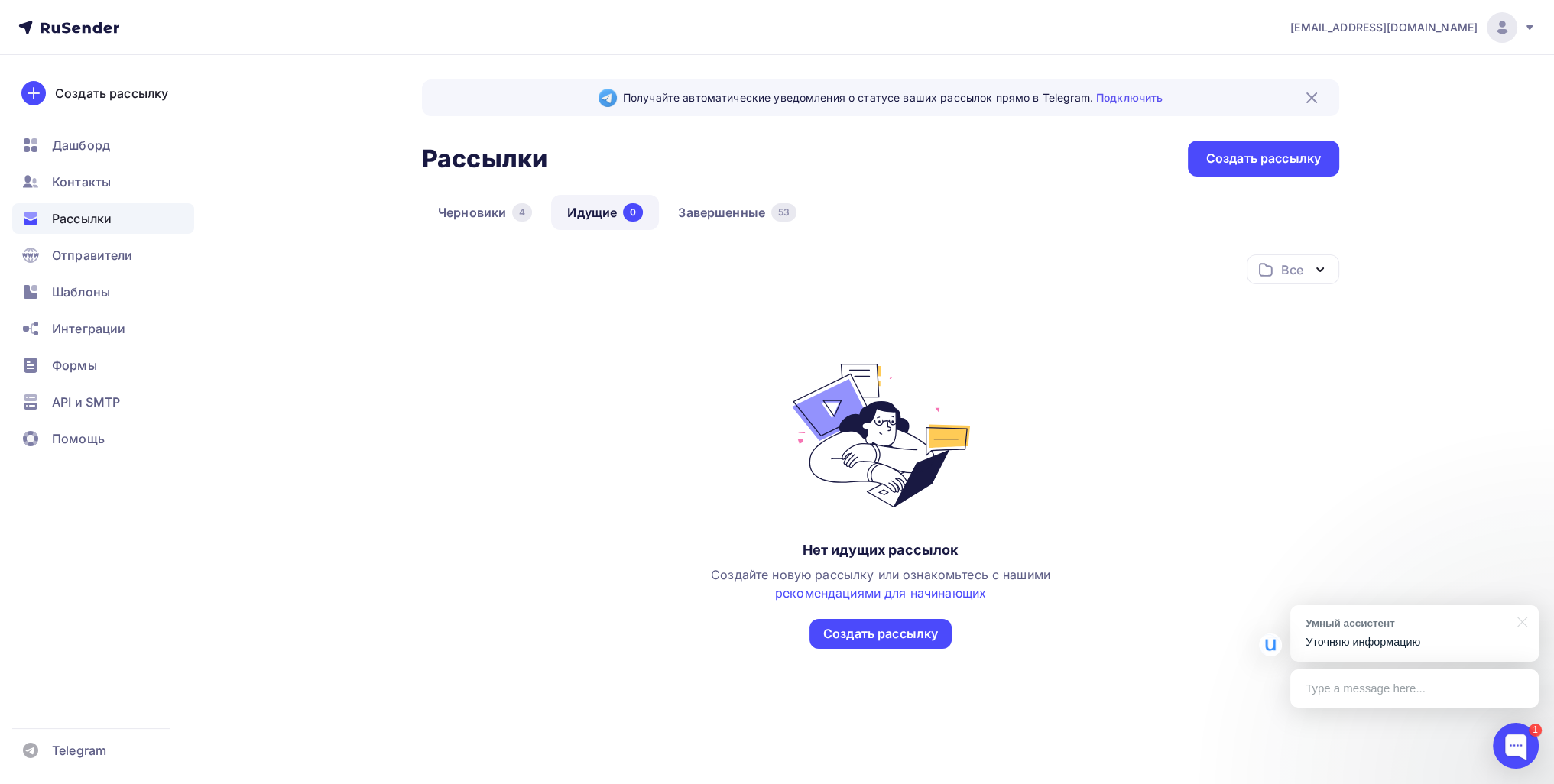
click at [1443, 644] on p "Уточняю информацию" at bounding box center [1414, 642] width 217 height 16
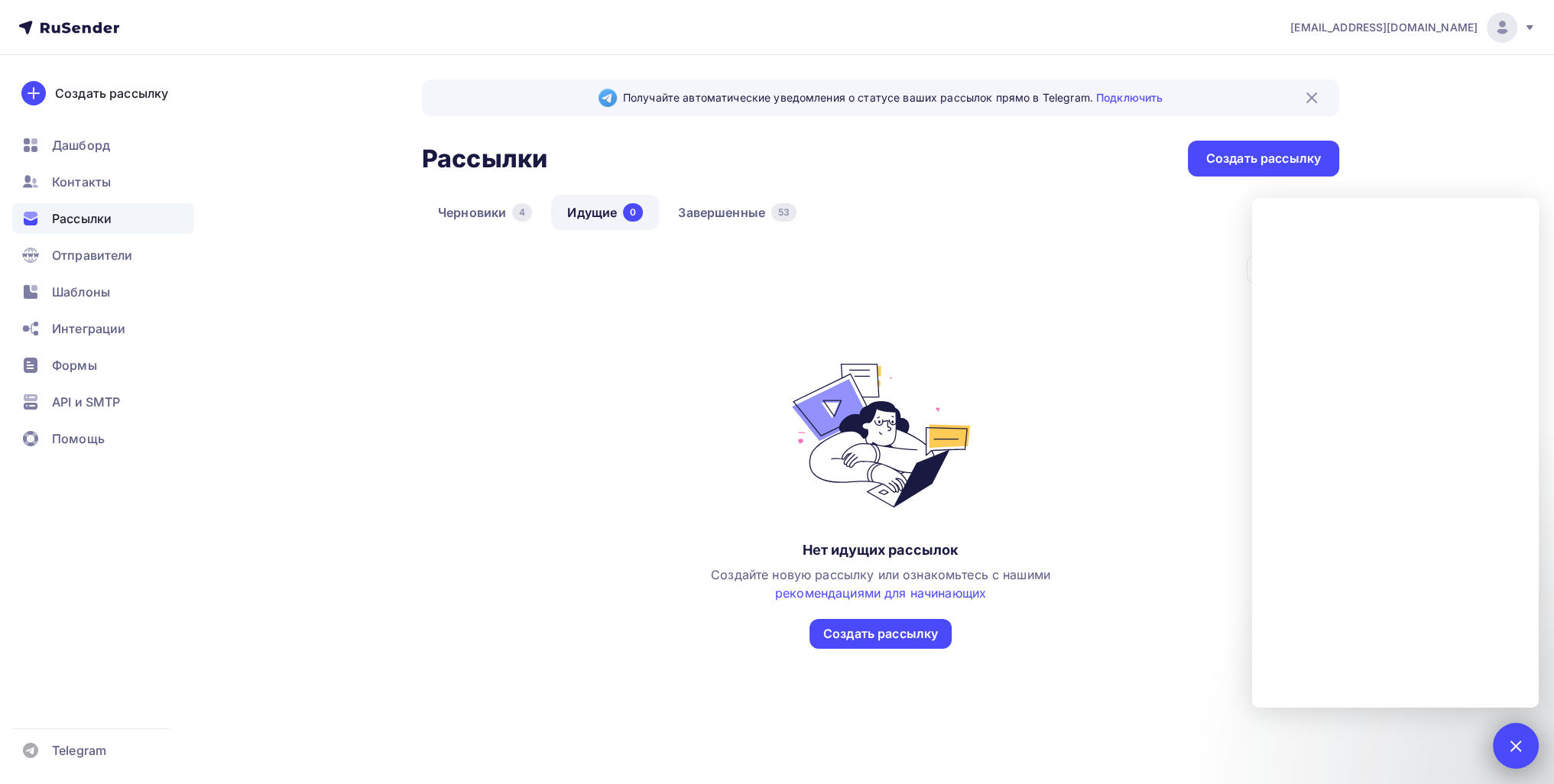
click at [1526, 740] on div "1" at bounding box center [1516, 746] width 46 height 46
